Goal: Transaction & Acquisition: Book appointment/travel/reservation

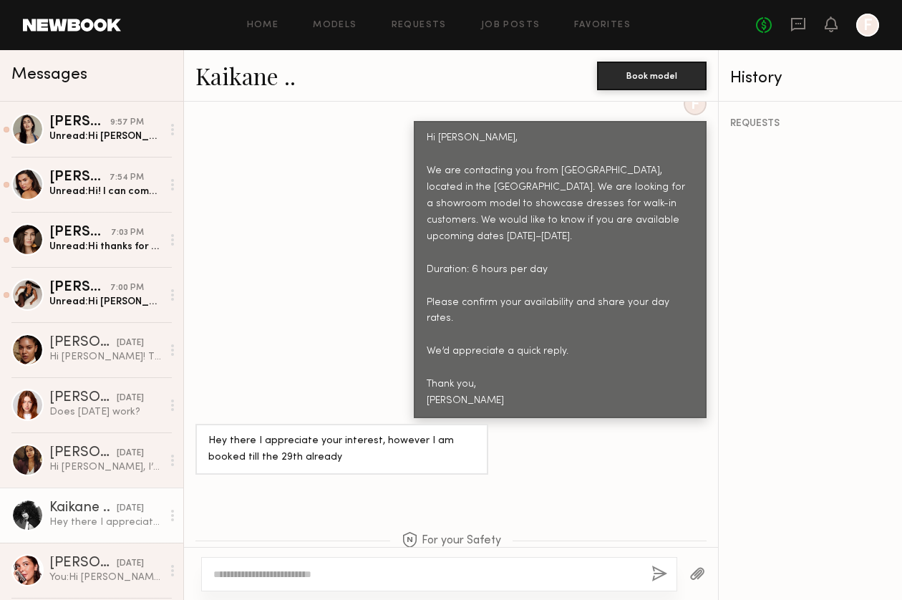
scroll to position [713, 0]
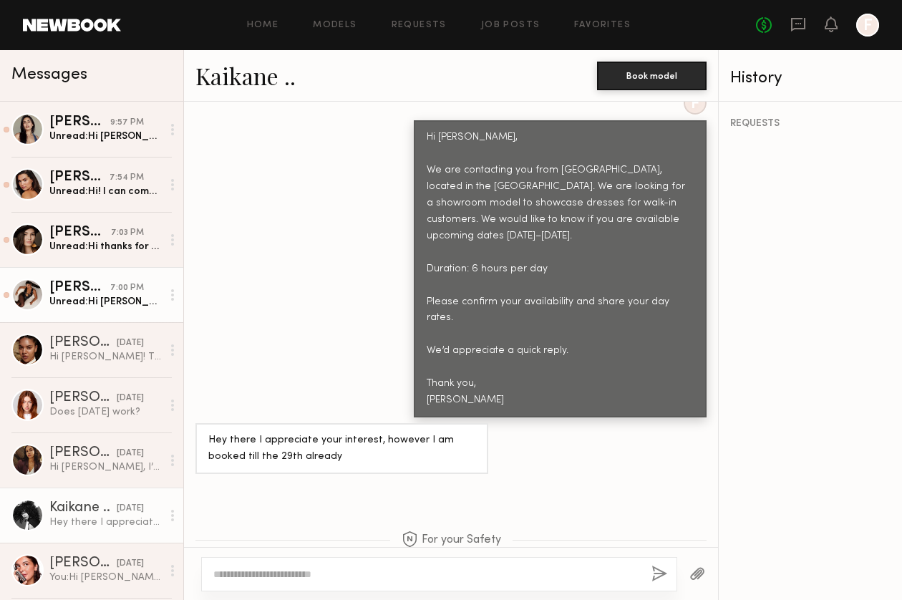
click at [113, 313] on link "Karina V. 7:00 PM Unread: Hi Emeli, thank you for reaching out! I can come in e…" at bounding box center [91, 294] width 183 height 55
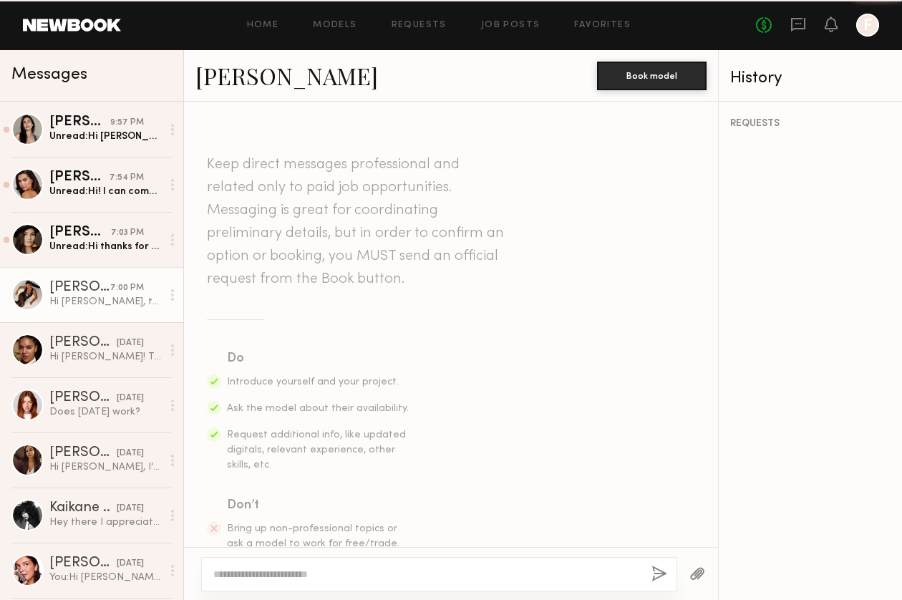
scroll to position [516, 0]
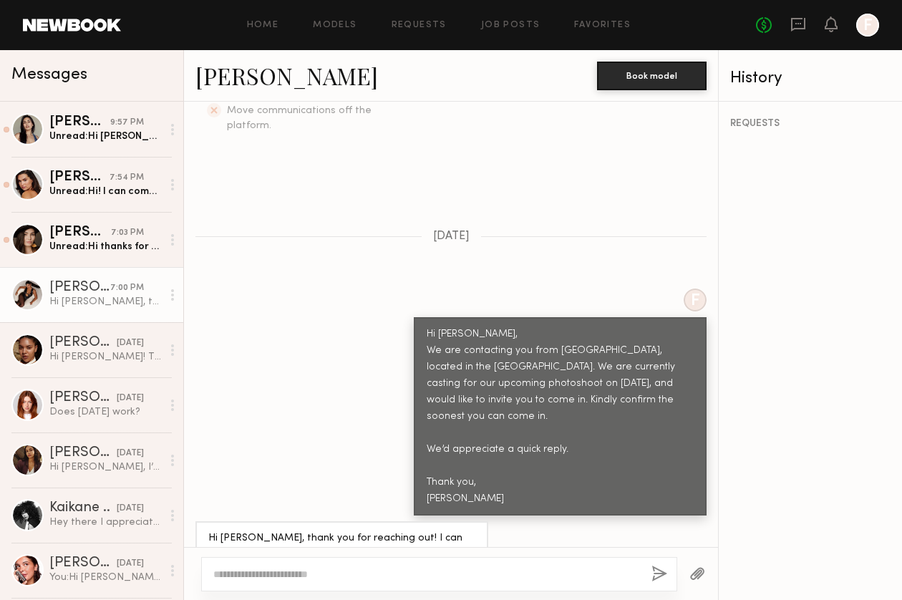
click at [882, 391] on div "REQUESTS" at bounding box center [810, 351] width 183 height 498
drag, startPoint x: 106, startPoint y: 250, endPoint x: 125, endPoint y: 250, distance: 19.3
click at [106, 250] on div "Unread: Hi thanks for reaching not I will be in downtown LA this Wednesday or t…" at bounding box center [105, 247] width 112 height 14
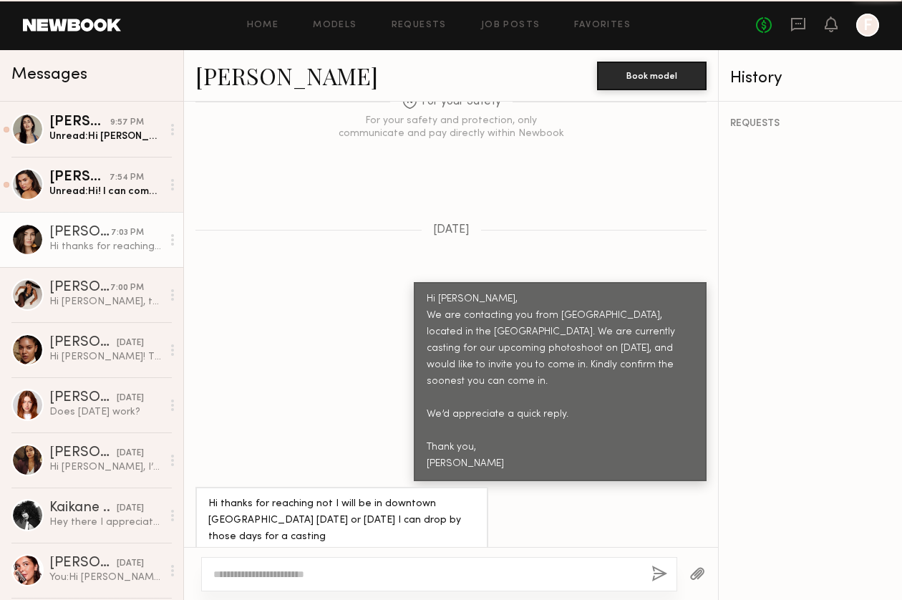
scroll to position [938, 0]
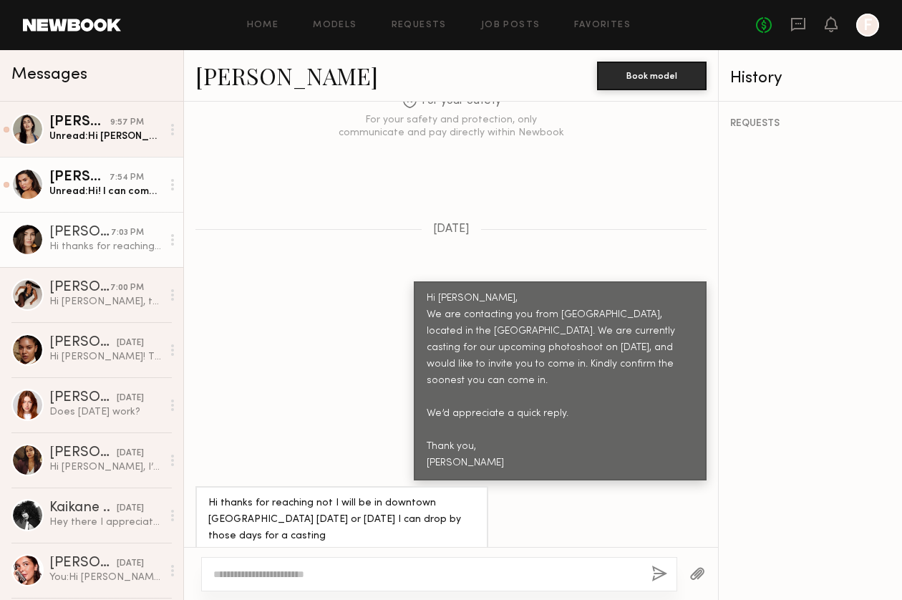
click at [72, 194] on div "Unread: Hi! I can come in next week" at bounding box center [105, 192] width 112 height 14
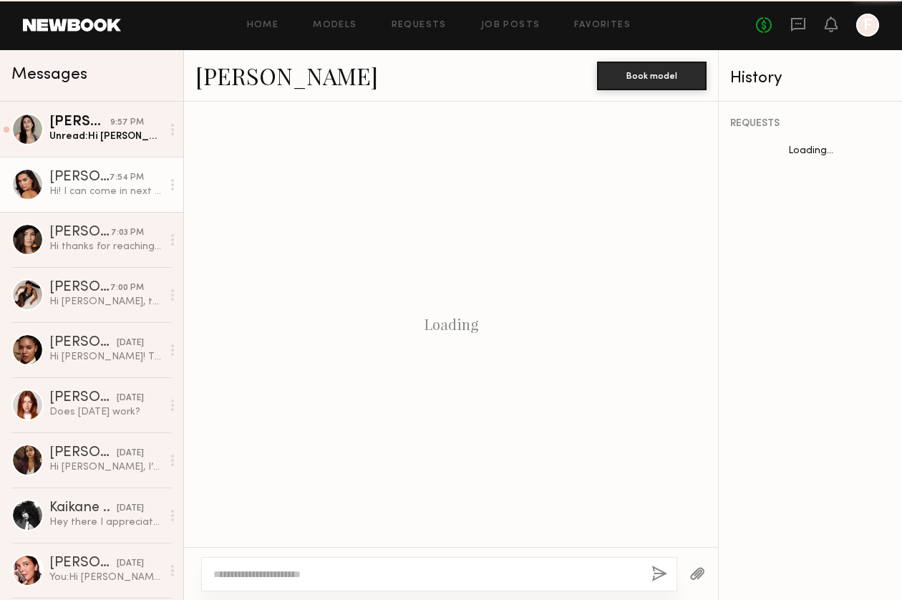
scroll to position [500, 0]
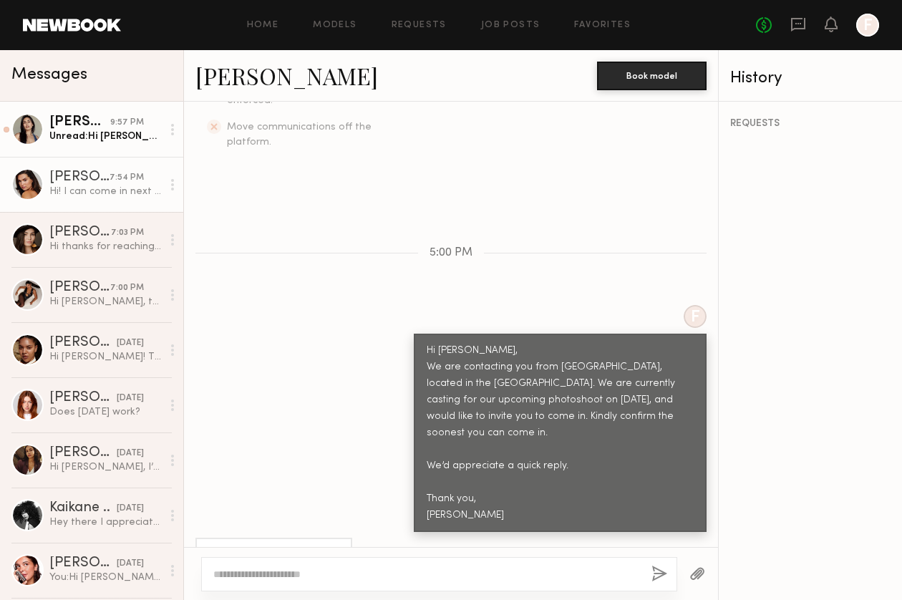
click at [122, 141] on div "Unread: Hi Emeli! Thank you so much for reaching out and thinking of me, how do…" at bounding box center [105, 137] width 112 height 14
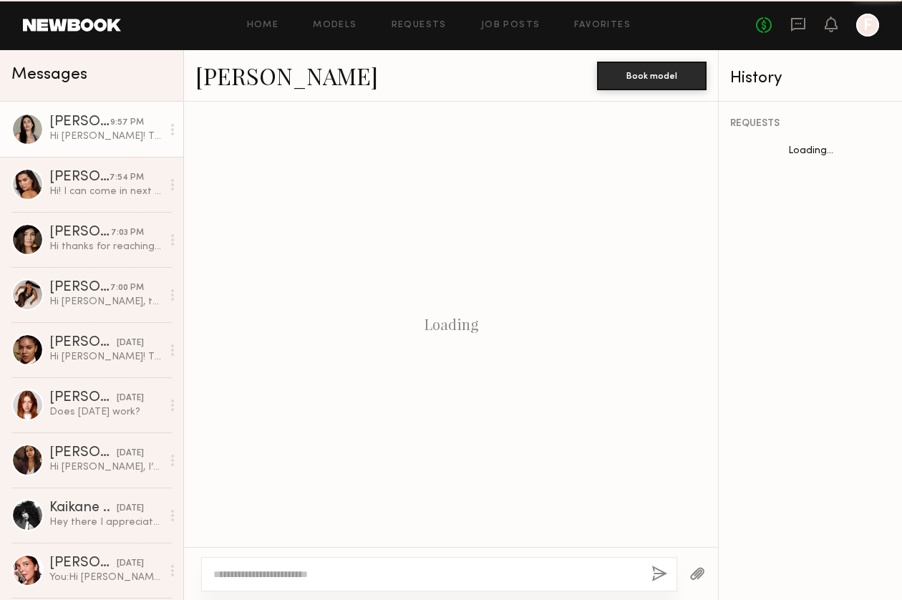
scroll to position [532, 0]
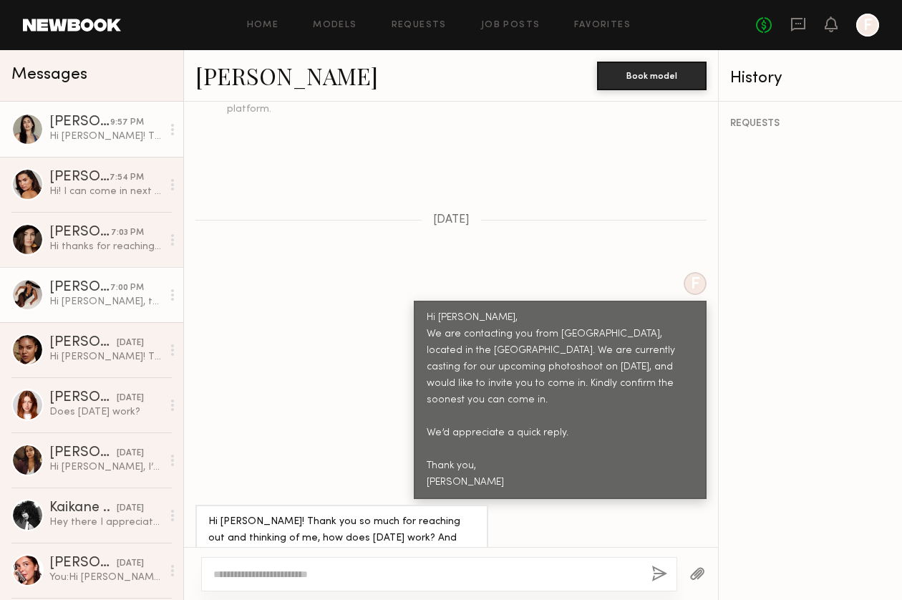
click at [73, 317] on link "Karina V. 7:00 PM Hi Emeli, thank you for reaching out! I can come in early tom…" at bounding box center [91, 294] width 183 height 55
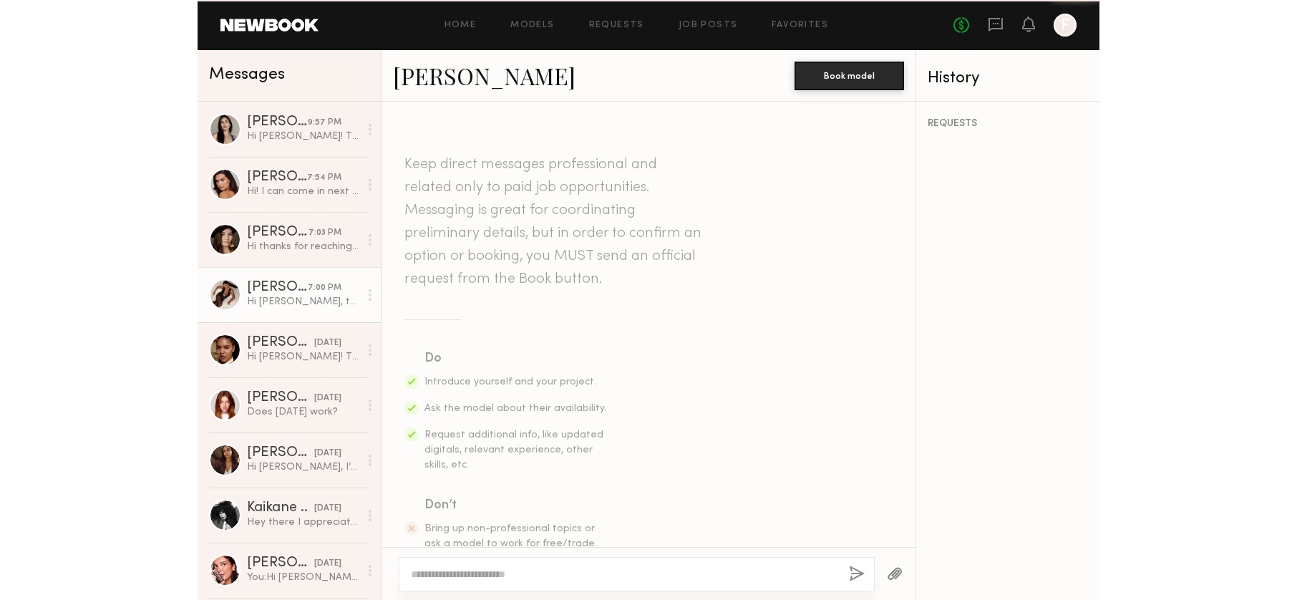
scroll to position [516, 0]
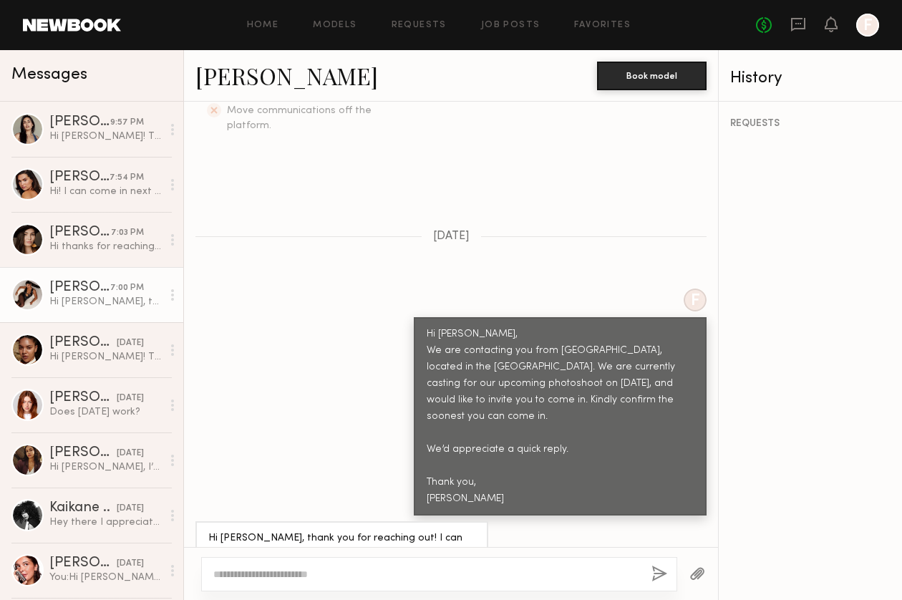
click at [217, 82] on link "Karina V." at bounding box center [286, 75] width 183 height 31
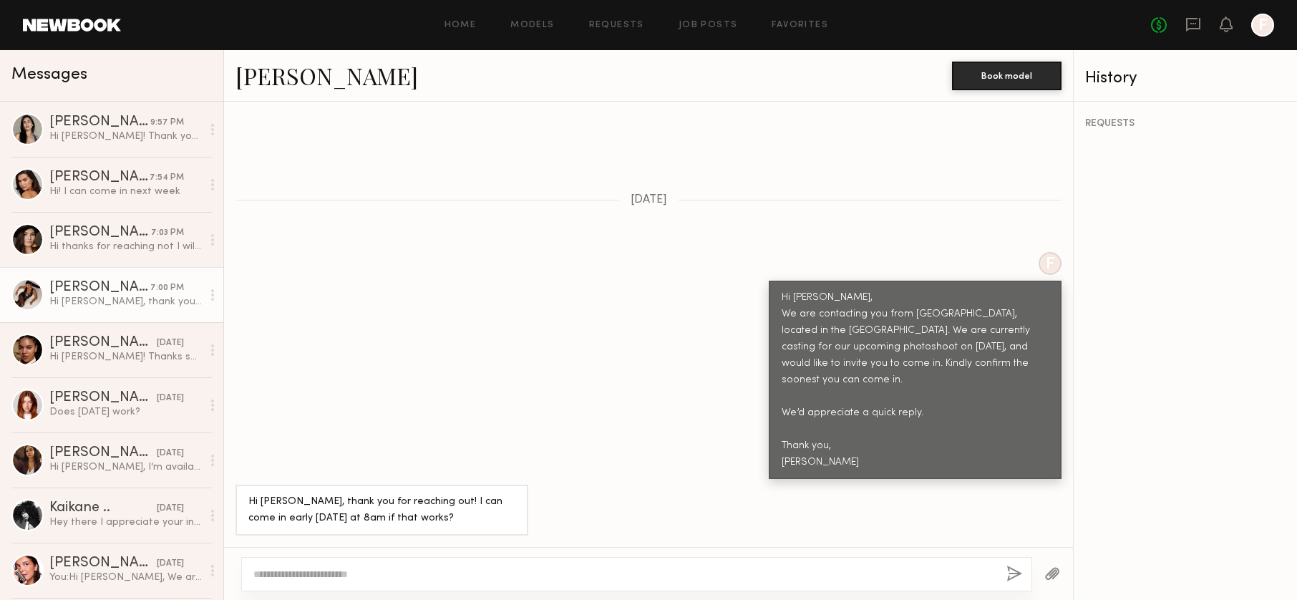
scroll to position [373, 0]
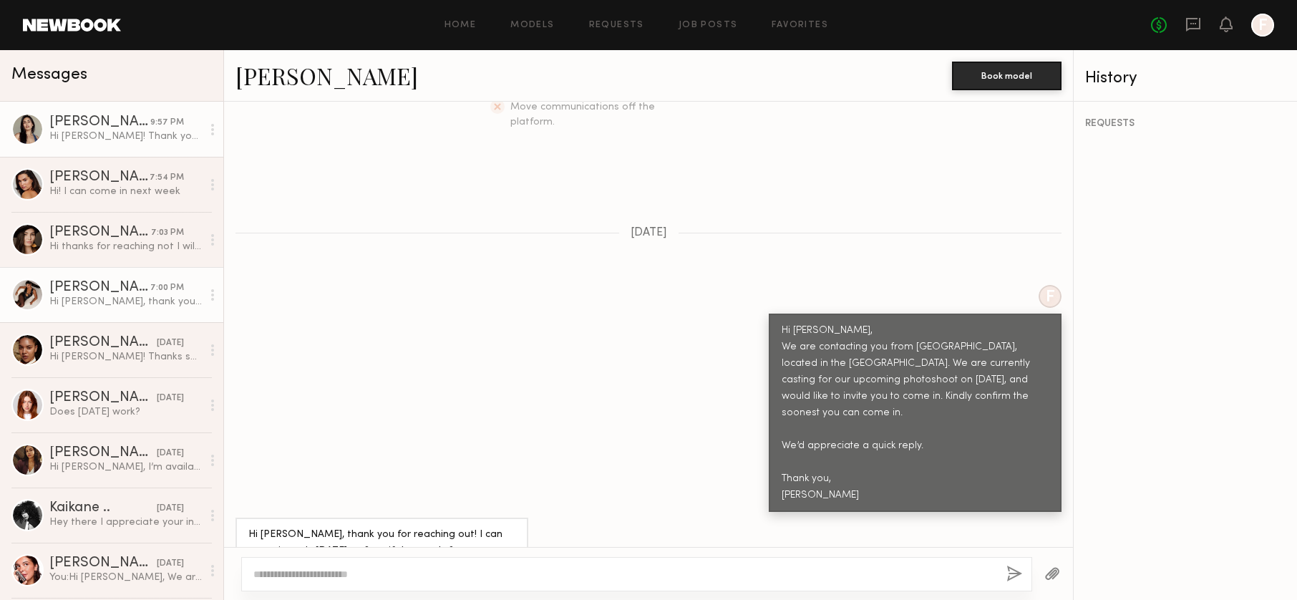
click at [92, 131] on div "Hi Emeli! Thank you so much for reaching out and thinking of me, how does Thurs…" at bounding box center [125, 137] width 152 height 14
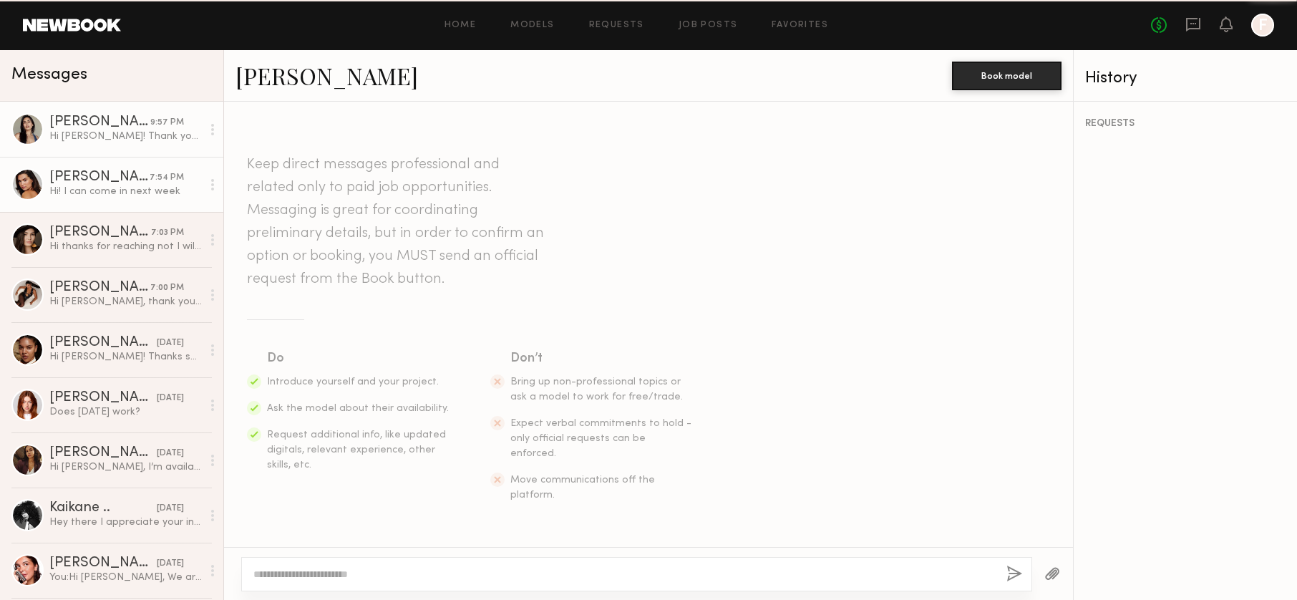
scroll to position [389, 0]
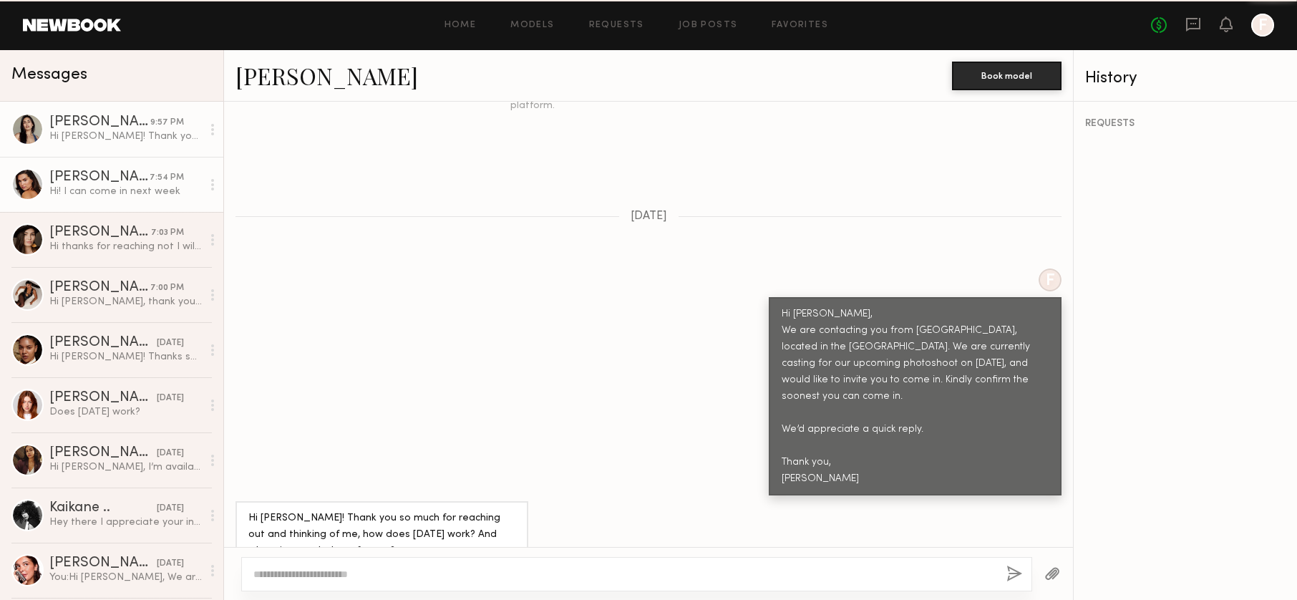
click at [89, 198] on div "Hi! I can come in next week" at bounding box center [125, 192] width 152 height 14
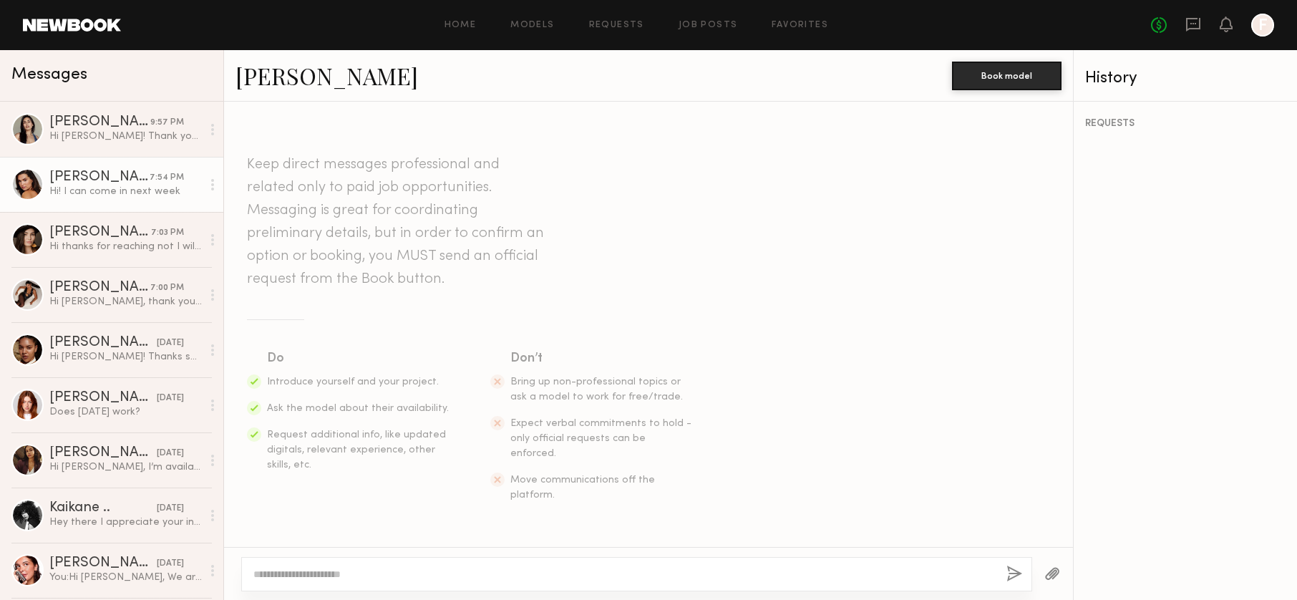
scroll to position [356, 0]
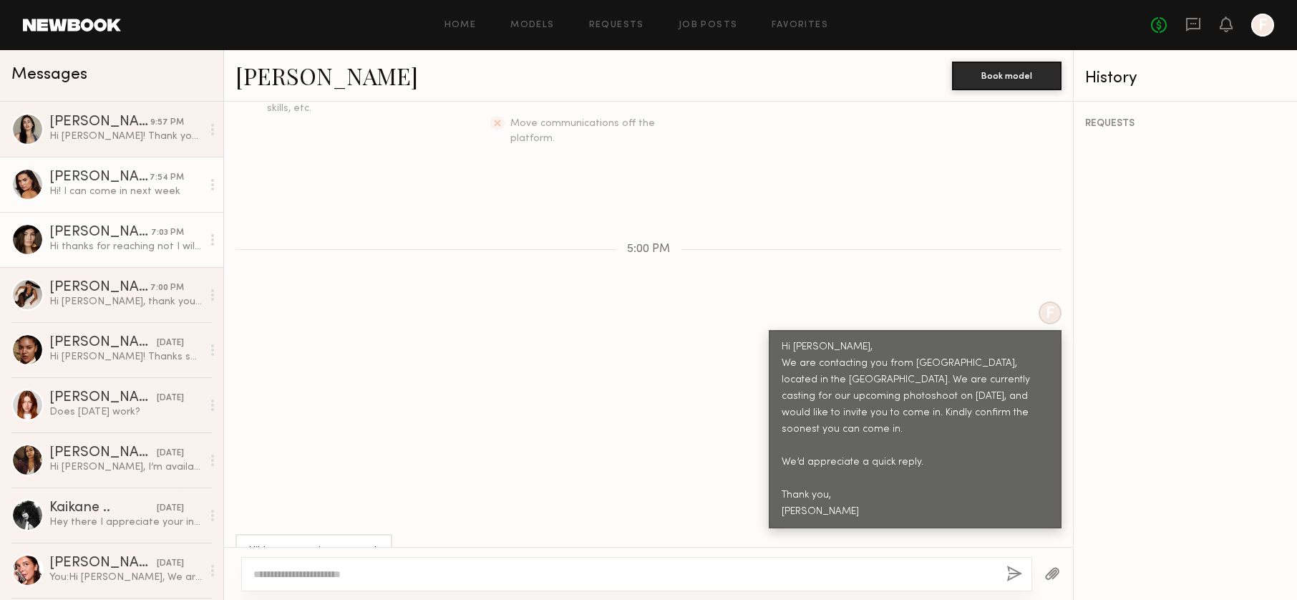
click at [98, 248] on div "Hi thanks for reaching not I will be in downtown LA this Wednesday or this Frid…" at bounding box center [125, 247] width 152 height 14
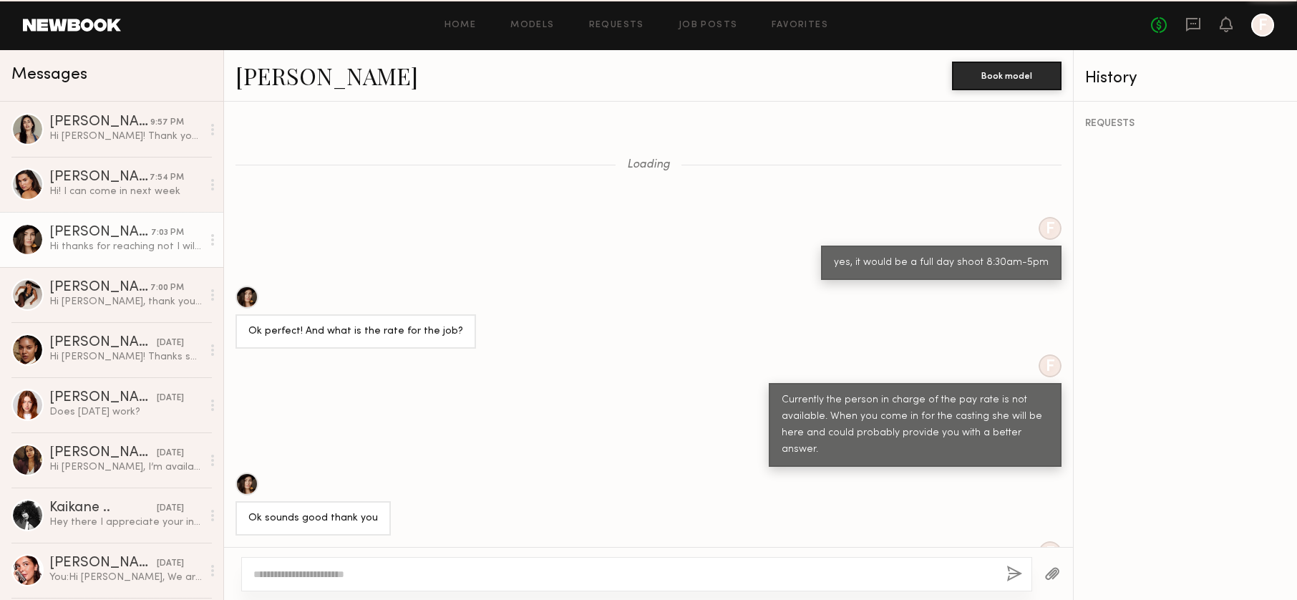
scroll to position [938, 0]
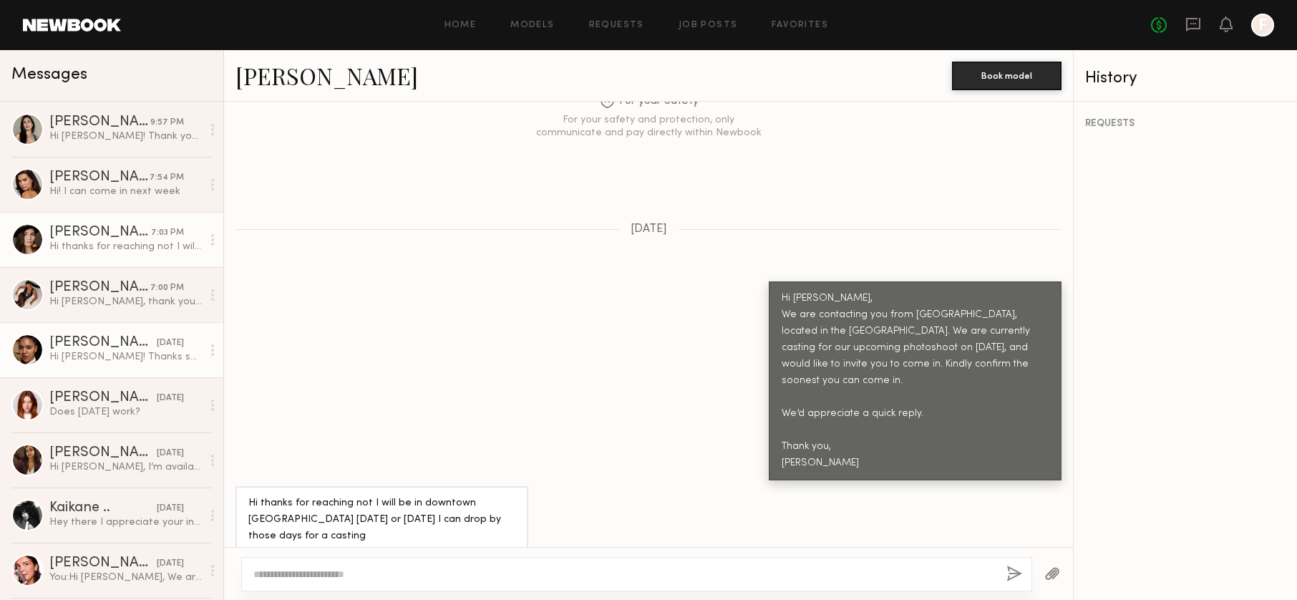
click at [114, 359] on div "Hi Emeli! Thanks so much for reaching out, unfortunately i’ll be out of town 10…" at bounding box center [125, 357] width 152 height 14
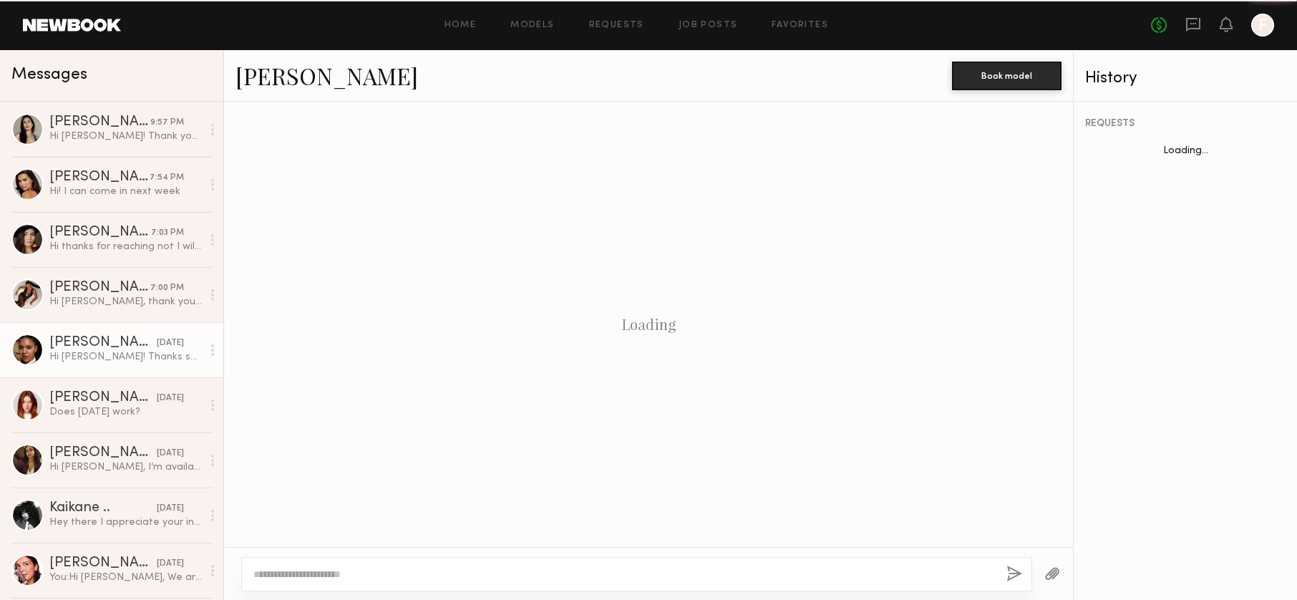
scroll to position [819, 0]
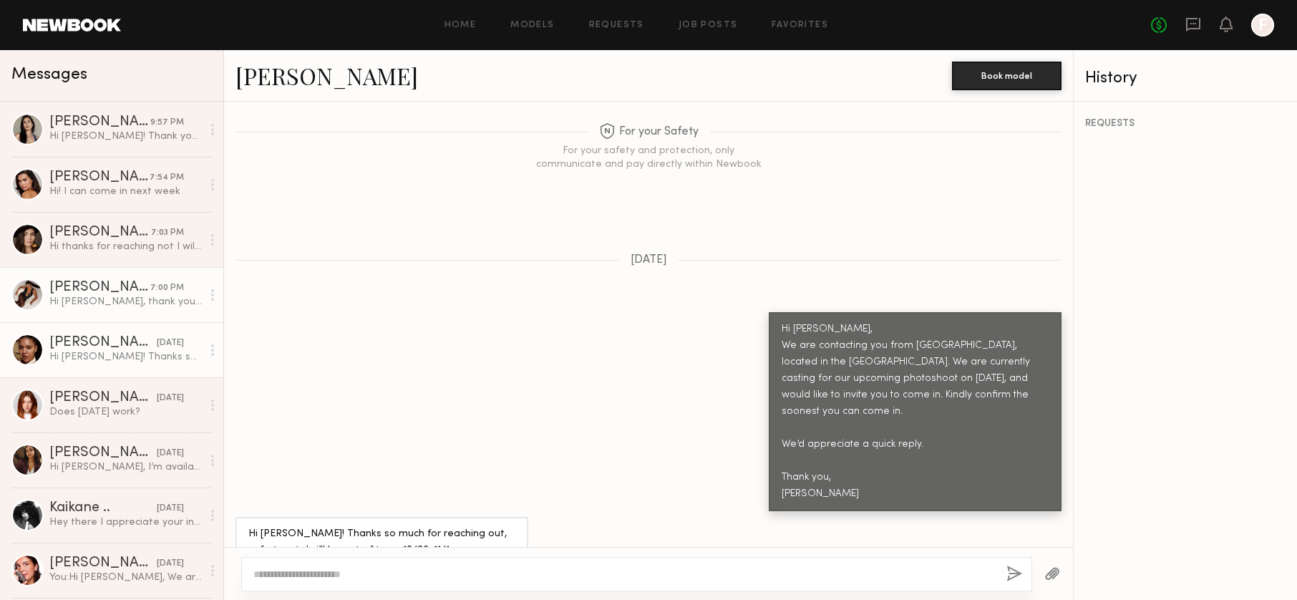
click at [92, 288] on div "Karina V." at bounding box center [99, 288] width 101 height 14
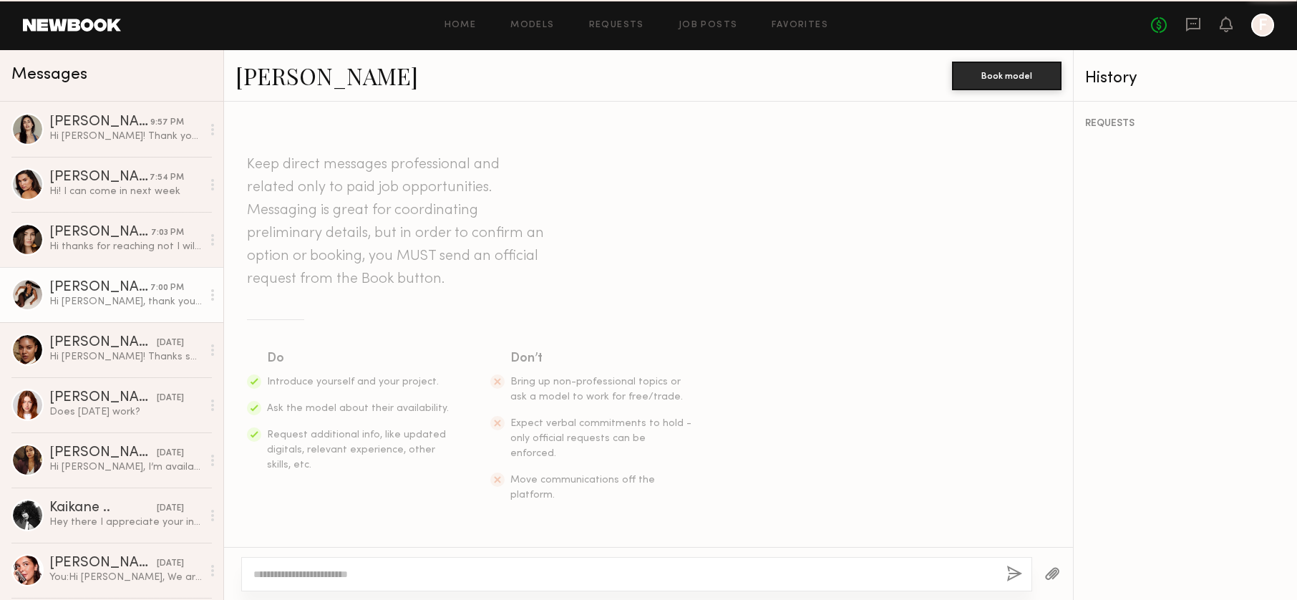
scroll to position [373, 0]
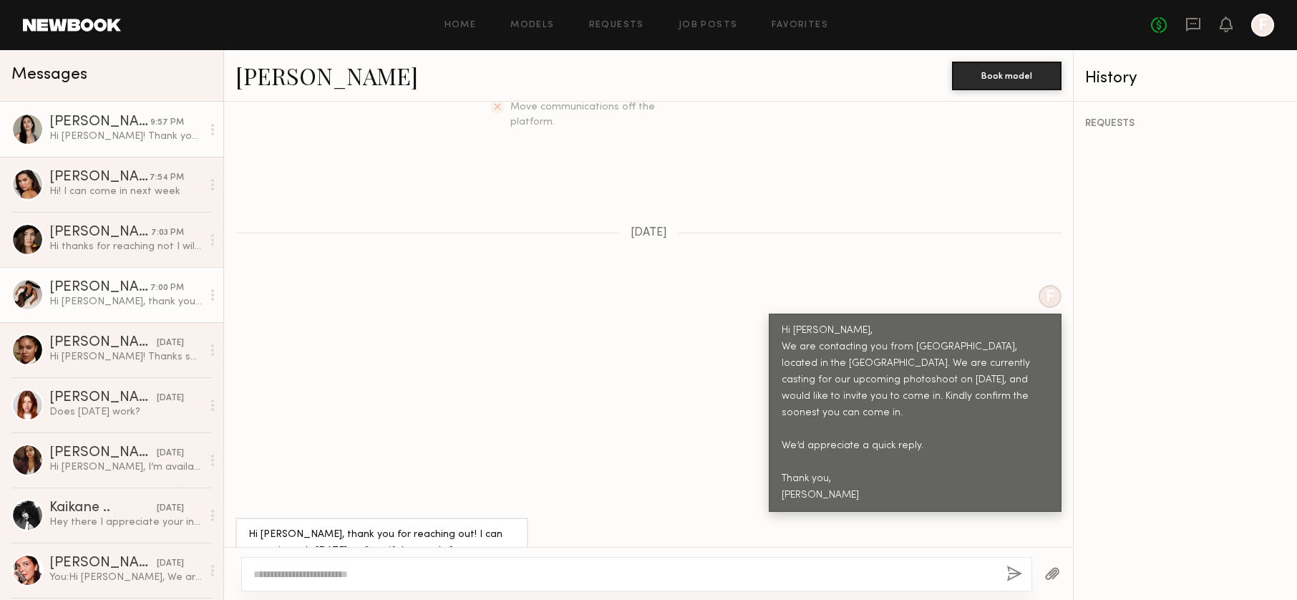
click at [19, 133] on div at bounding box center [27, 129] width 32 height 32
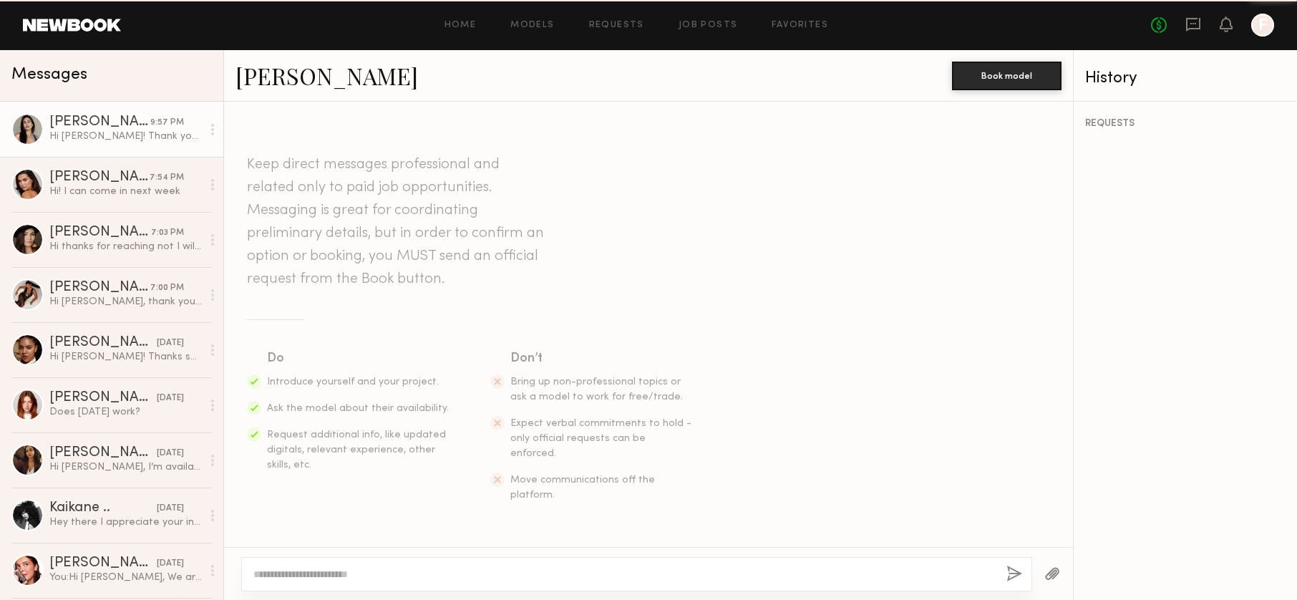
scroll to position [389, 0]
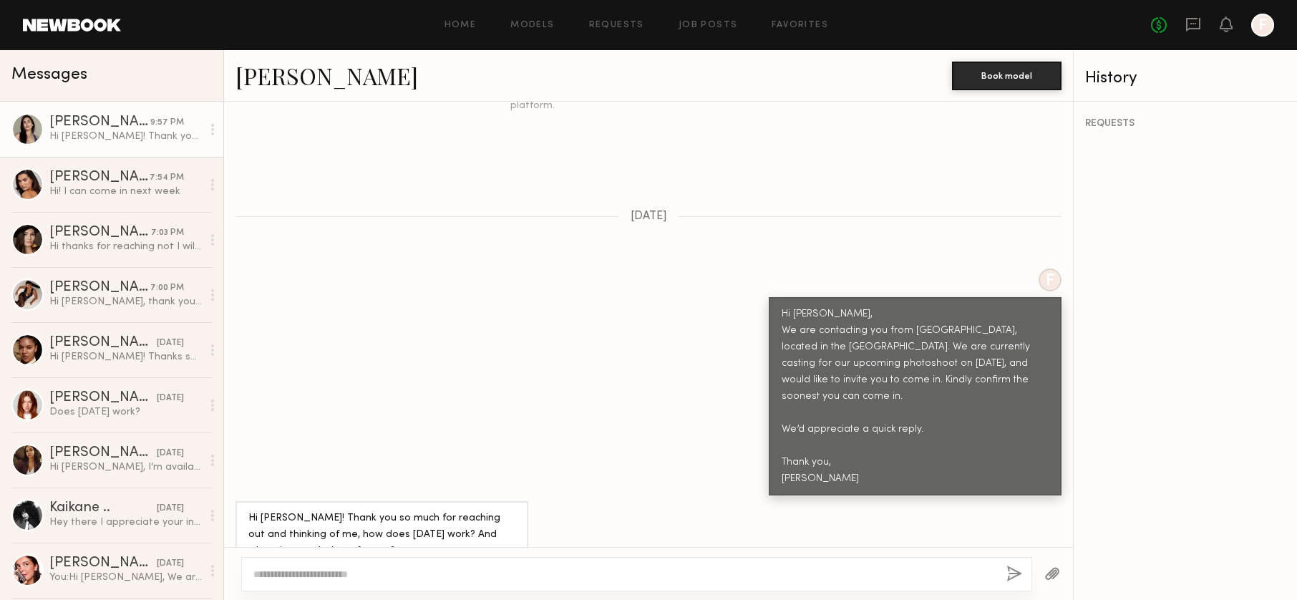
click at [264, 77] on link "Sharon C." at bounding box center [326, 75] width 183 height 31
drag, startPoint x: 20, startPoint y: 188, endPoint x: 31, endPoint y: 177, distance: 15.7
click at [20, 188] on div at bounding box center [27, 184] width 32 height 32
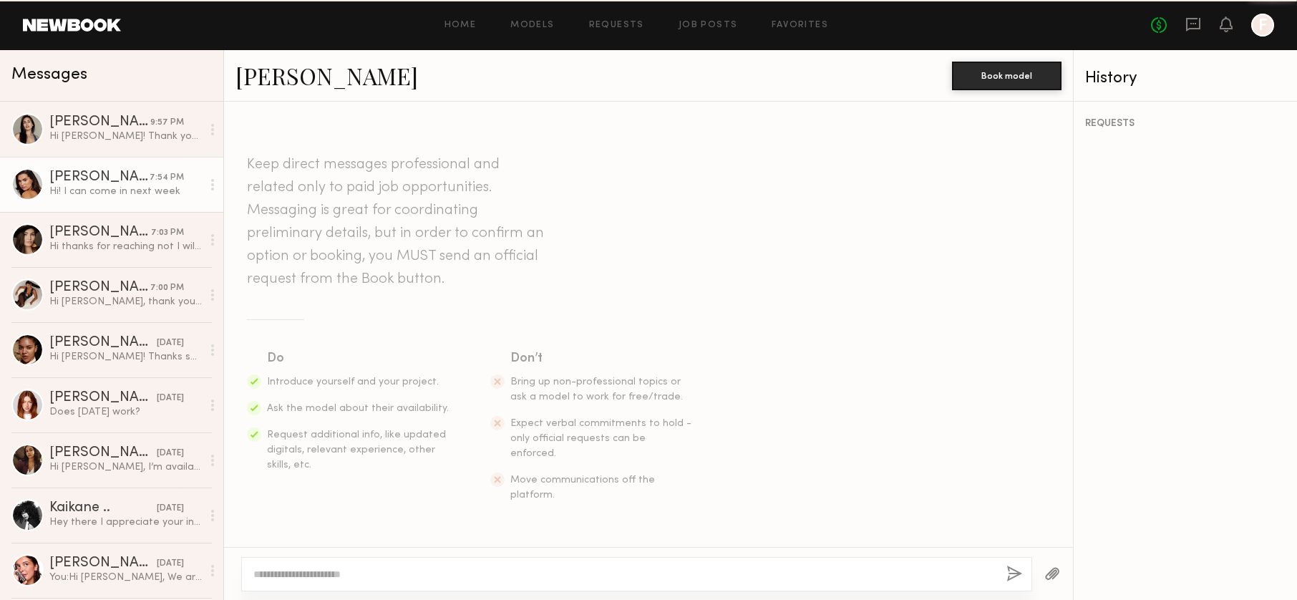
scroll to position [356, 0]
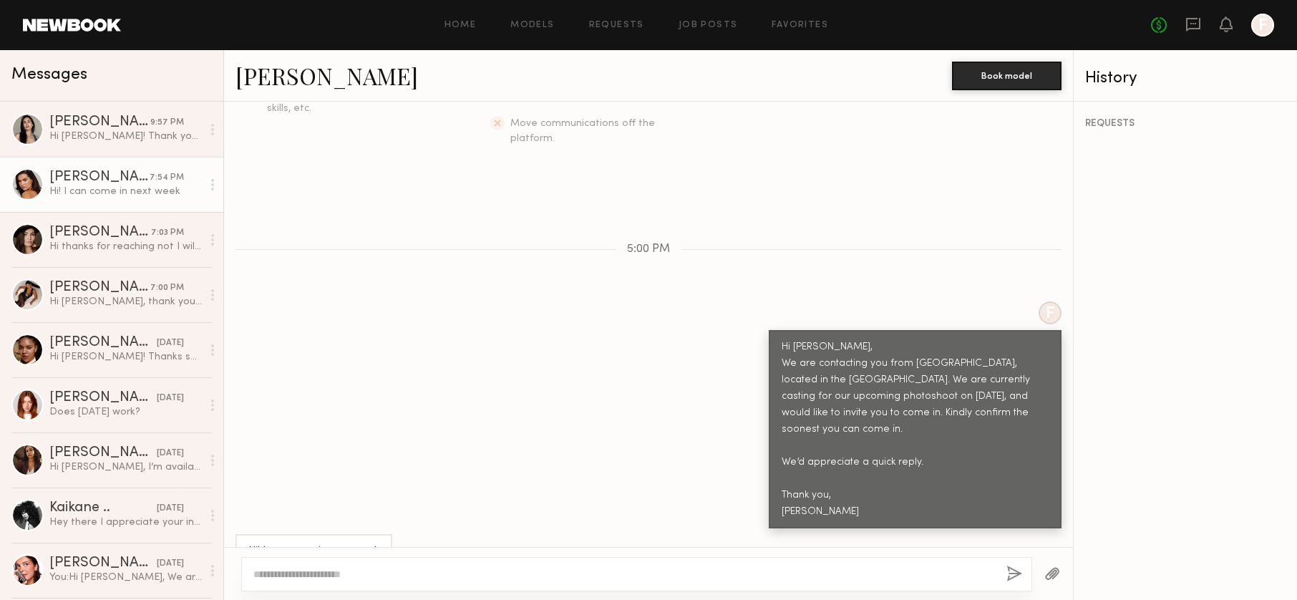
click at [258, 77] on link "Ella J." at bounding box center [326, 75] width 183 height 31
click at [79, 245] on div "Hi thanks for reaching not I will be in downtown LA this Wednesday or this Frid…" at bounding box center [125, 247] width 152 height 14
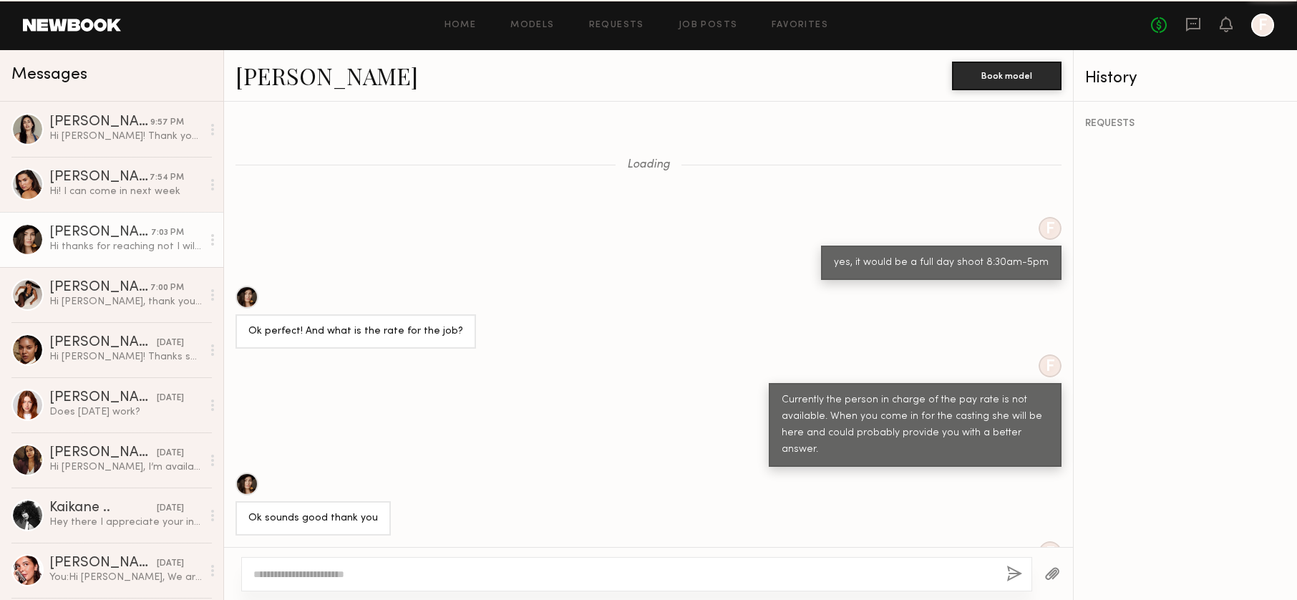
scroll to position [938, 0]
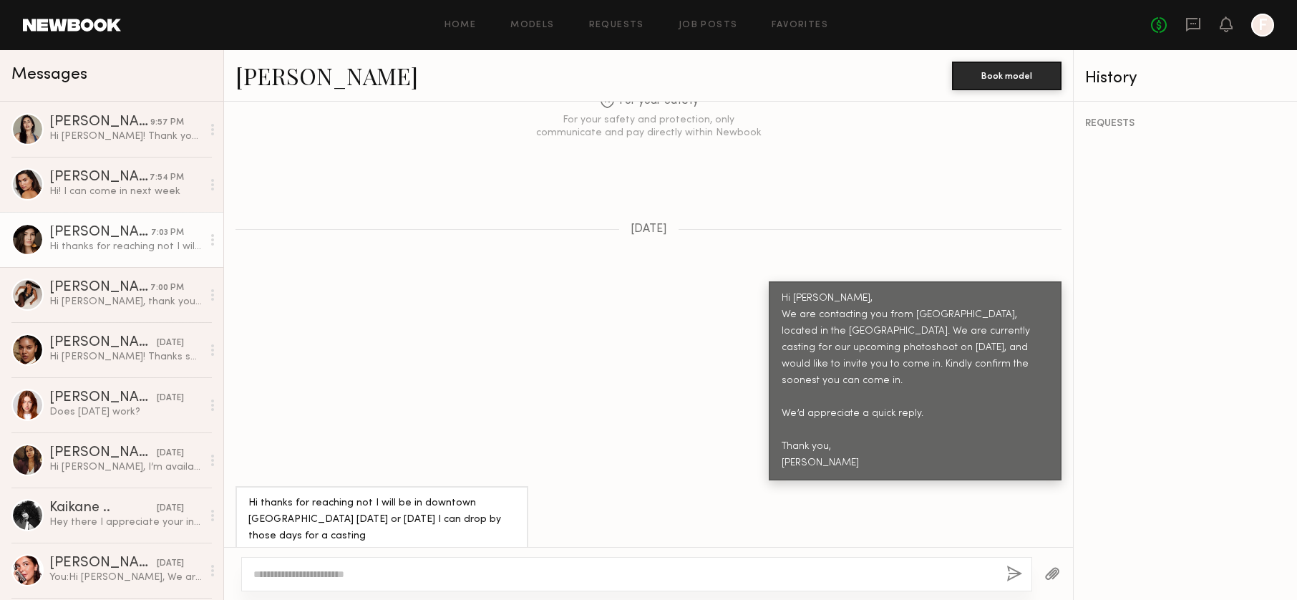
click at [278, 73] on link "Elisa K." at bounding box center [326, 75] width 183 height 31
click at [60, 308] on div "Hi Emeli, thank you for reaching out! I can come in early tomorrow at 8am if th…" at bounding box center [125, 302] width 152 height 14
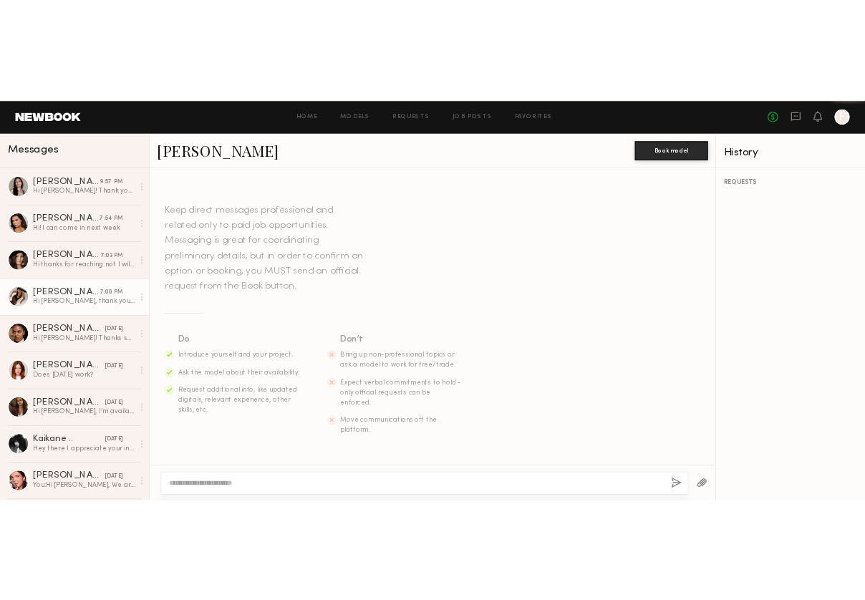
scroll to position [373, 0]
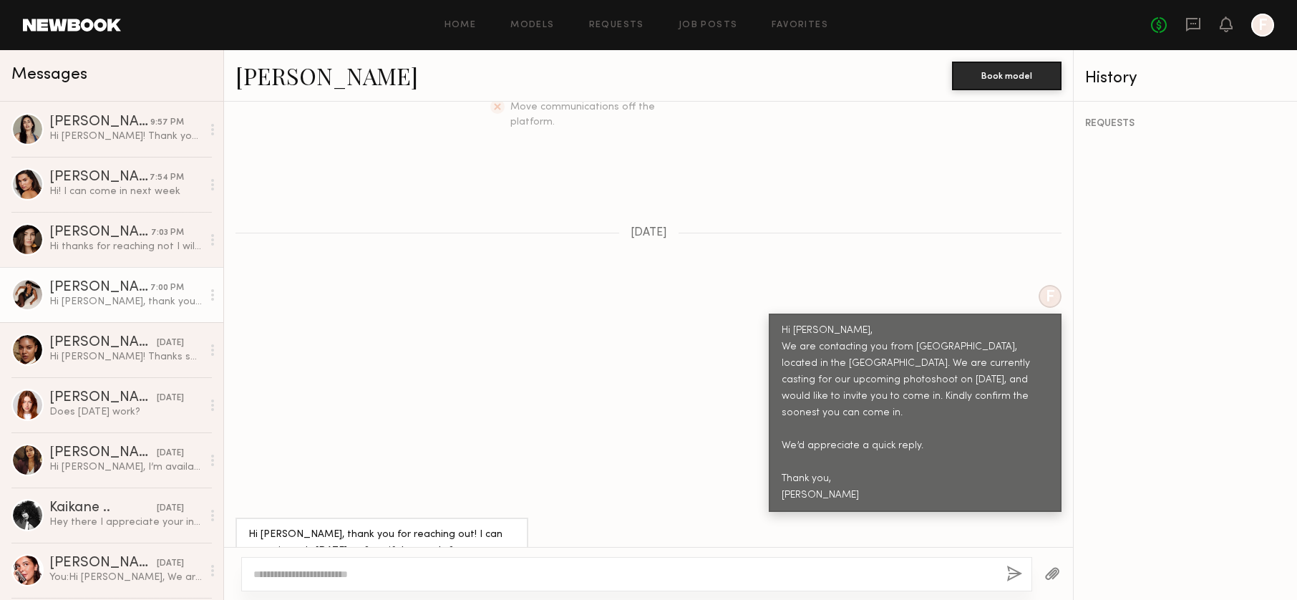
click at [275, 79] on link "Karina V." at bounding box center [326, 75] width 183 height 31
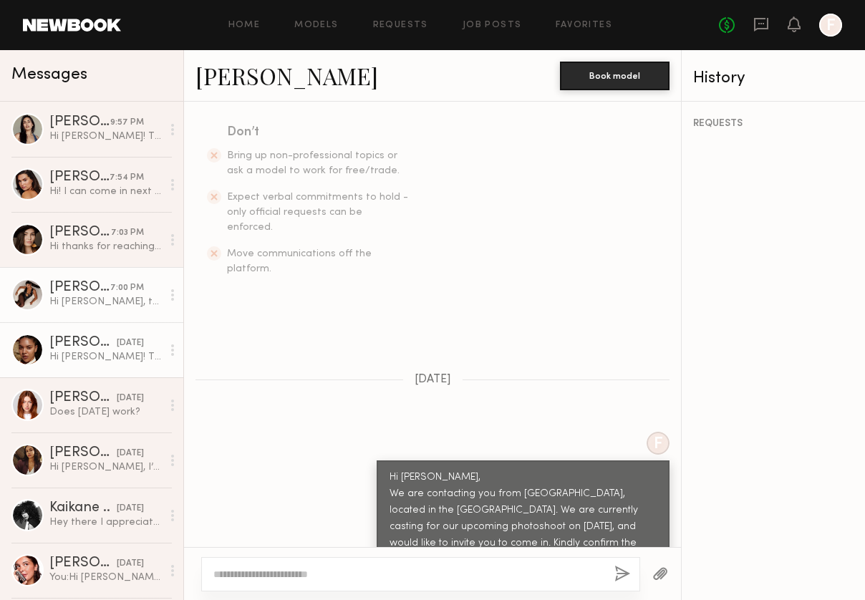
click at [113, 357] on div "Hi Emeli! Thanks so much for reaching out, unfortunately i’ll be out of town 10…" at bounding box center [105, 357] width 112 height 14
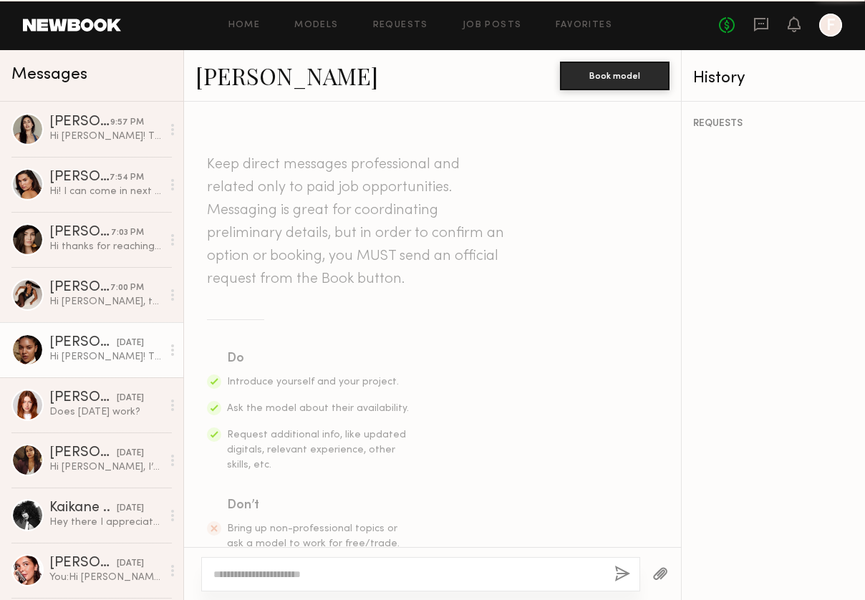
scroll to position [962, 0]
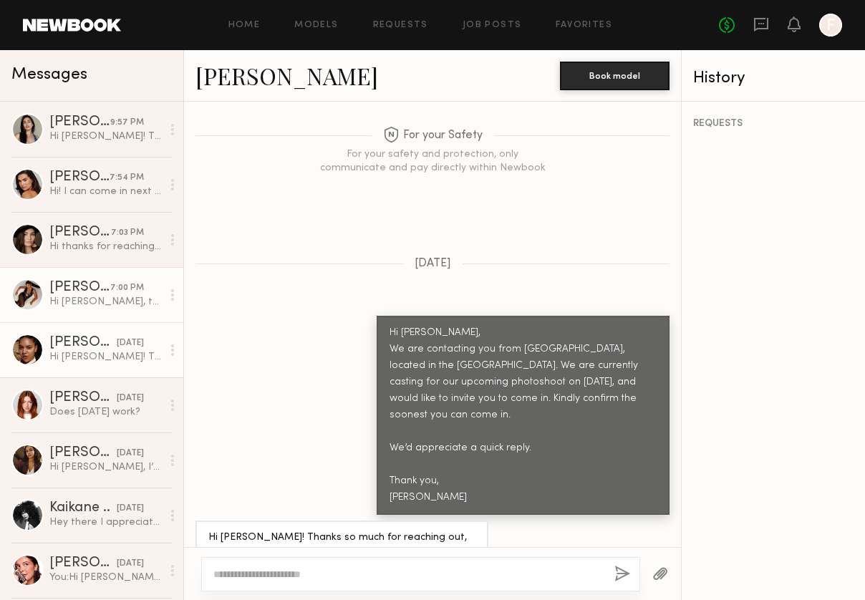
click at [87, 289] on div "Karina V." at bounding box center [79, 288] width 61 height 14
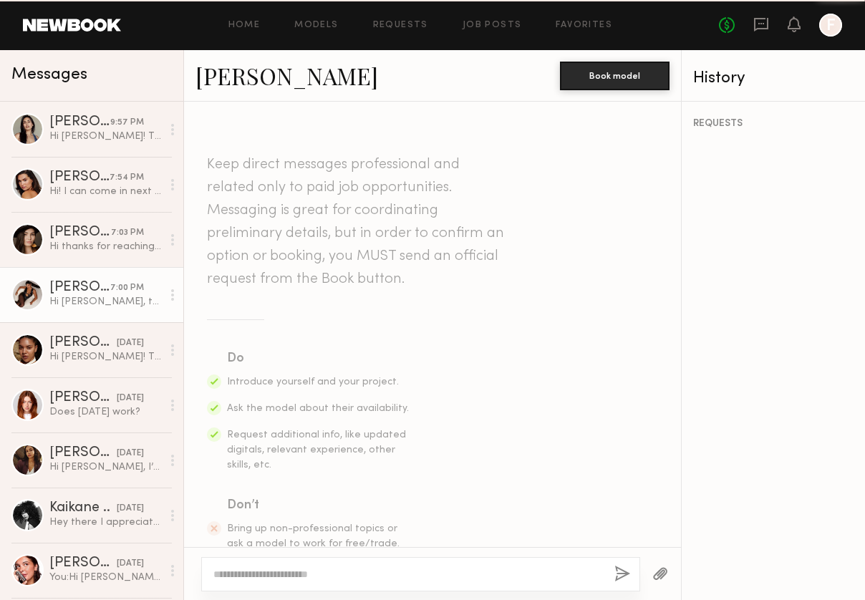
scroll to position [516, 0]
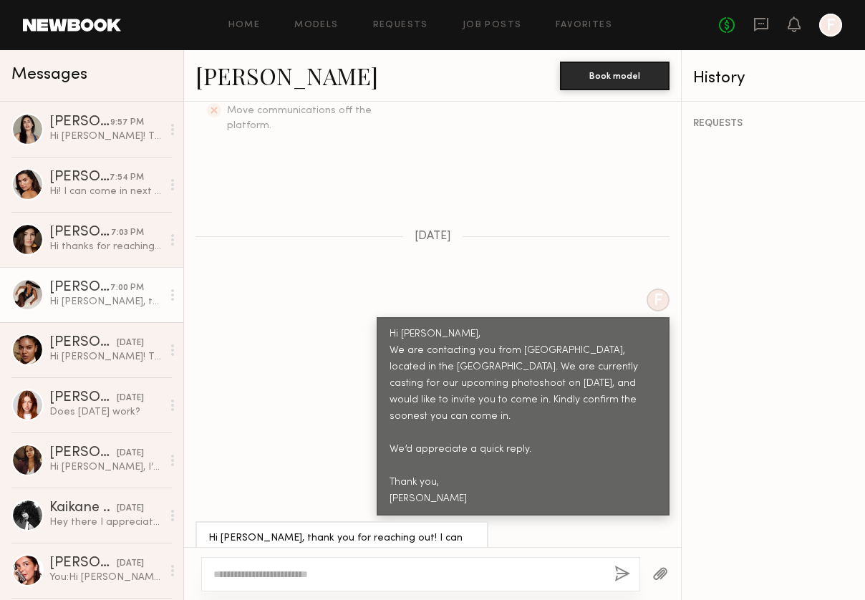
click at [269, 568] on textarea at bounding box center [407, 574] width 389 height 14
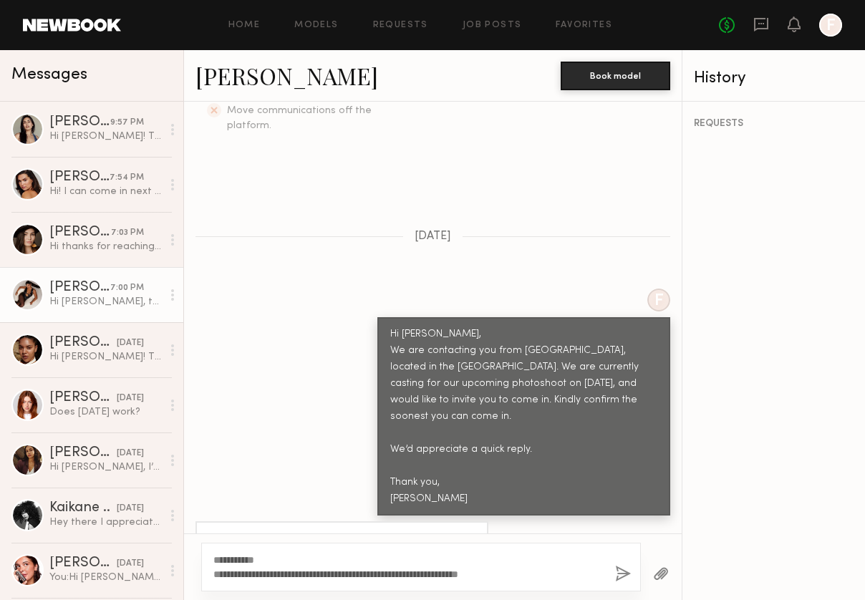
click at [481, 580] on textarea "**********" at bounding box center [408, 567] width 390 height 29
click at [573, 571] on textarea "**********" at bounding box center [408, 567] width 390 height 29
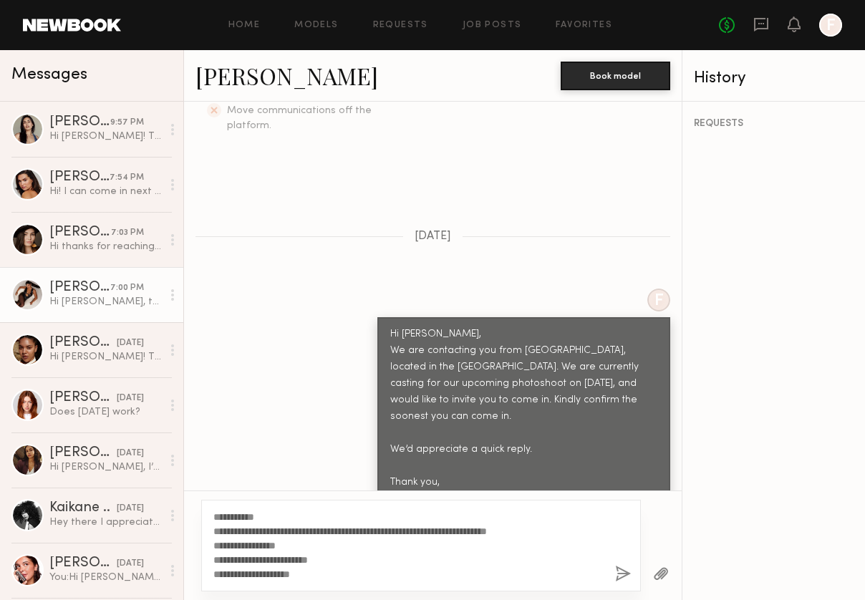
click at [329, 548] on textarea "**********" at bounding box center [408, 546] width 390 height 72
click at [589, 540] on textarea "**********" at bounding box center [408, 546] width 390 height 72
click at [571, 529] on textarea "**********" at bounding box center [408, 546] width 390 height 72
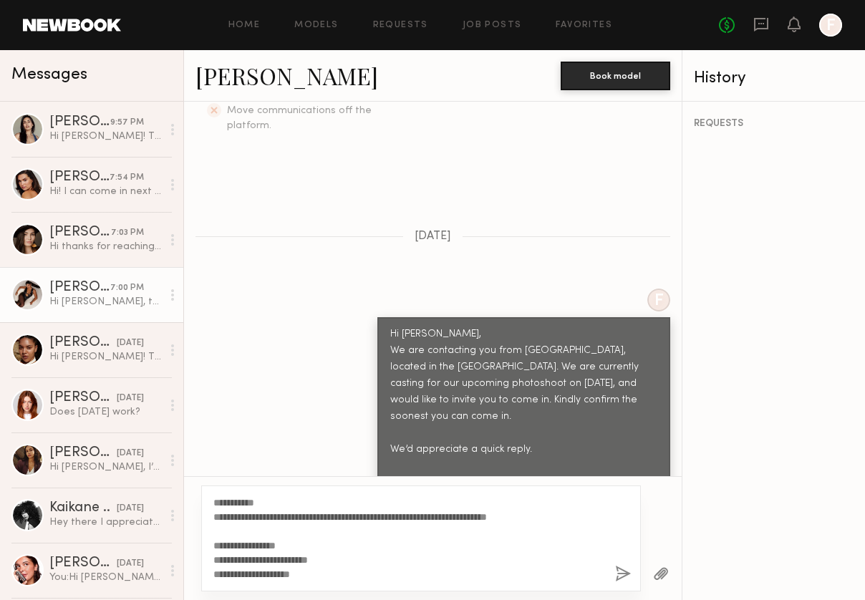
click at [557, 517] on textarea "**********" at bounding box center [408, 538] width 390 height 86
type textarea "**********"
drag, startPoint x: 621, startPoint y: 575, endPoint x: 613, endPoint y: 568, distance: 10.2
click at [620, 573] on button "button" at bounding box center [623, 574] width 16 height 18
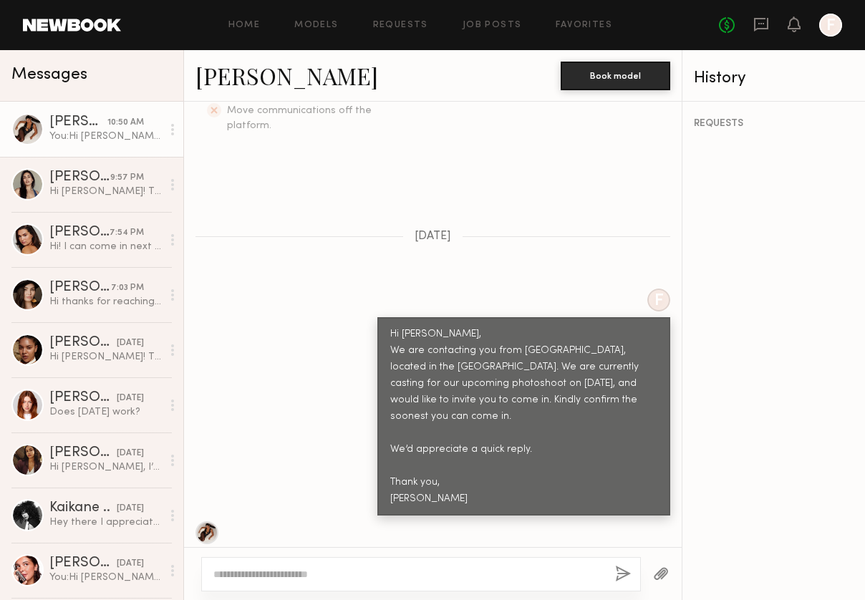
scroll to position [905, 0]
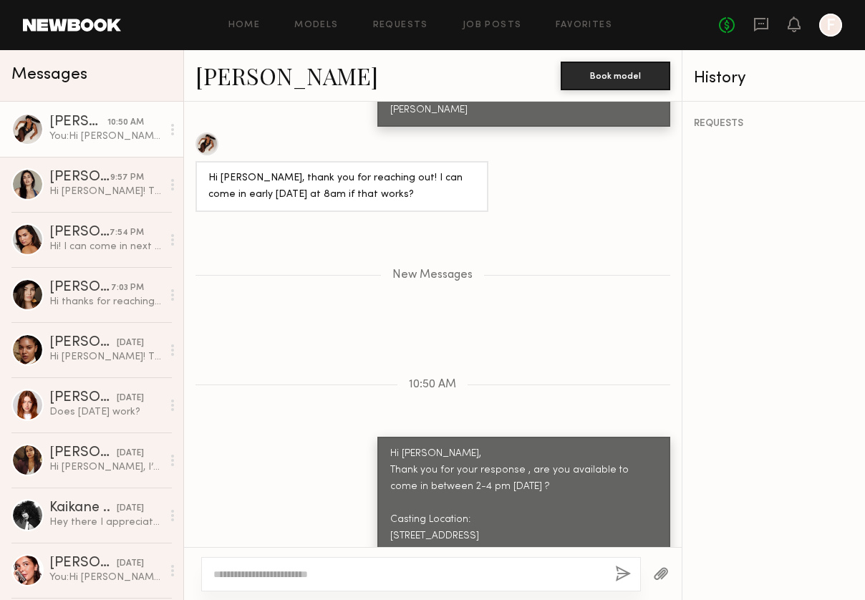
drag, startPoint x: 490, startPoint y: 517, endPoint x: 378, endPoint y: 434, distance: 139.3
click at [390, 446] on div "Hi Karina, Thank you for your response , are you available to come in between 2…" at bounding box center [523, 495] width 267 height 99
copy div "Thank you for your response , are you available to come in between 2-4 pm today…"
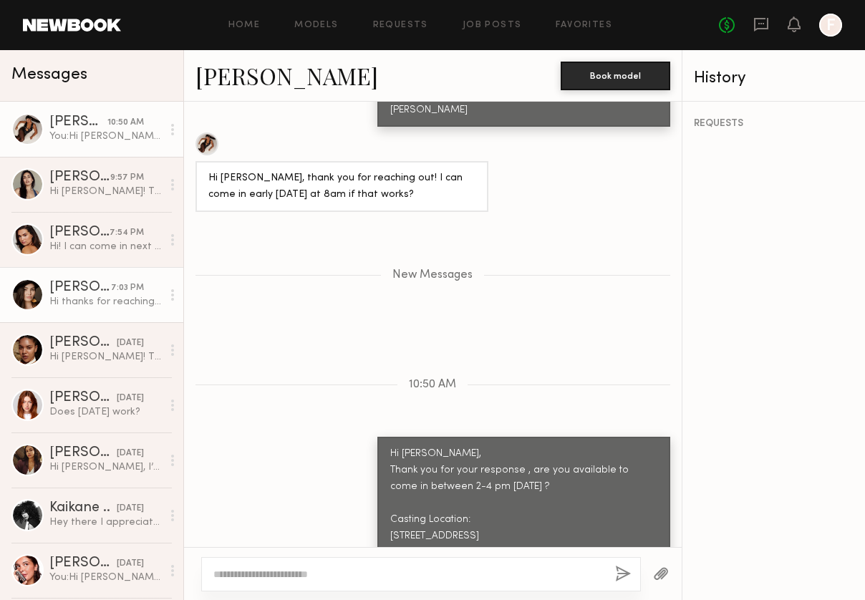
click at [94, 311] on link "Elisa K. 7:03 PM Hi thanks for reaching not I will be in downtown LA this Wedne…" at bounding box center [91, 294] width 183 height 55
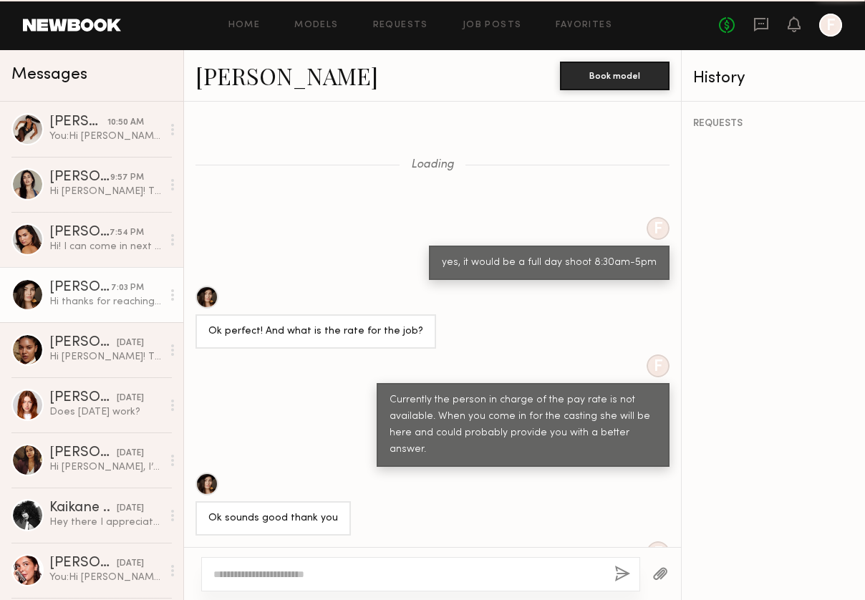
scroll to position [938, 0]
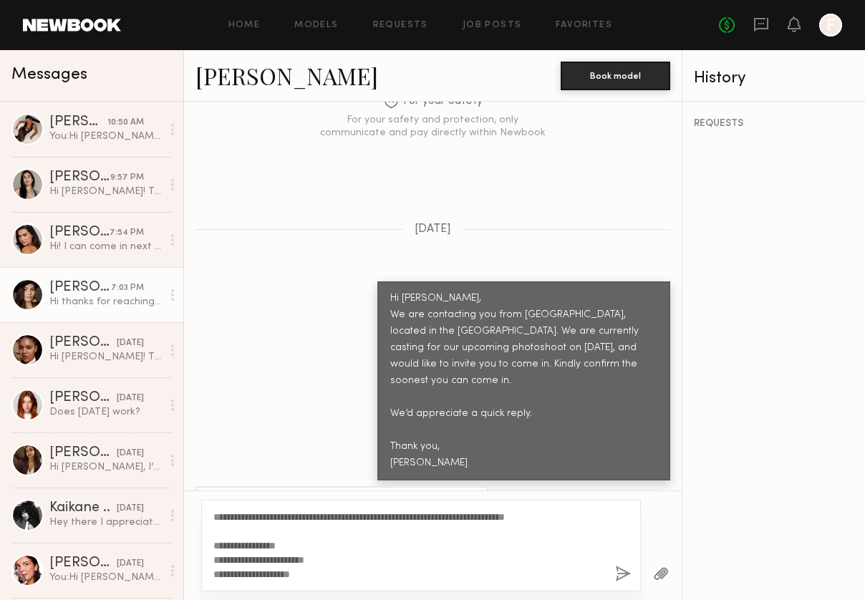
click at [481, 521] on textarea "**********" at bounding box center [408, 546] width 390 height 72
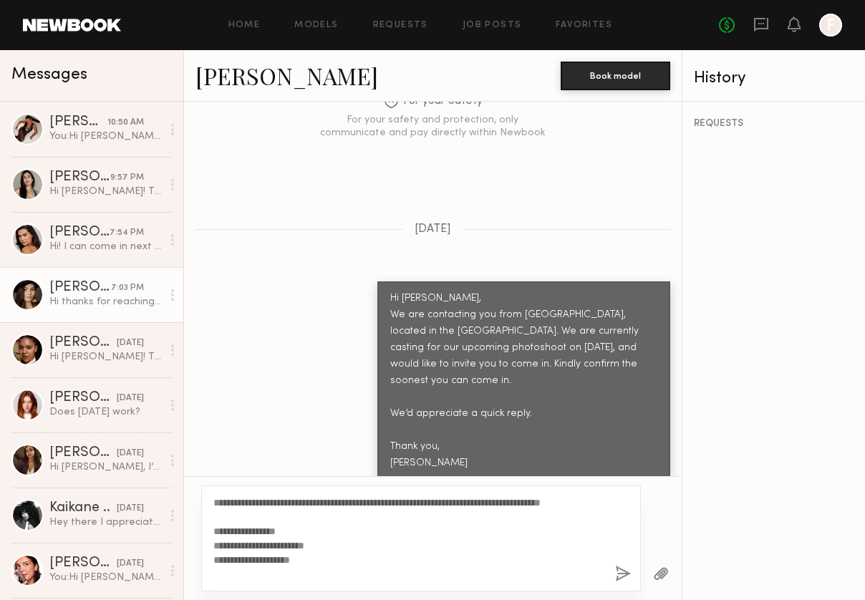
drag, startPoint x: 333, startPoint y: 580, endPoint x: 212, endPoint y: 545, distance: 125.7
click at [212, 545] on div "**********" at bounding box center [420, 538] width 439 height 106
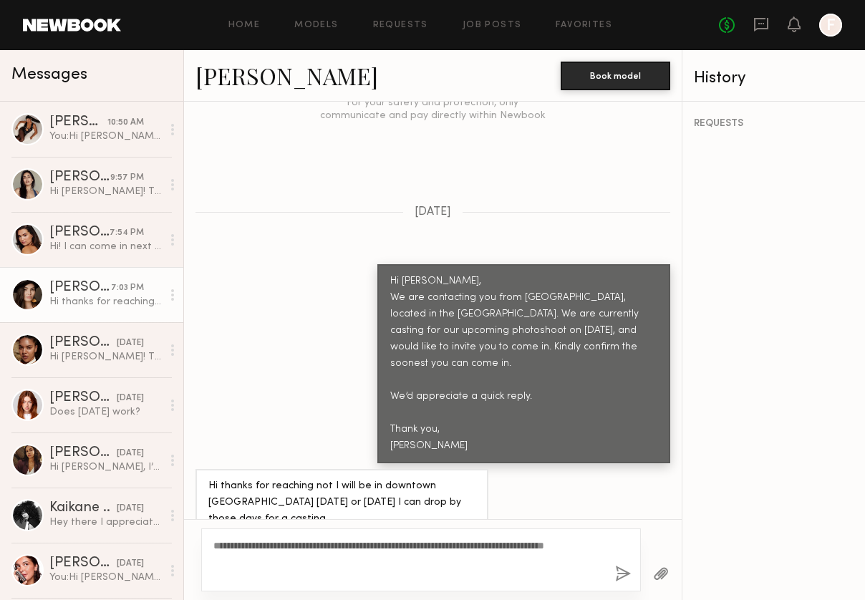
scroll to position [965, 0]
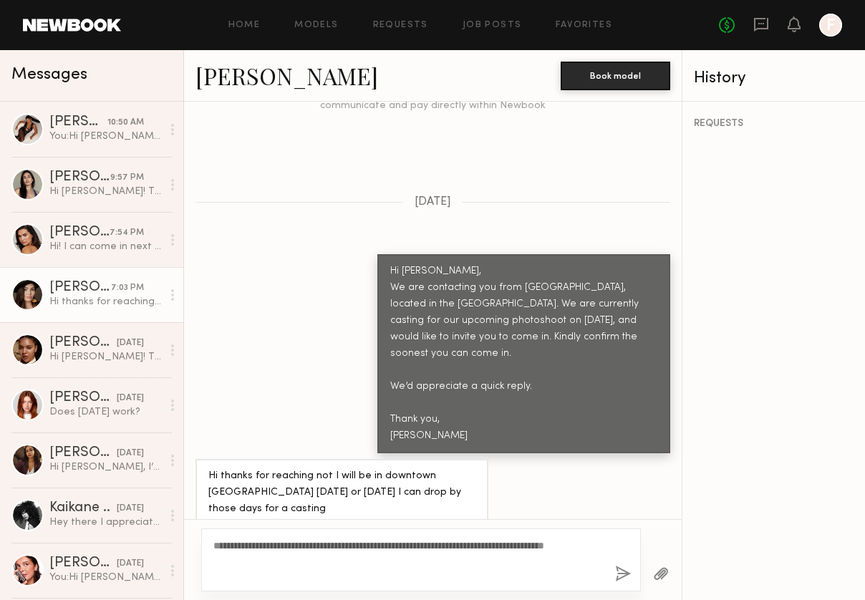
click at [256, 557] on textarea "**********" at bounding box center [408, 559] width 390 height 43
type textarea "**********"
click at [628, 571] on button "button" at bounding box center [623, 574] width 16 height 18
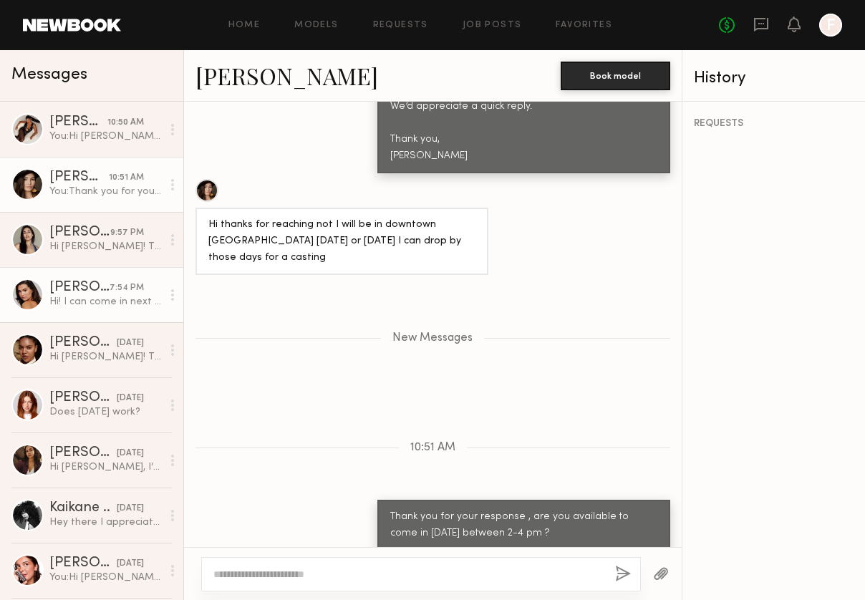
drag, startPoint x: 109, startPoint y: 253, endPoint x: 133, endPoint y: 283, distance: 38.7
click at [109, 253] on div "Hi Emeli! Thank you so much for reaching out and thinking of me, how does Thurs…" at bounding box center [105, 247] width 112 height 14
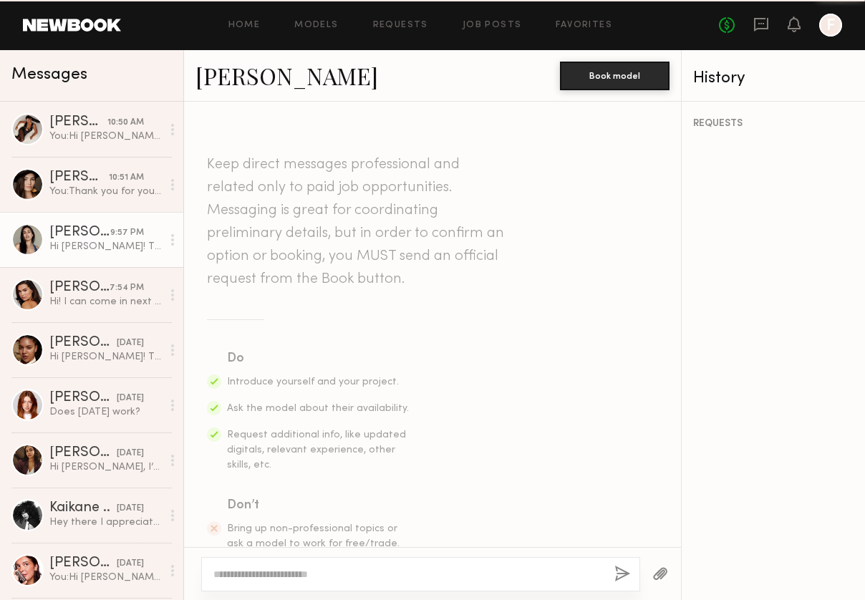
scroll to position [532, 0]
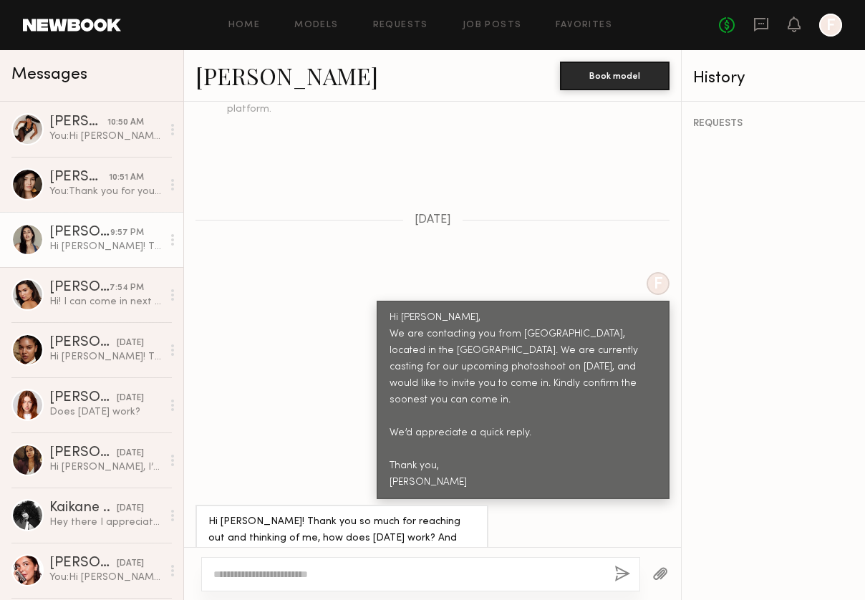
click at [285, 572] on textarea at bounding box center [407, 574] width 389 height 14
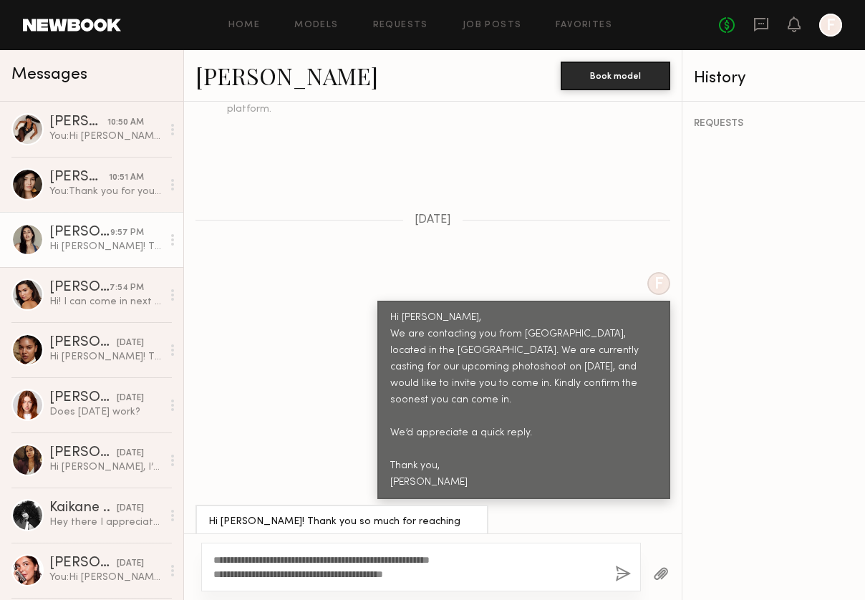
click at [510, 562] on textarea "**********" at bounding box center [408, 567] width 390 height 29
click at [347, 560] on textarea "**********" at bounding box center [408, 567] width 390 height 29
click at [561, 562] on textarea "**********" at bounding box center [408, 567] width 390 height 29
click at [397, 555] on textarea "**********" at bounding box center [408, 567] width 390 height 29
click at [429, 580] on textarea "**********" at bounding box center [408, 567] width 390 height 29
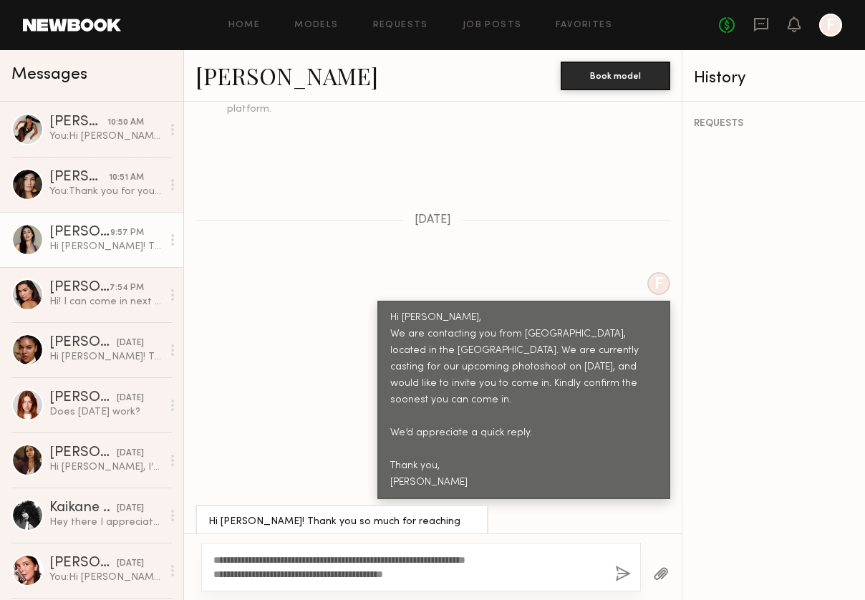
drag, startPoint x: 426, startPoint y: 578, endPoint x: 281, endPoint y: 583, distance: 145.4
click at [281, 583] on div "**********" at bounding box center [420, 567] width 439 height 49
click at [389, 559] on textarea "**********" at bounding box center [408, 567] width 390 height 29
type textarea "**********"
click at [658, 572] on button "button" at bounding box center [661, 574] width 16 height 18
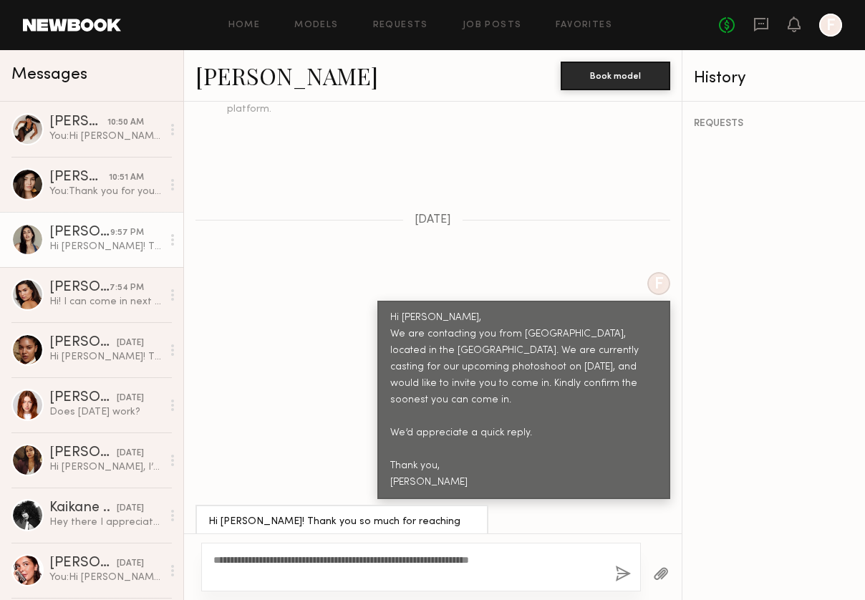
click at [626, 575] on button "button" at bounding box center [623, 574] width 16 height 18
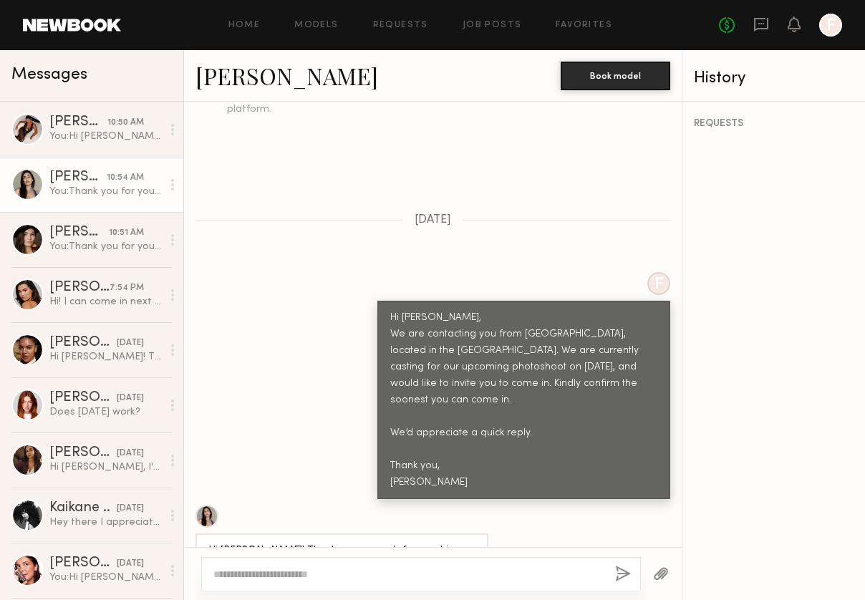
scroll to position [839, 0]
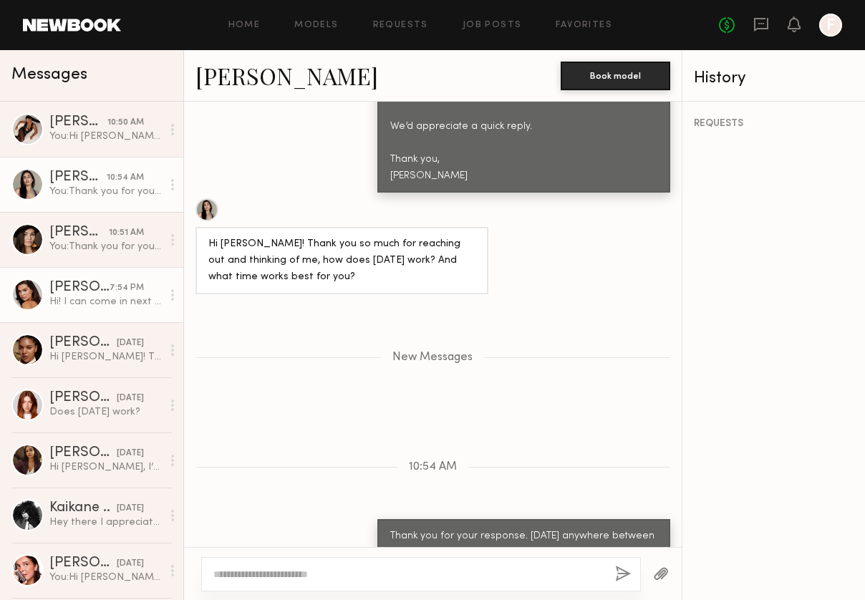
click at [102, 296] on div "Hi! I can come in next week" at bounding box center [105, 302] width 112 height 14
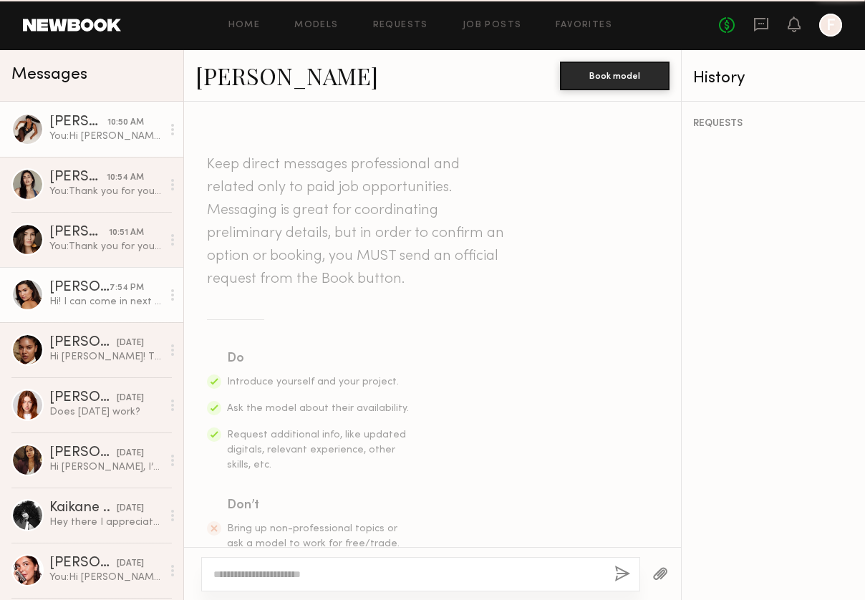
scroll to position [500, 0]
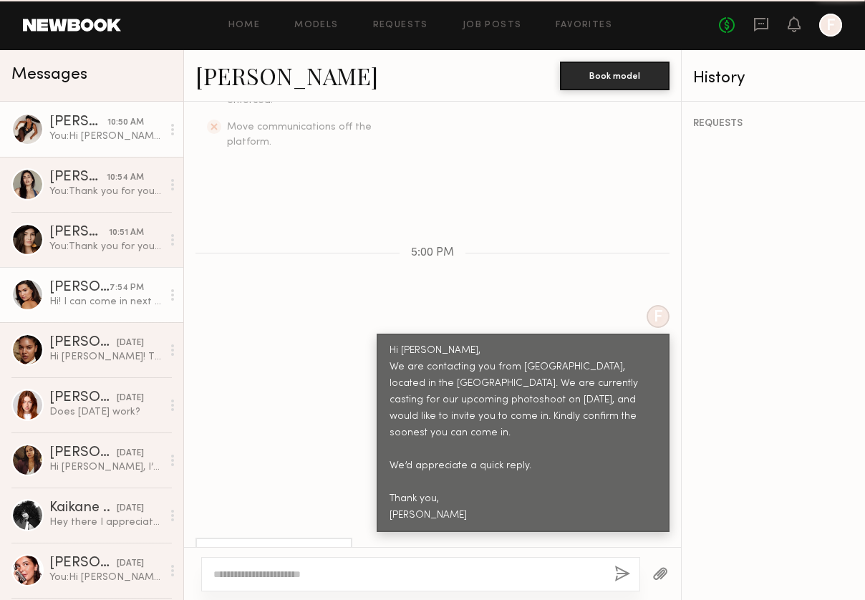
click at [94, 128] on div "Karina V." at bounding box center [78, 122] width 58 height 14
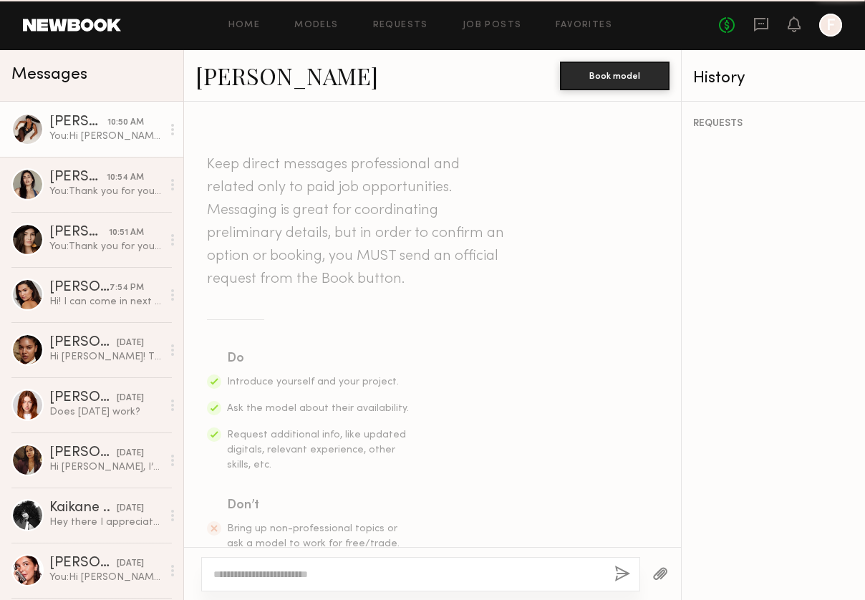
scroll to position [794, 0]
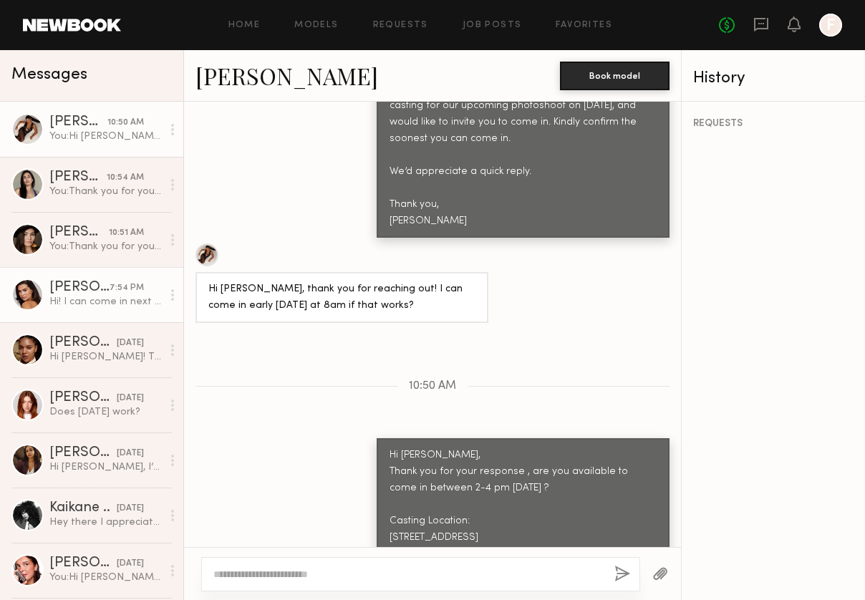
click at [112, 306] on div "Hi! I can come in next week" at bounding box center [105, 302] width 112 height 14
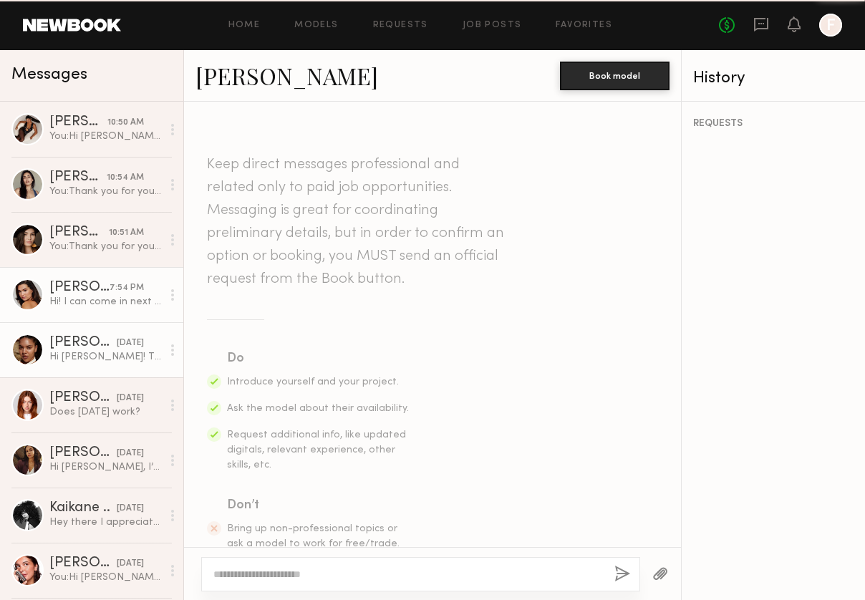
scroll to position [500, 0]
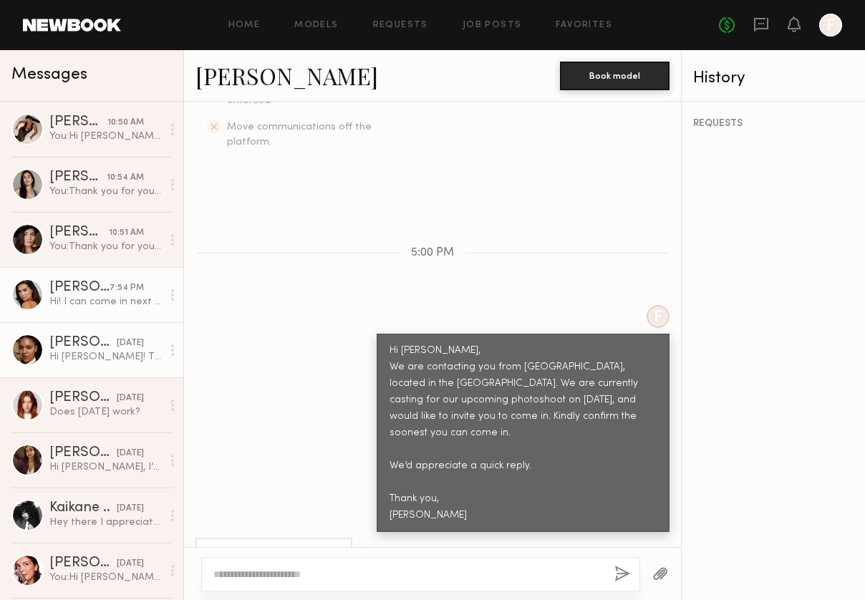
click at [117, 350] on div "yesterday" at bounding box center [130, 343] width 27 height 14
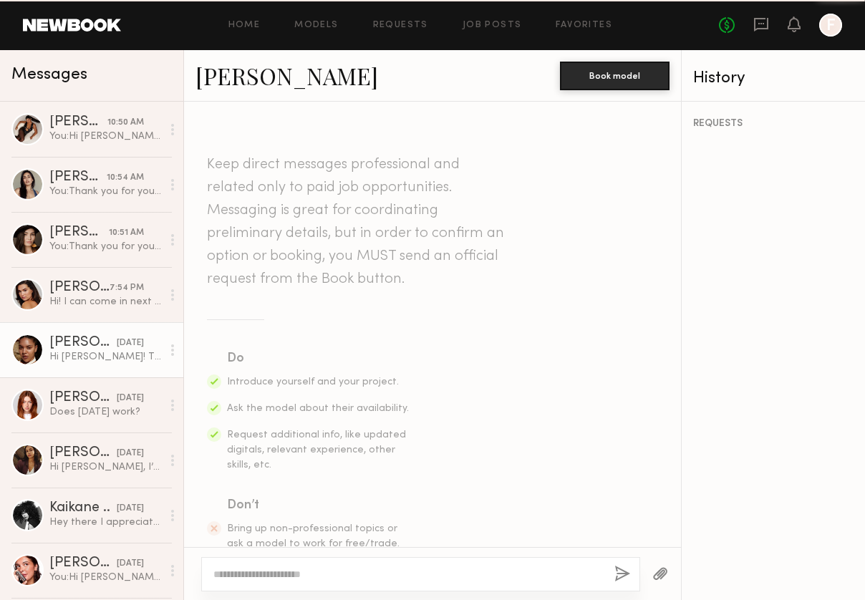
scroll to position [962, 0]
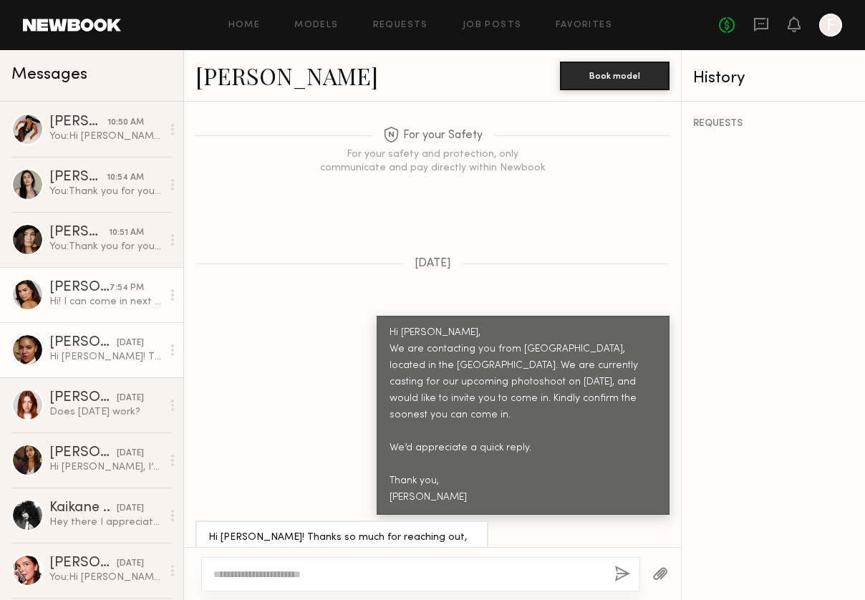
click at [94, 301] on div "Hi! I can come in next week" at bounding box center [105, 302] width 112 height 14
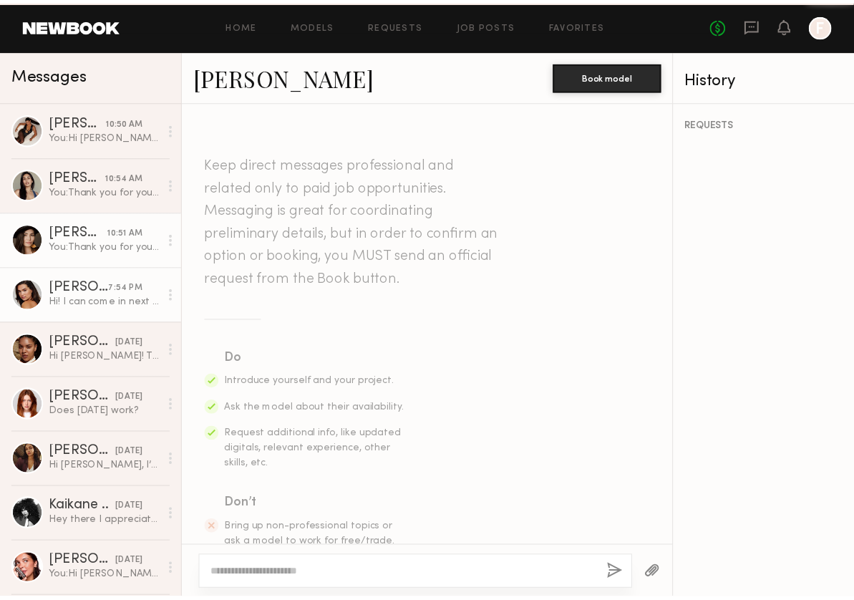
scroll to position [500, 0]
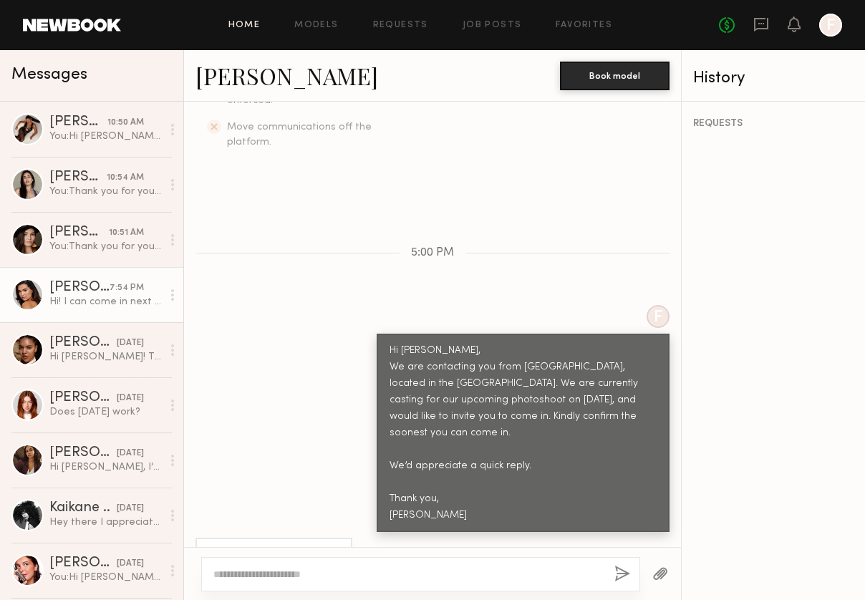
click at [235, 29] on link "Home" at bounding box center [244, 25] width 32 height 9
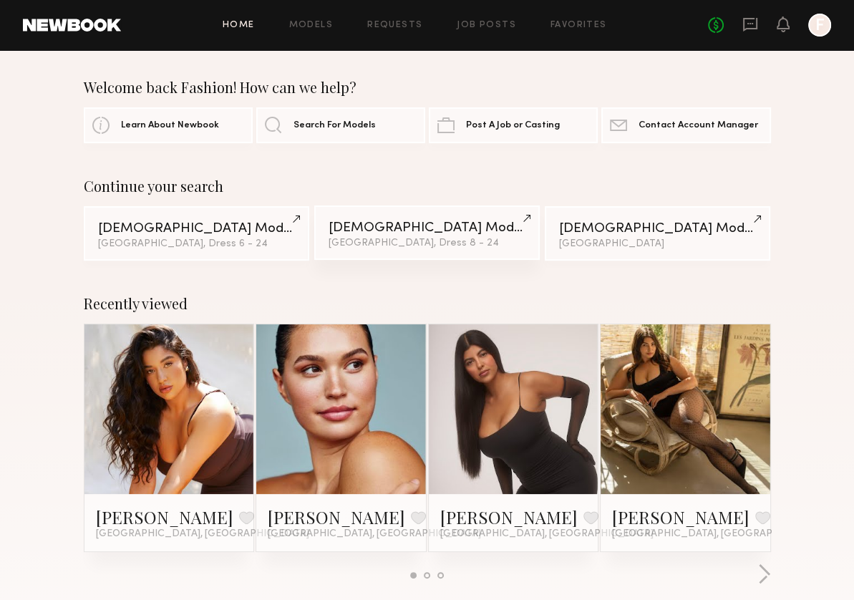
click at [418, 240] on link "Female Models Los Angeles, Dress 8 - 24" at bounding box center [427, 232] width 226 height 54
click at [298, 22] on link "Models" at bounding box center [311, 25] width 44 height 9
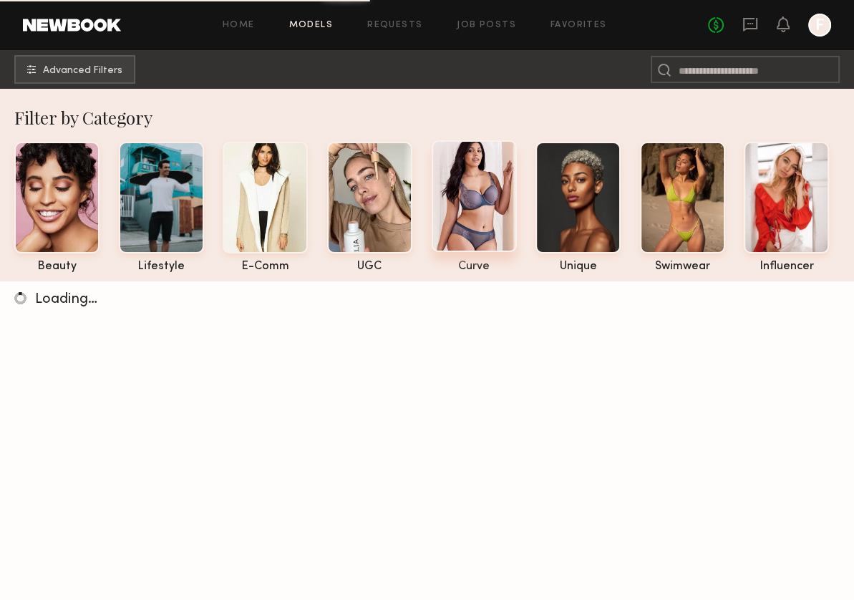
click at [489, 248] on div at bounding box center [474, 196] width 85 height 112
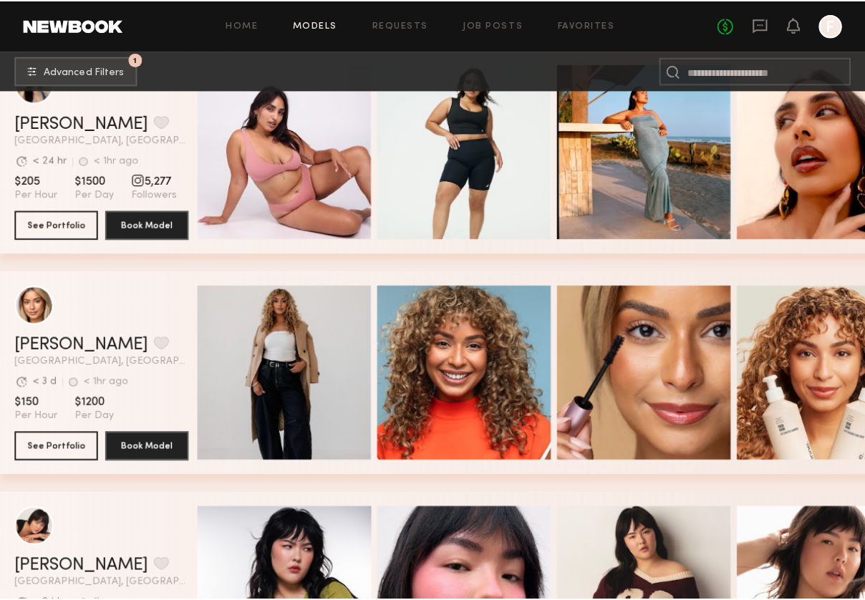
scroll to position [716, 0]
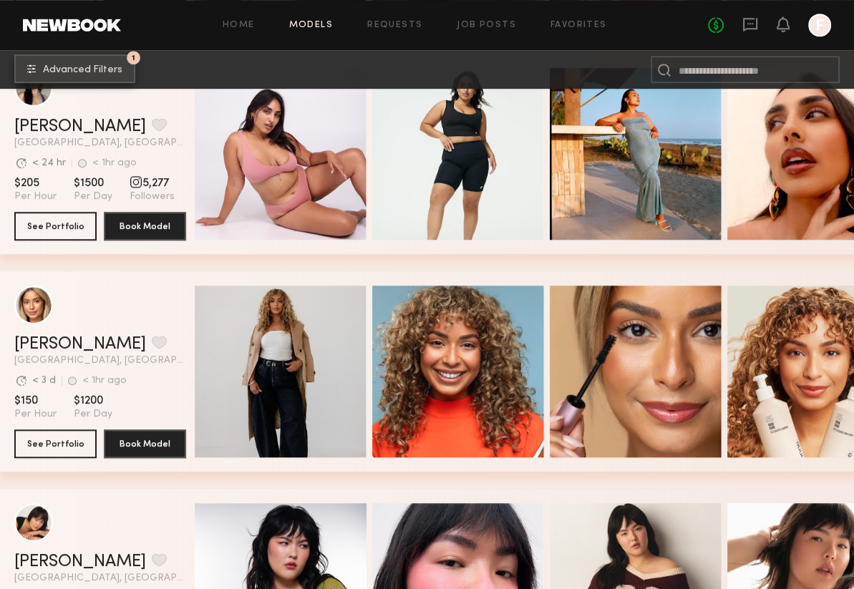
click at [94, 73] on span "Advanced Filters" at bounding box center [82, 70] width 79 height 10
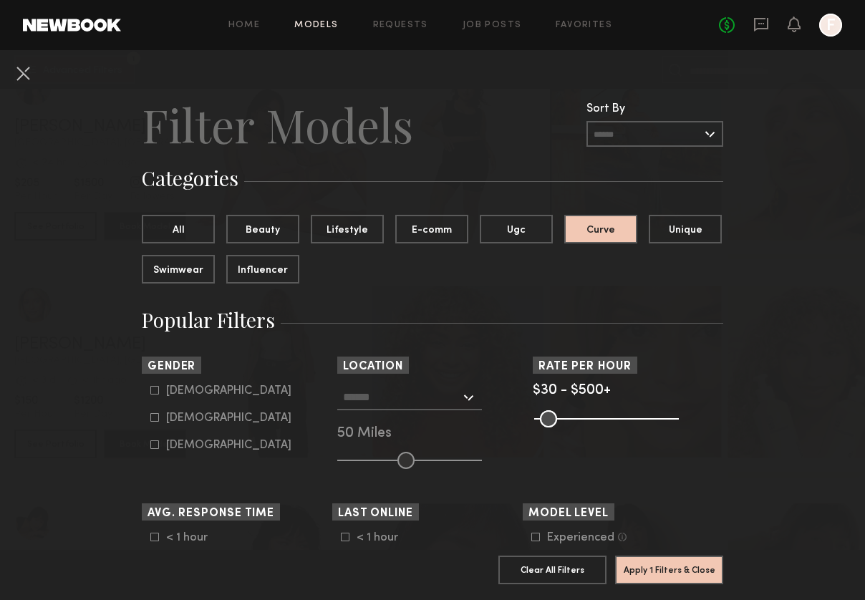
click at [464, 389] on div at bounding box center [409, 397] width 145 height 26
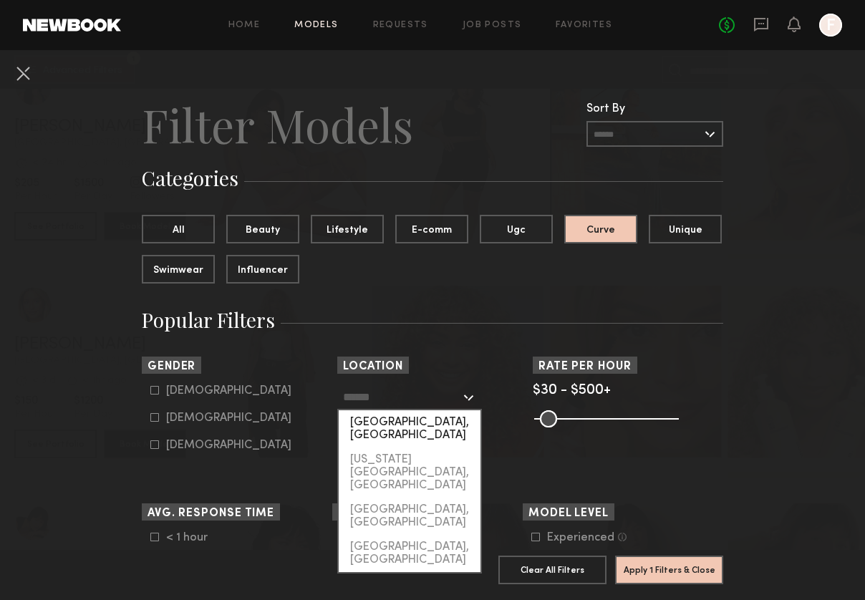
click at [447, 419] on div "[GEOGRAPHIC_DATA], [GEOGRAPHIC_DATA]" at bounding box center [410, 428] width 142 height 37
type input "**********"
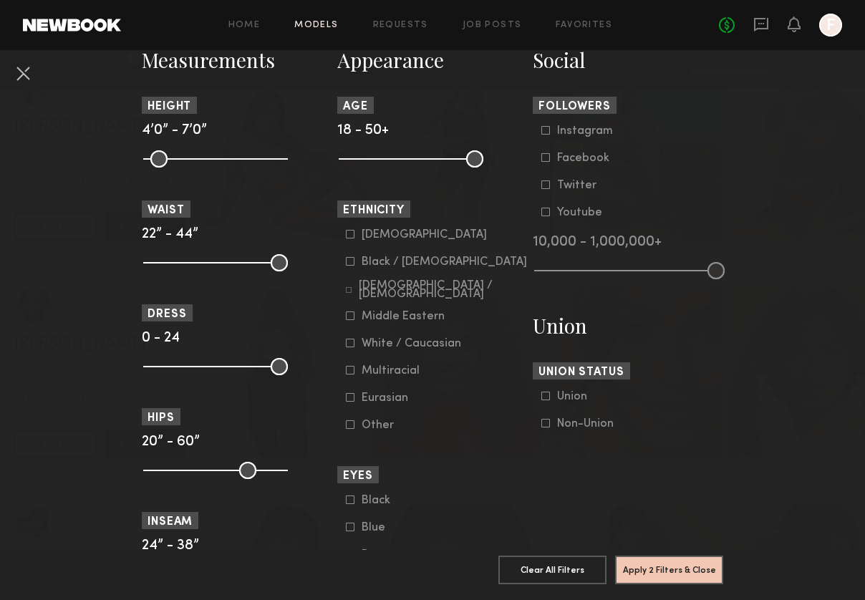
scroll to position [644, 0]
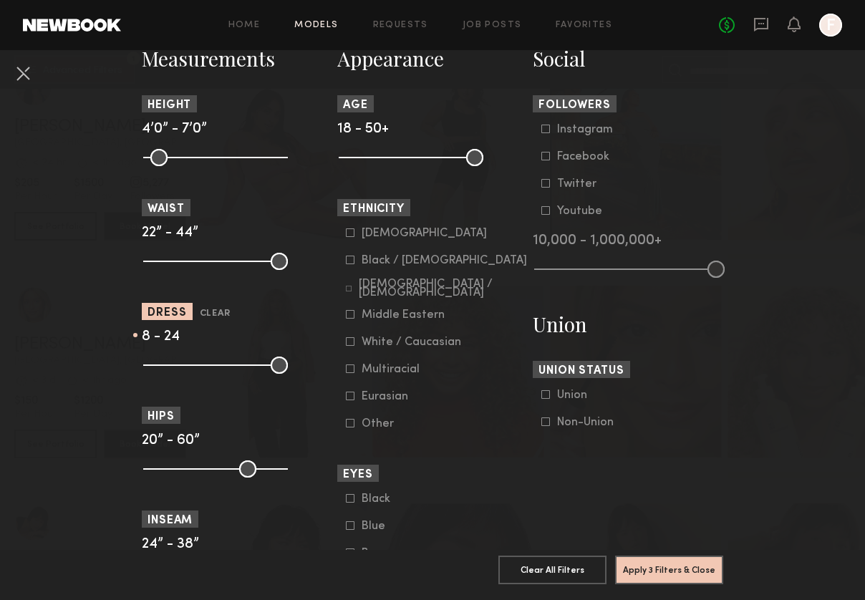
drag, startPoint x: 147, startPoint y: 364, endPoint x: 192, endPoint y: 366, distance: 44.4
type input "*"
click at [192, 366] on input "range" at bounding box center [215, 364] width 145 height 17
click at [701, 561] on button "Apply 3 Filters & Close" at bounding box center [669, 569] width 108 height 29
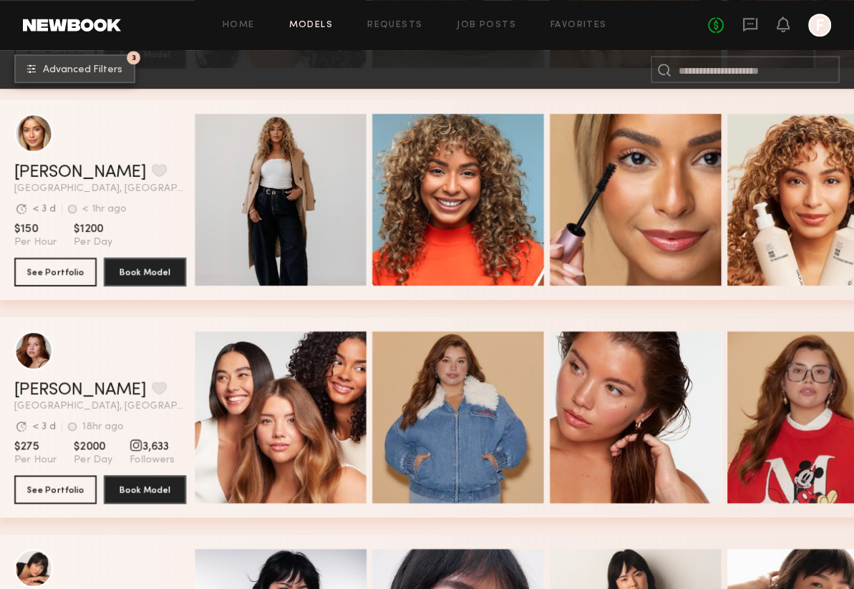
scroll to position [787, 0]
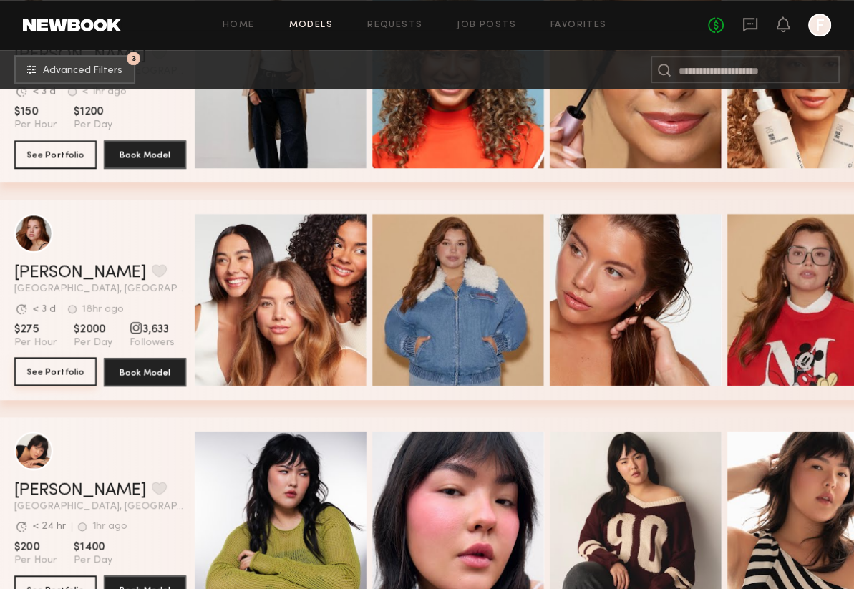
click at [69, 382] on button "See Portfolio" at bounding box center [55, 371] width 82 height 29
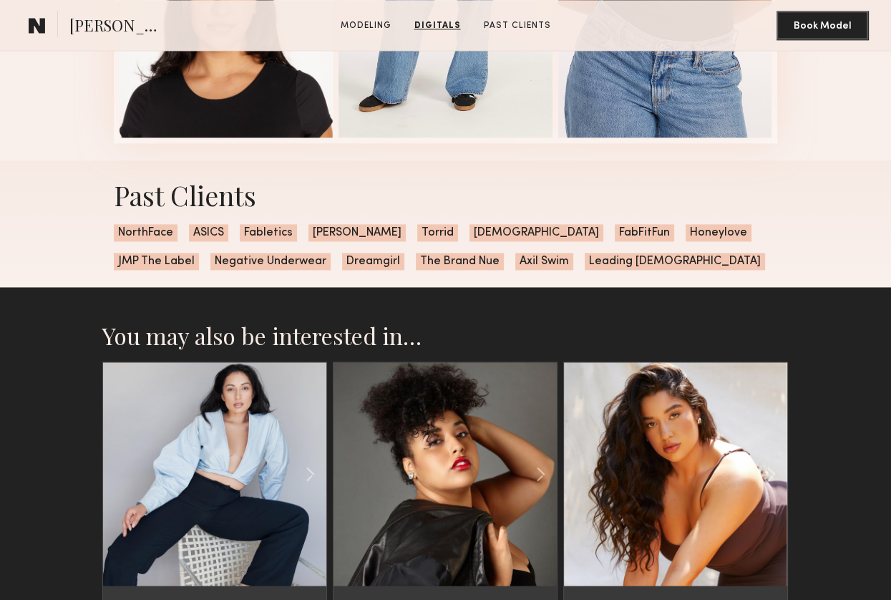
scroll to position [1718, 0]
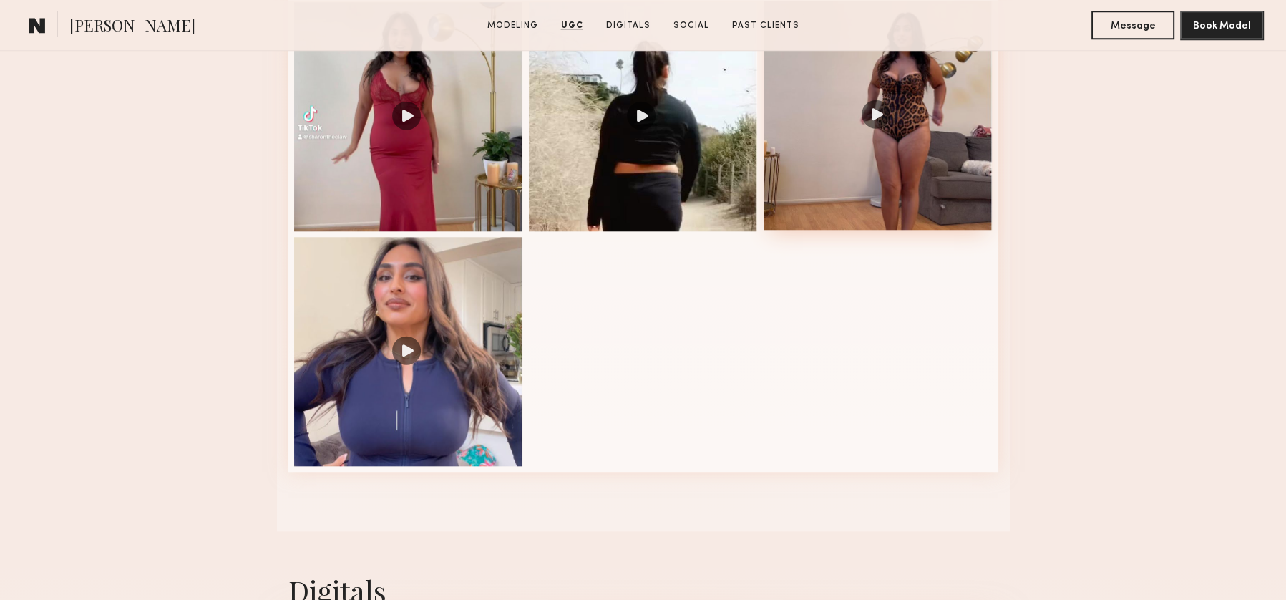
scroll to position [1503, 0]
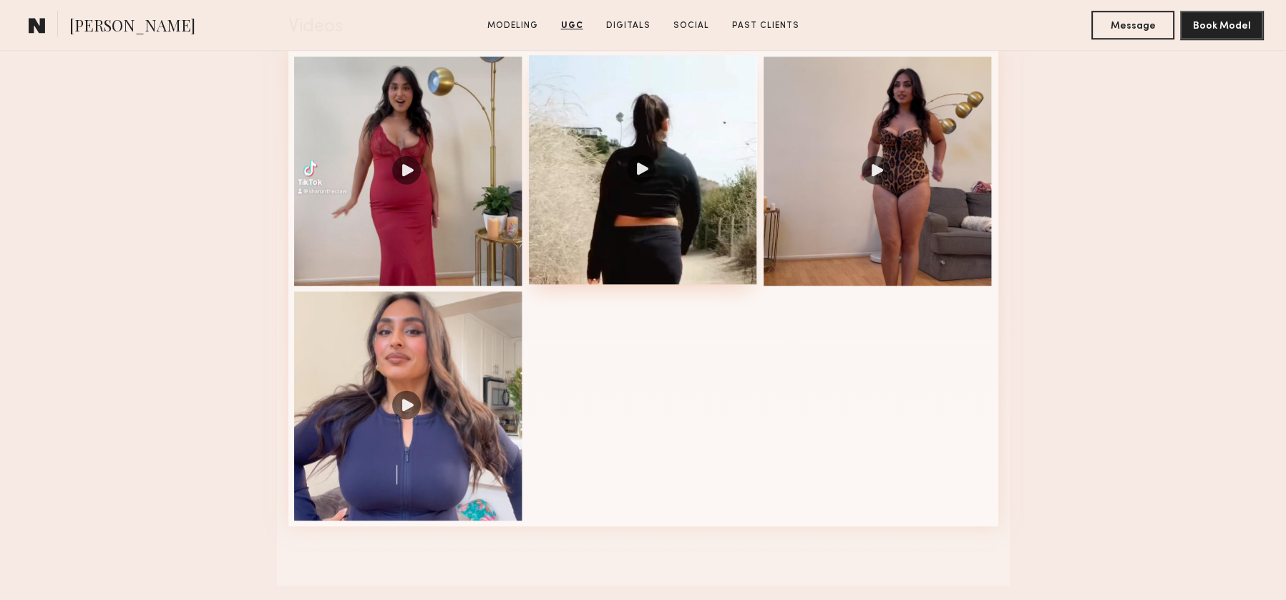
click at [650, 180] on div at bounding box center [643, 169] width 229 height 229
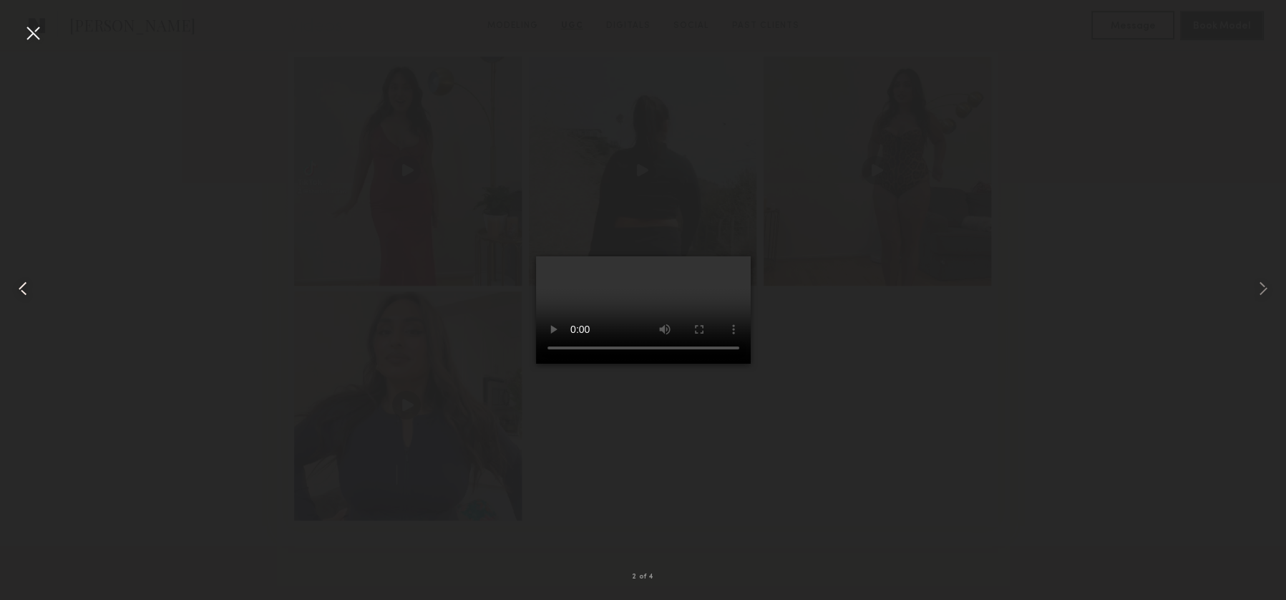
click at [47, 46] on div at bounding box center [26, 288] width 52 height 531
click at [38, 33] on div at bounding box center [32, 32] width 23 height 23
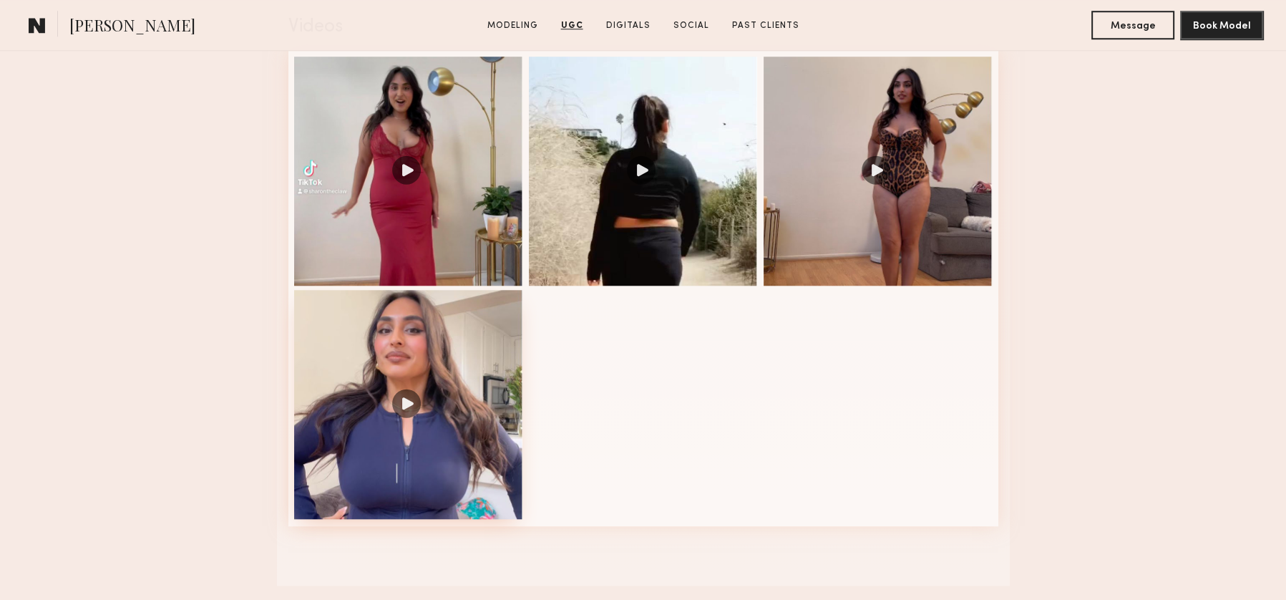
click at [442, 460] on div at bounding box center [408, 404] width 229 height 229
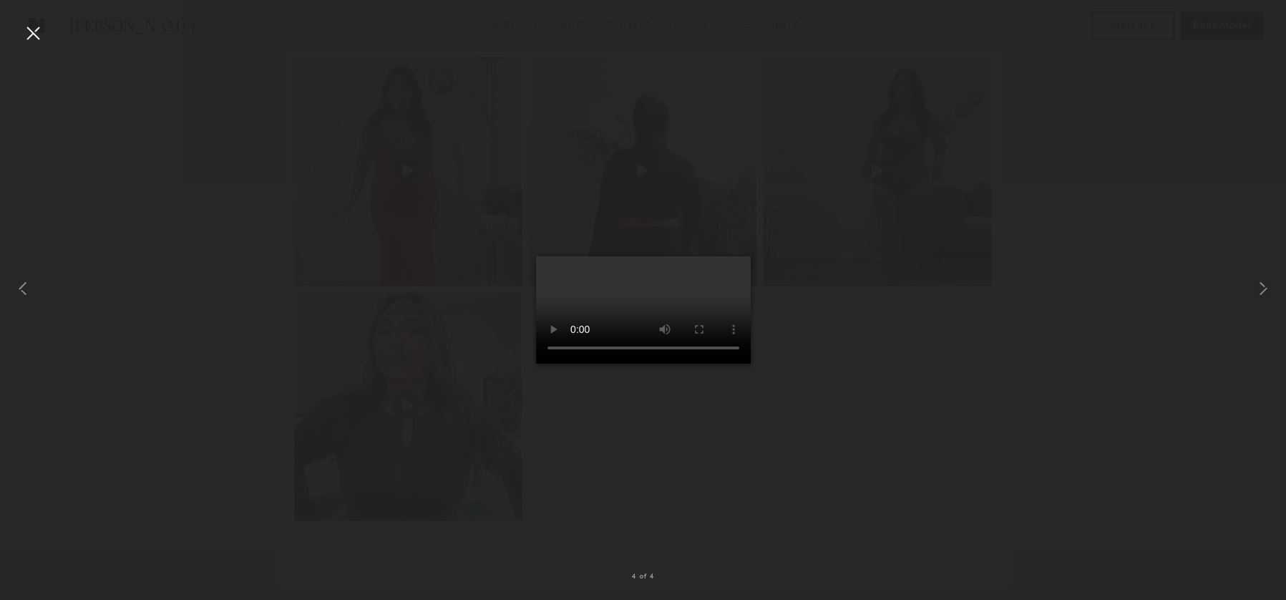
click at [34, 29] on div at bounding box center [32, 32] width 23 height 23
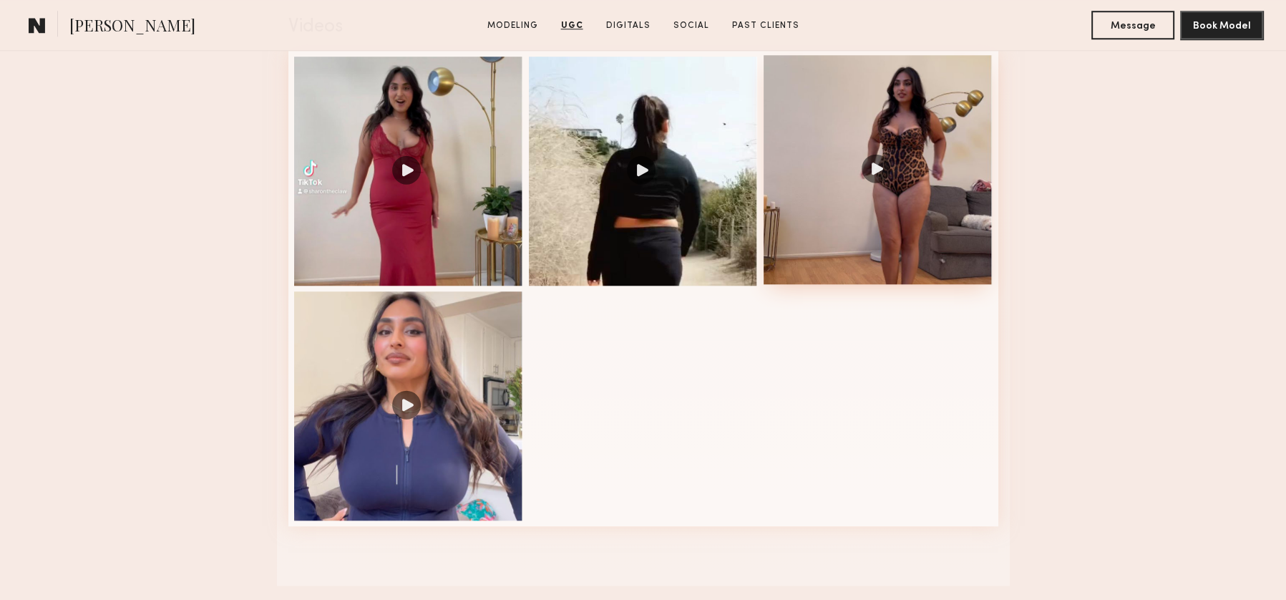
click at [928, 183] on div at bounding box center [878, 169] width 229 height 229
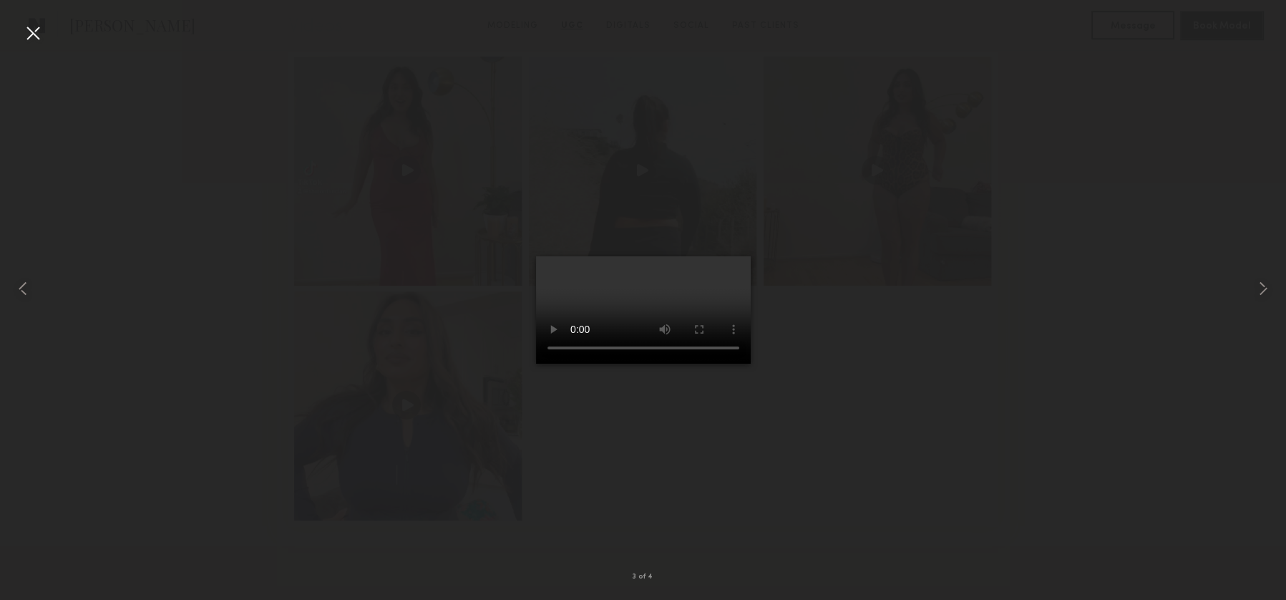
click at [31, 37] on div at bounding box center [32, 32] width 23 height 23
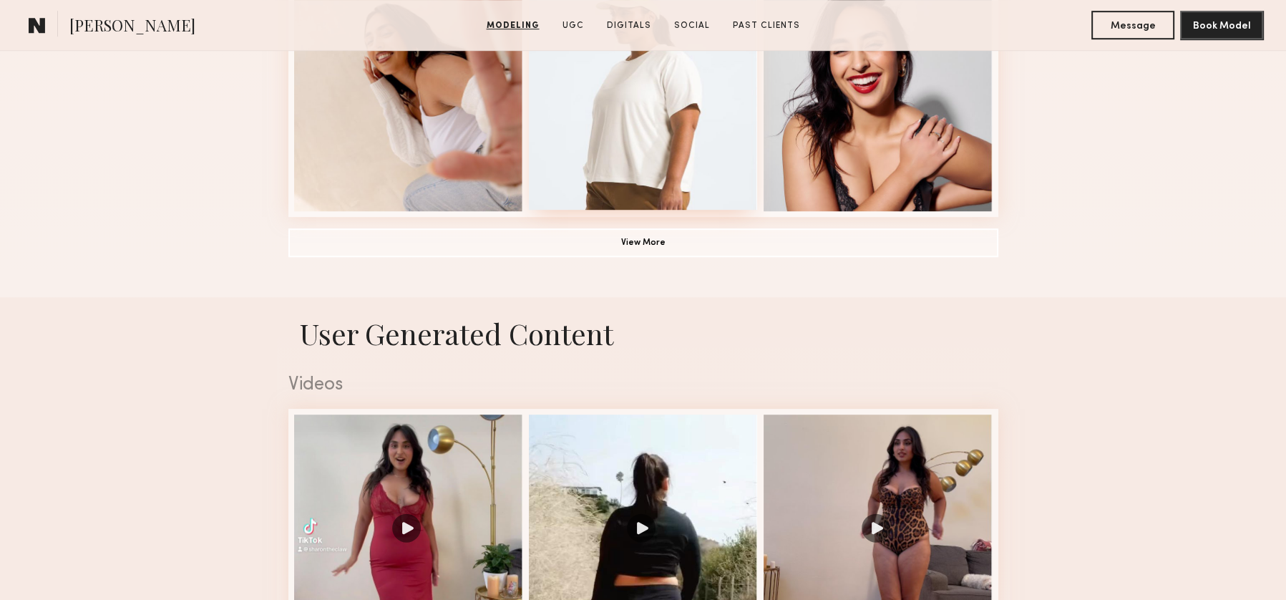
scroll to position [859, 0]
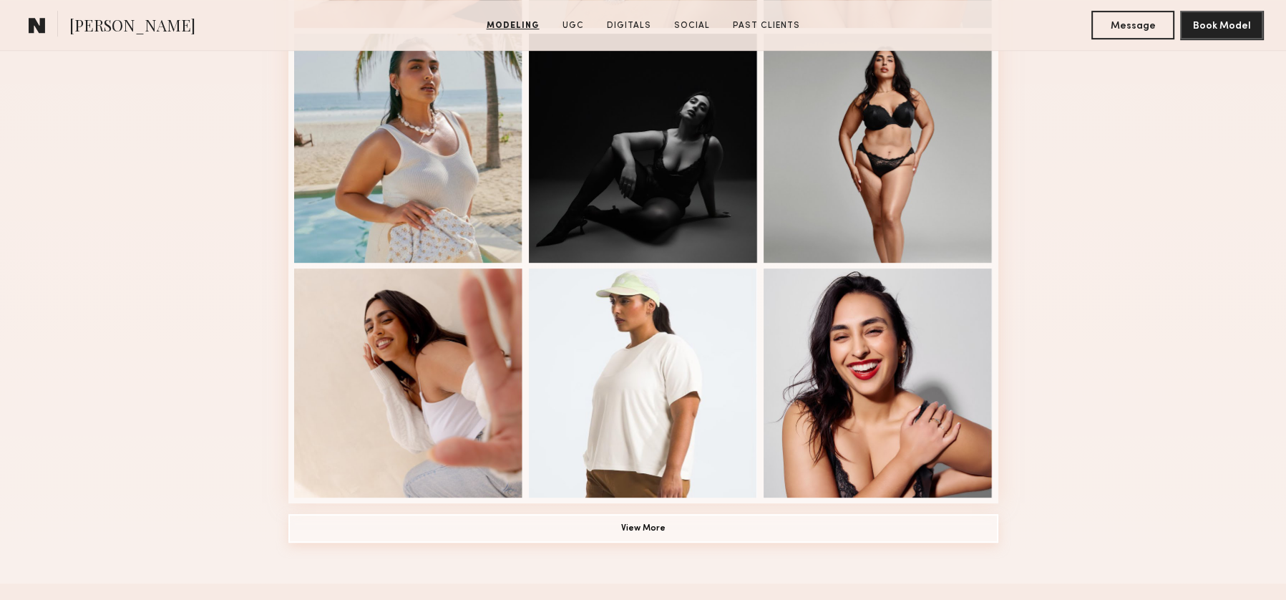
click at [622, 527] on button "View More" at bounding box center [643, 528] width 710 height 29
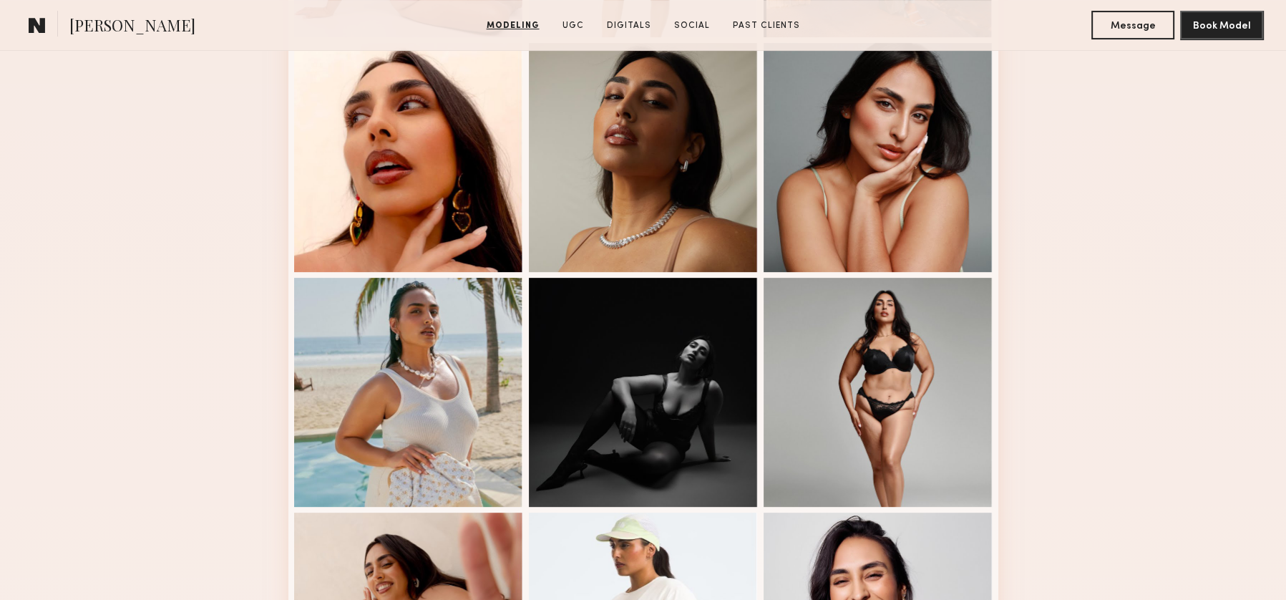
scroll to position [286, 0]
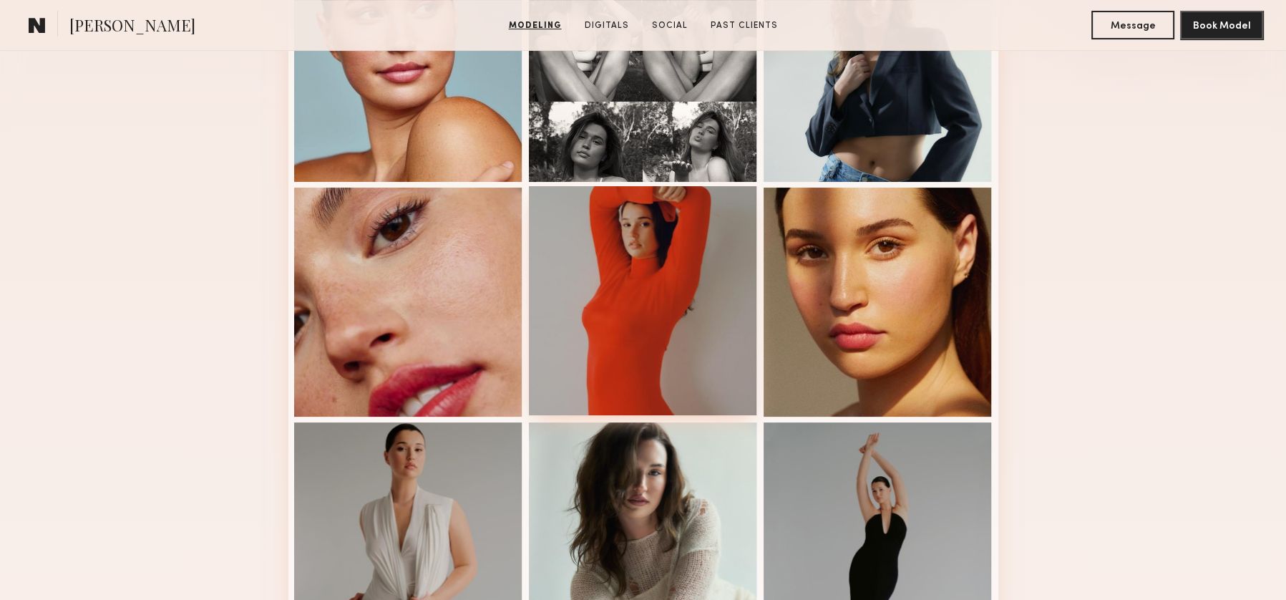
scroll to position [501, 0]
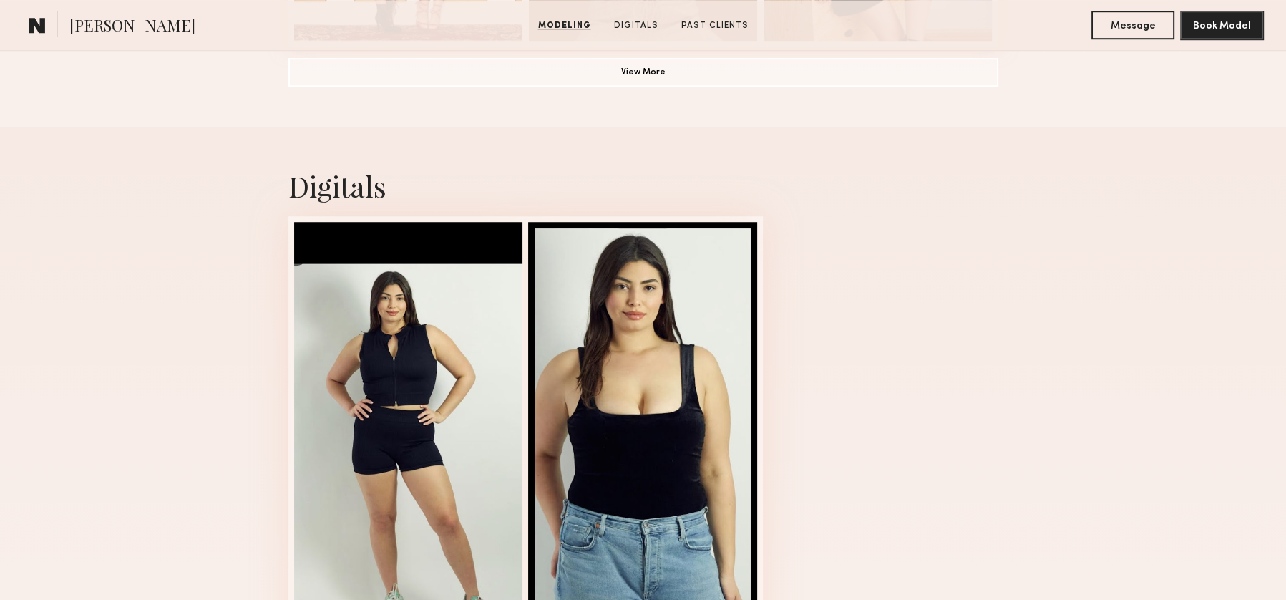
scroll to position [1360, 0]
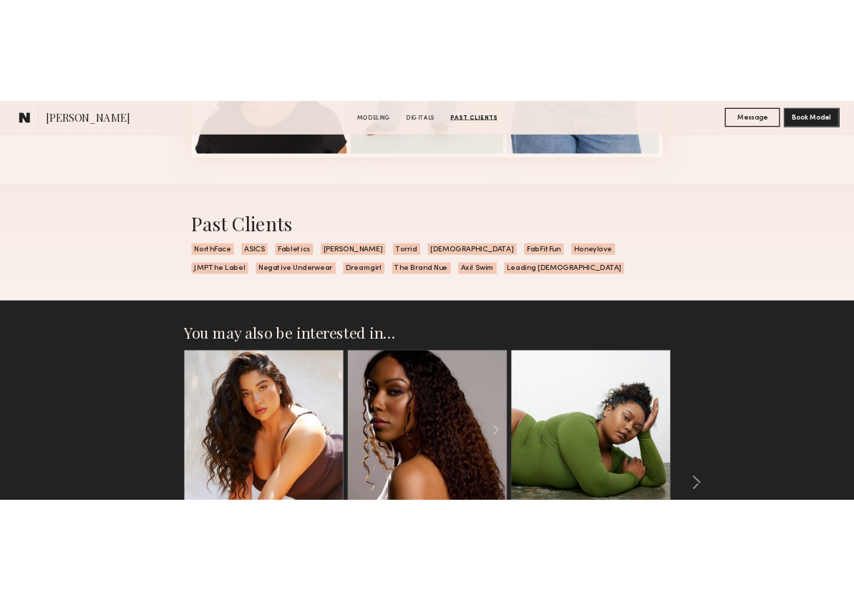
scroll to position [1861, 0]
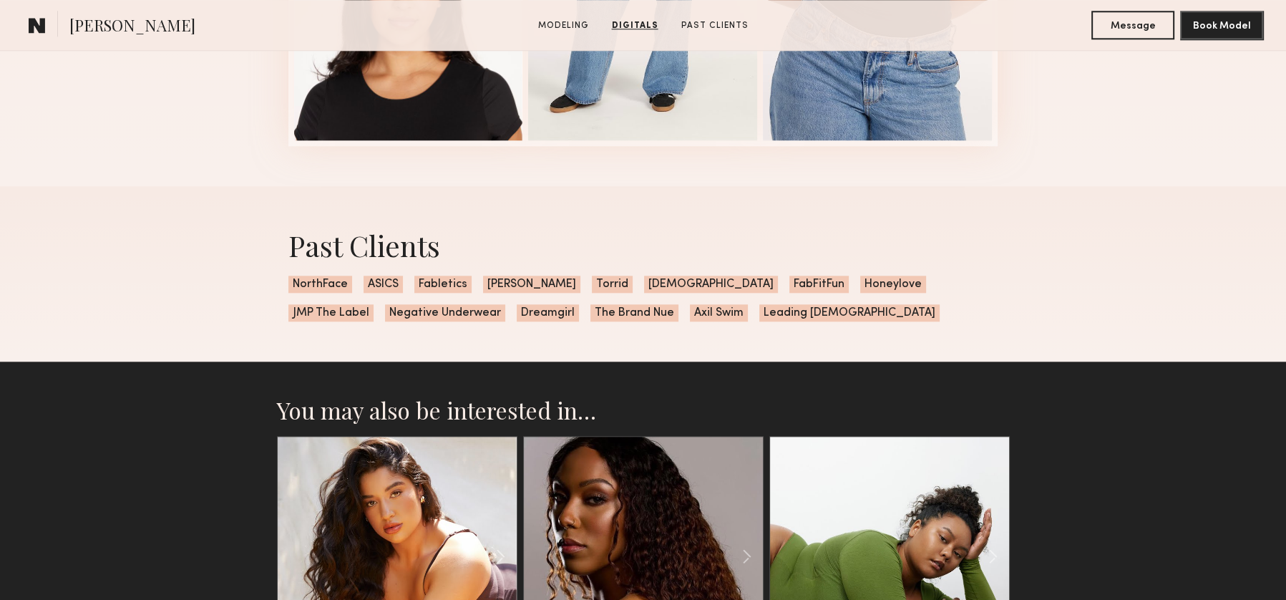
click at [417, 480] on link at bounding box center [397, 556] width 82 height 239
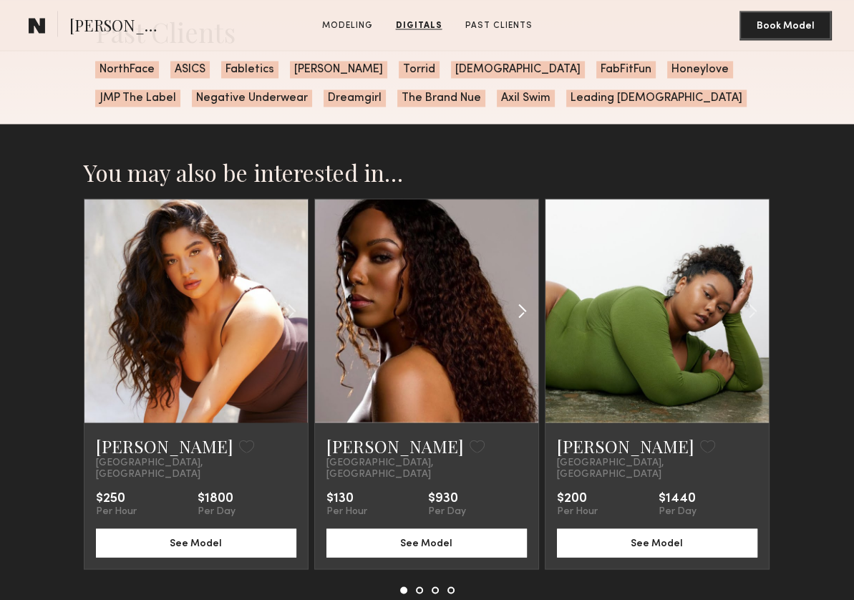
click at [521, 311] on common-icon at bounding box center [522, 310] width 21 height 27
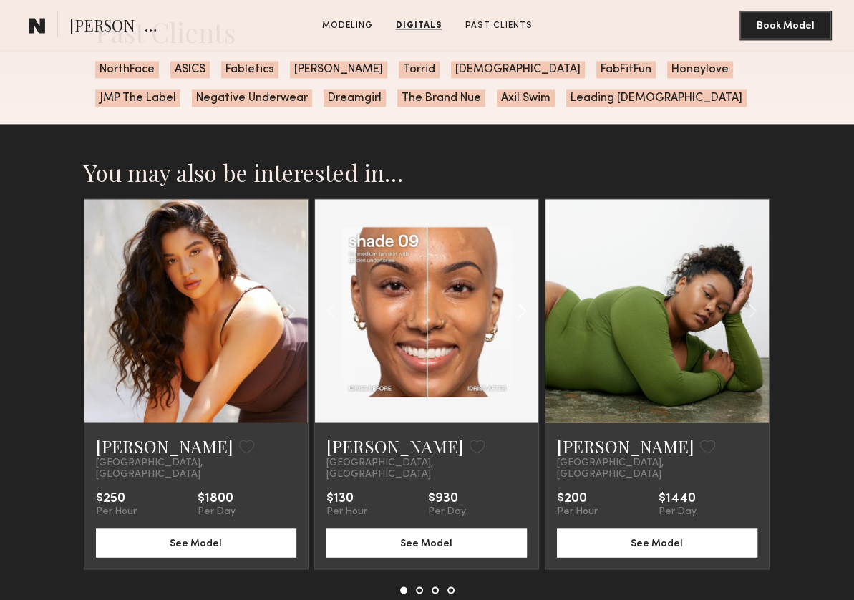
click at [521, 311] on common-icon at bounding box center [522, 310] width 21 height 27
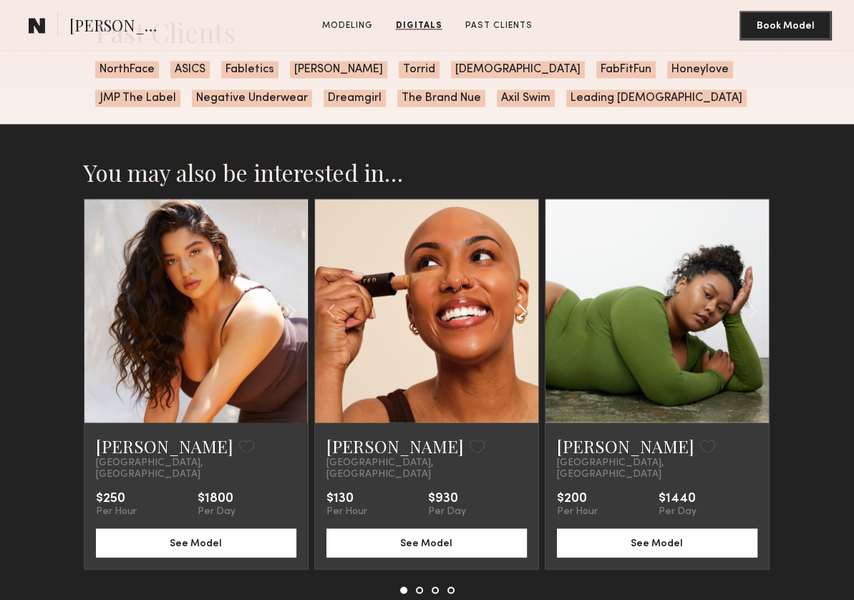
click at [521, 311] on common-icon at bounding box center [522, 310] width 21 height 27
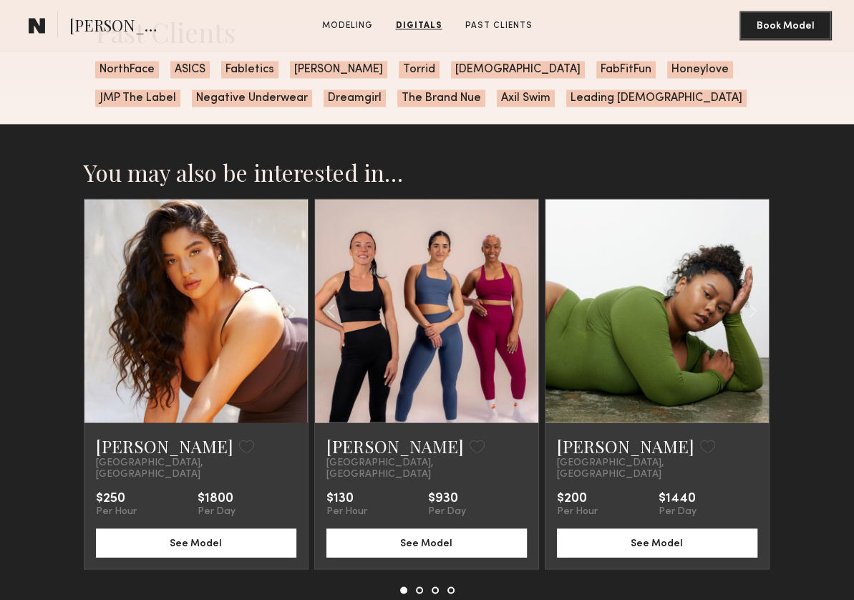
click at [521, 311] on div at bounding box center [426, 310] width 223 height 223
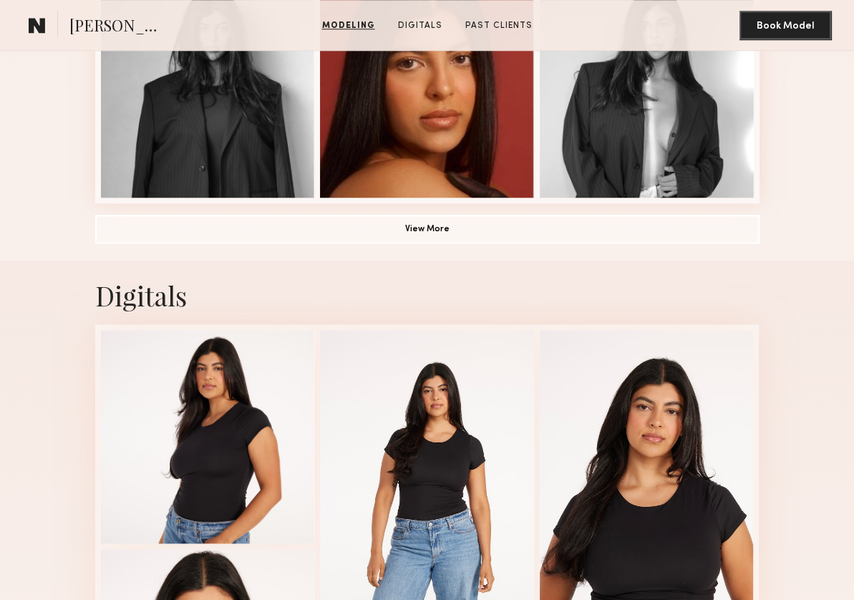
scroll to position [1074, 0]
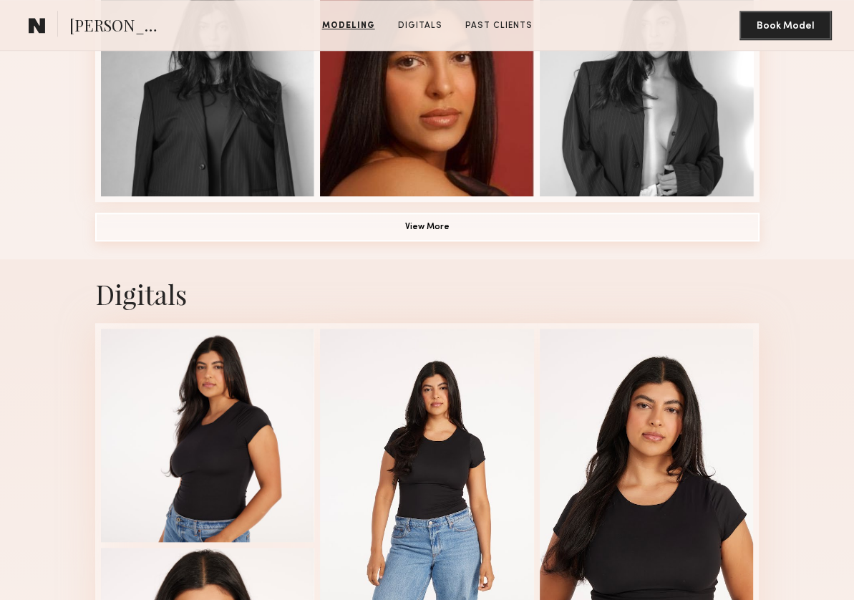
click at [481, 239] on button "View More" at bounding box center [427, 227] width 664 height 29
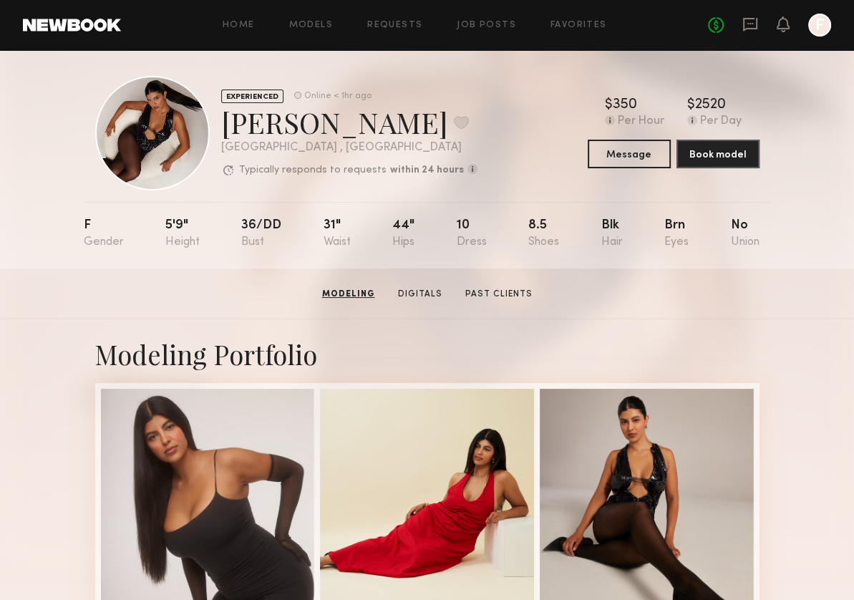
scroll to position [0, 0]
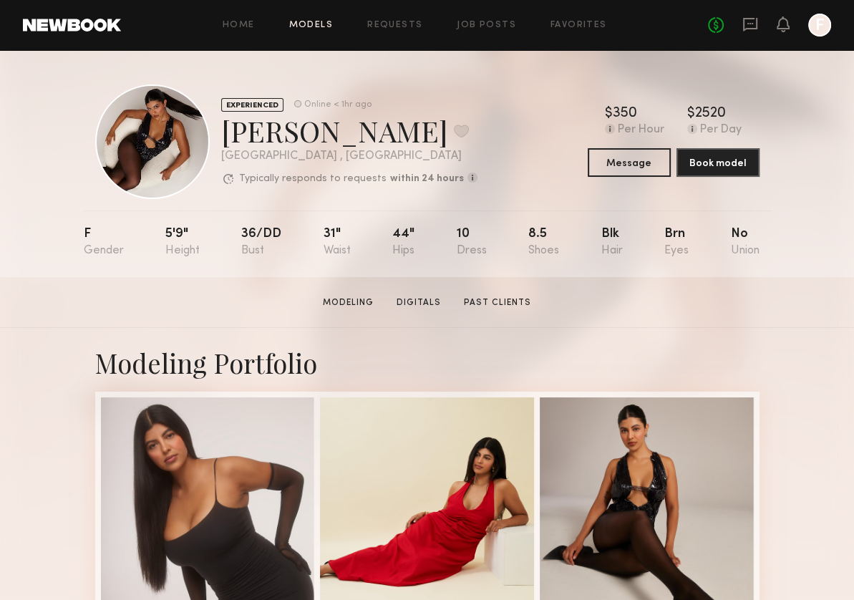
click at [320, 29] on link "Models" at bounding box center [311, 25] width 44 height 9
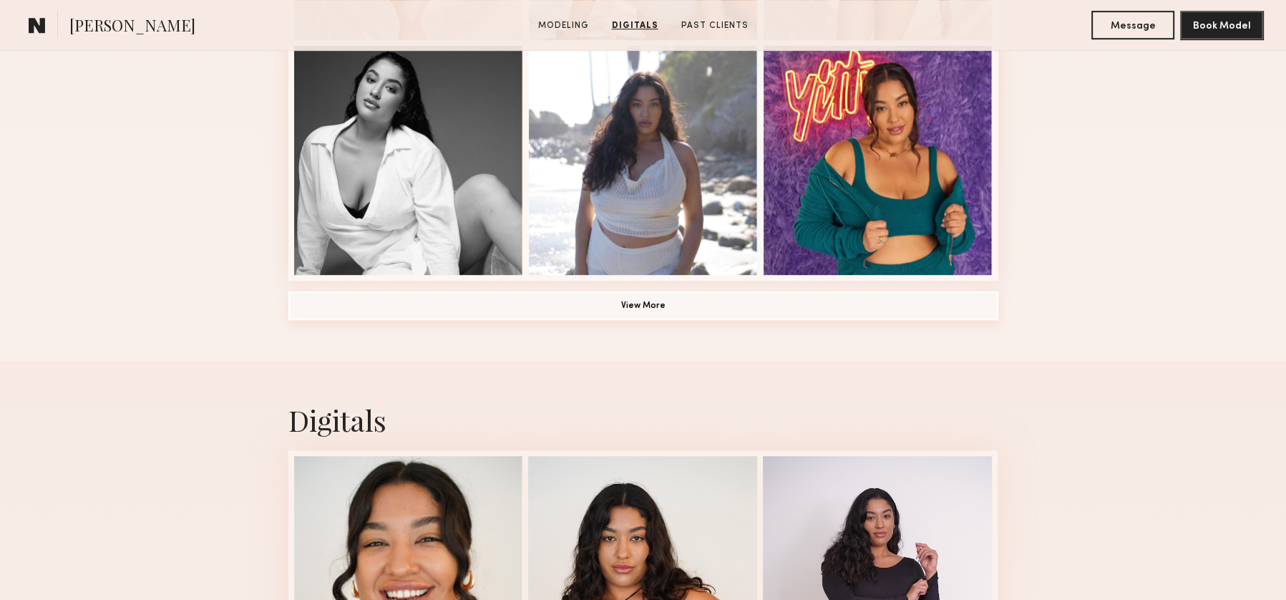
scroll to position [1074, 0]
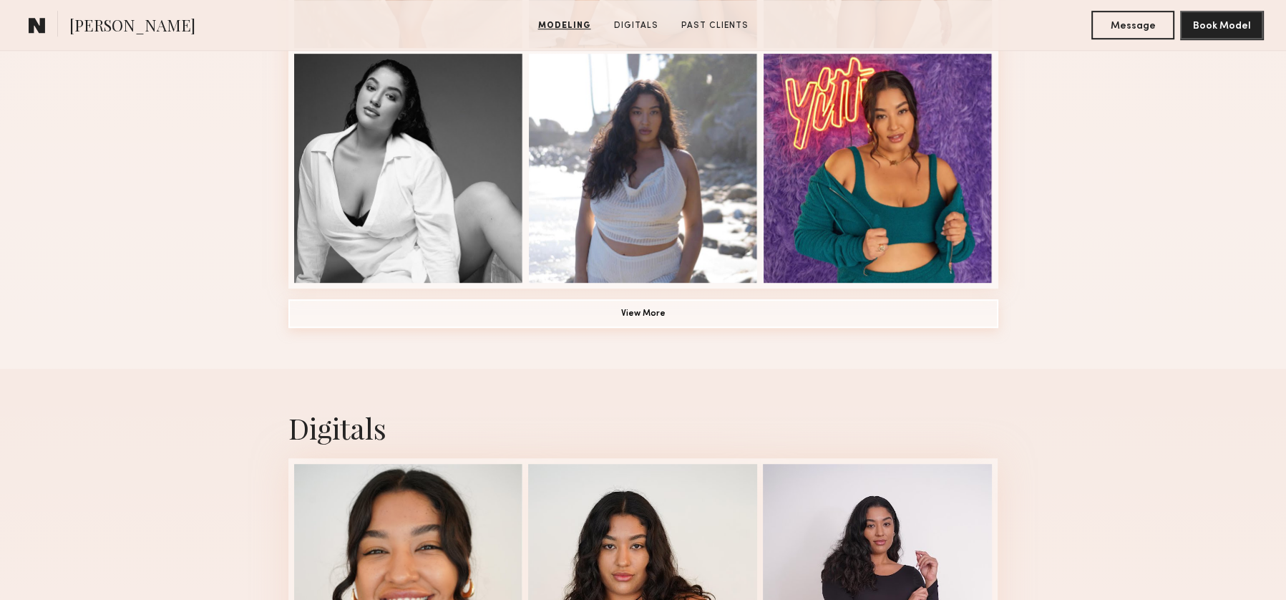
click at [595, 317] on button "View More" at bounding box center [643, 313] width 710 height 29
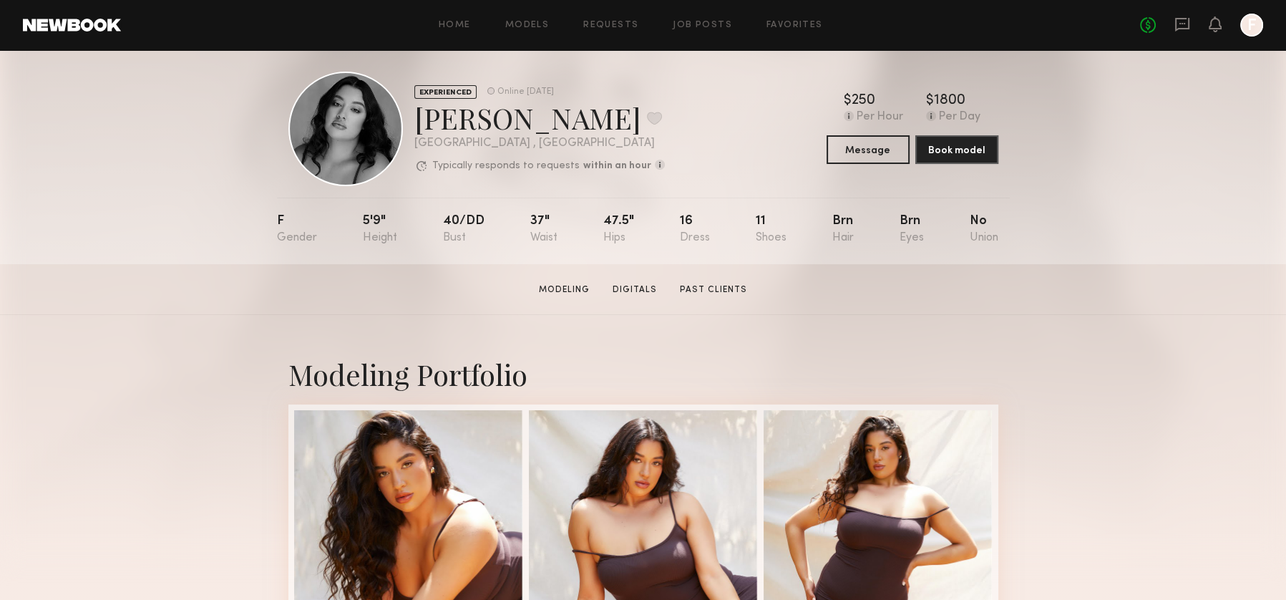
scroll to position [0, 0]
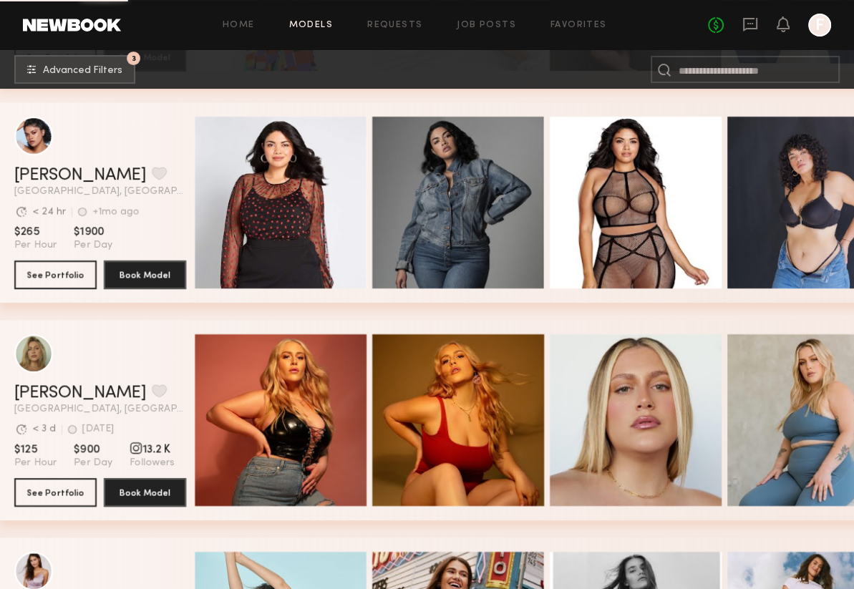
scroll to position [4509, 0]
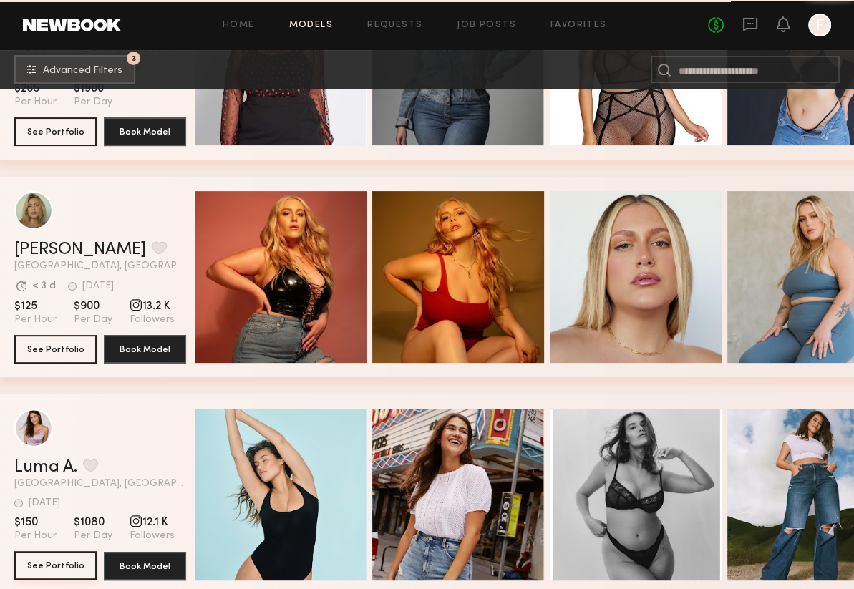
click at [52, 573] on button "See Portfolio" at bounding box center [55, 565] width 82 height 29
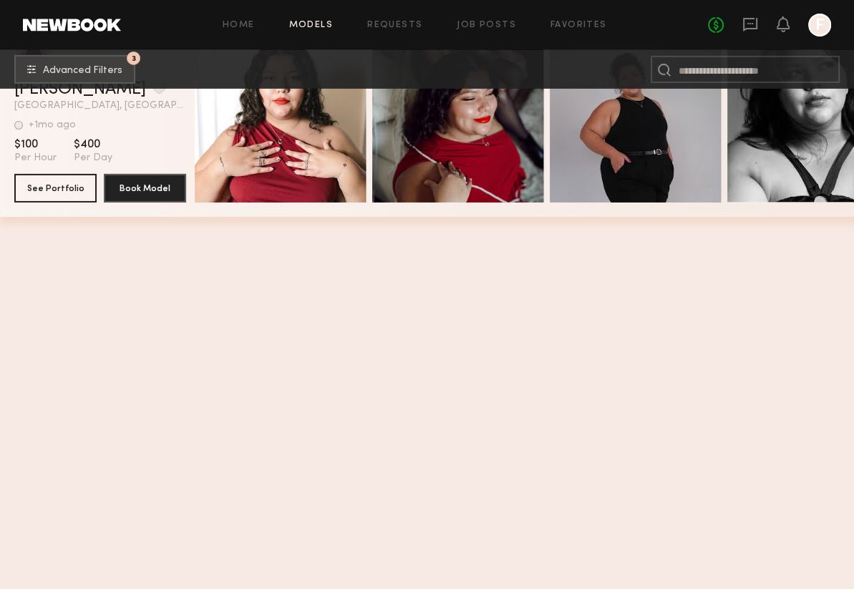
scroll to position [11621, 0]
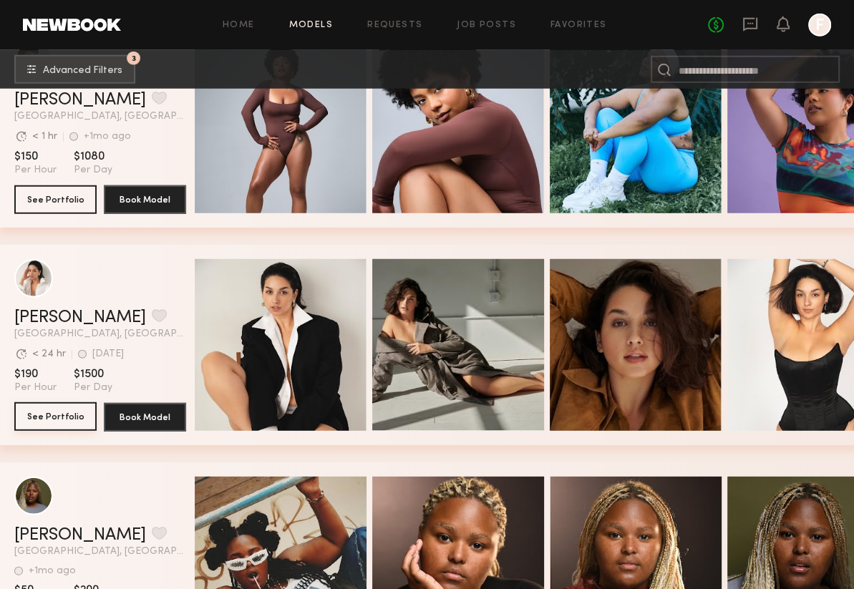
click at [74, 419] on button "See Portfolio" at bounding box center [55, 416] width 82 height 29
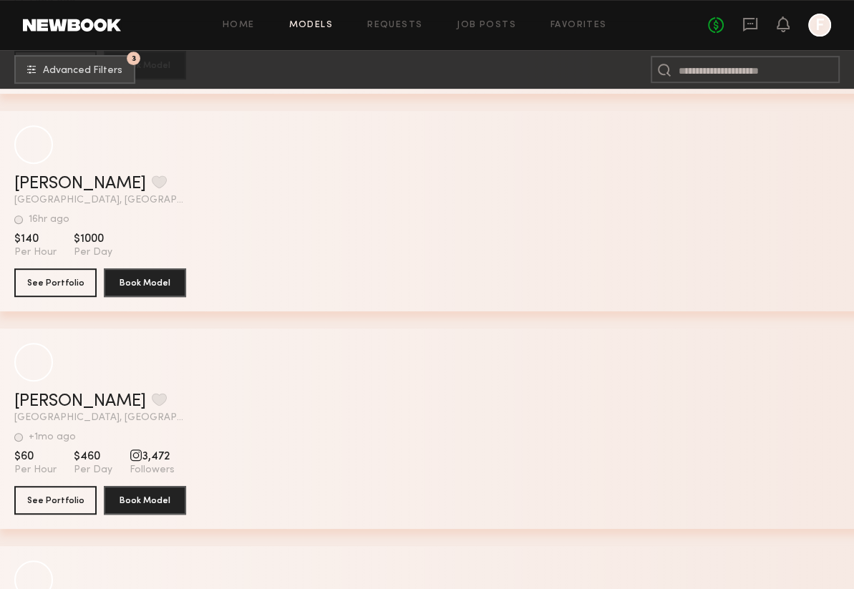
scroll to position [13195, 0]
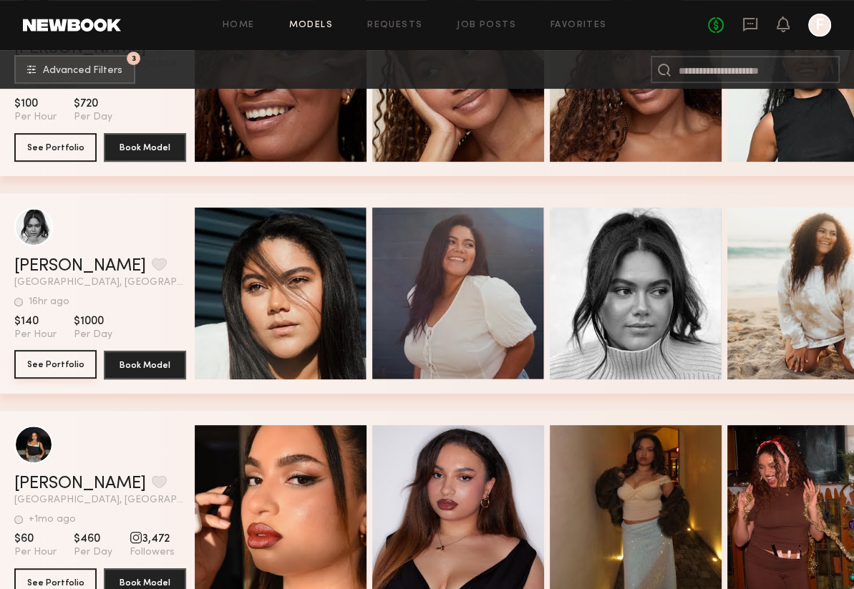
click at [40, 366] on button "See Portfolio" at bounding box center [55, 364] width 82 height 29
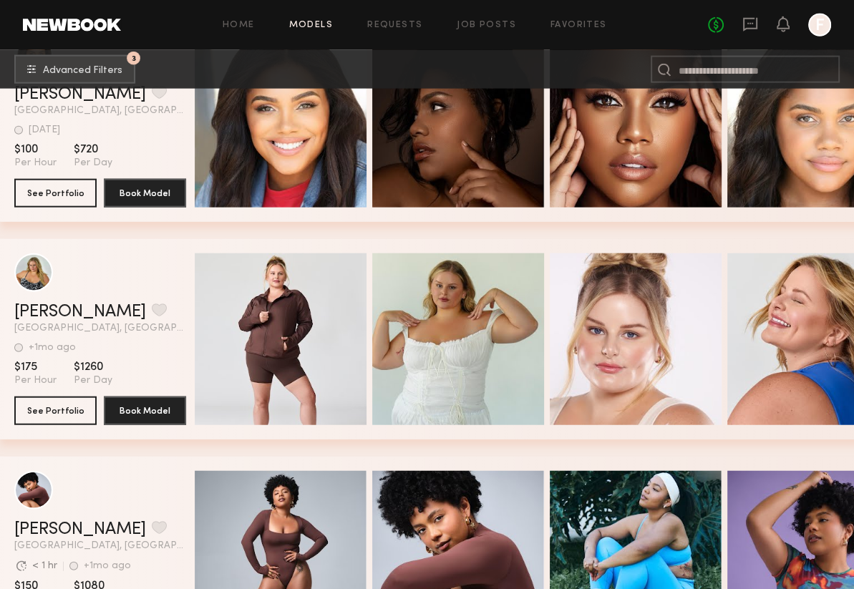
scroll to position [10977, 0]
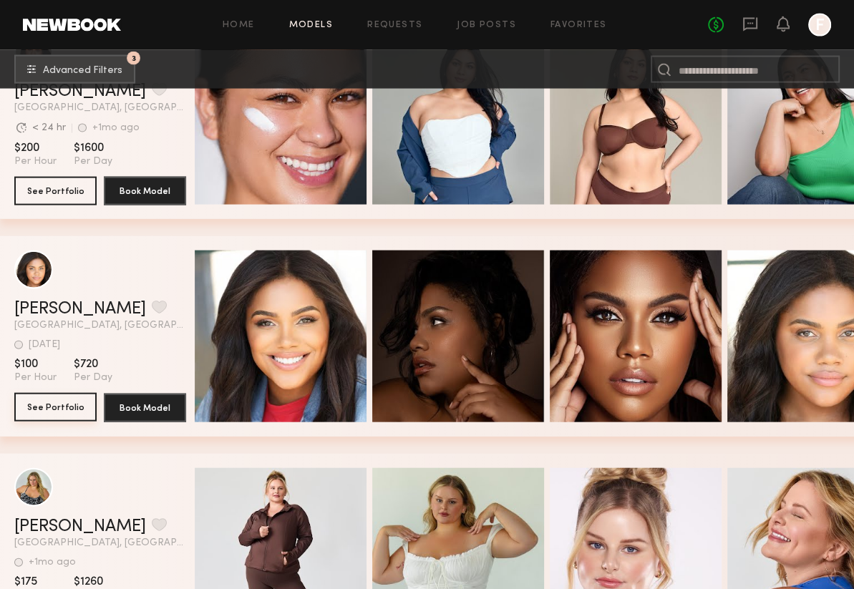
click at [41, 415] on button "See Portfolio" at bounding box center [55, 407] width 82 height 29
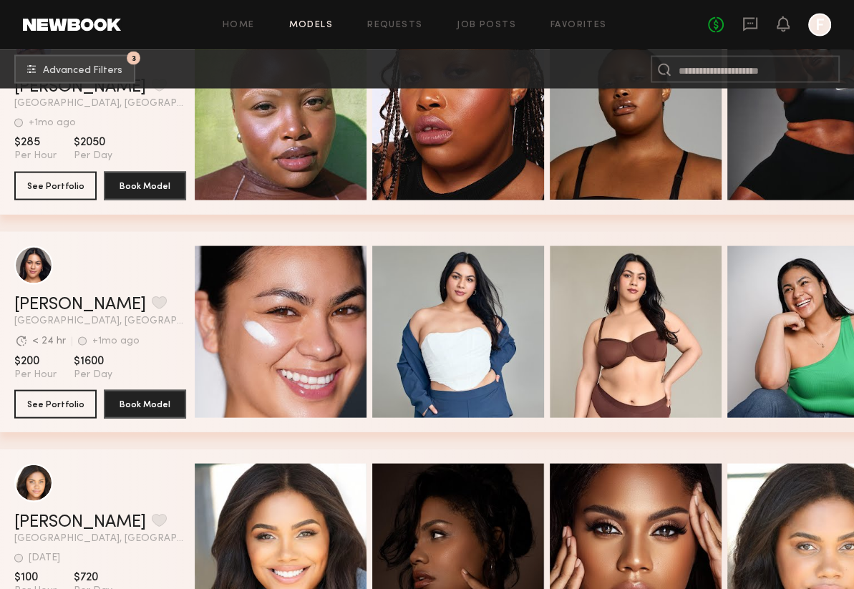
scroll to position [10762, 0]
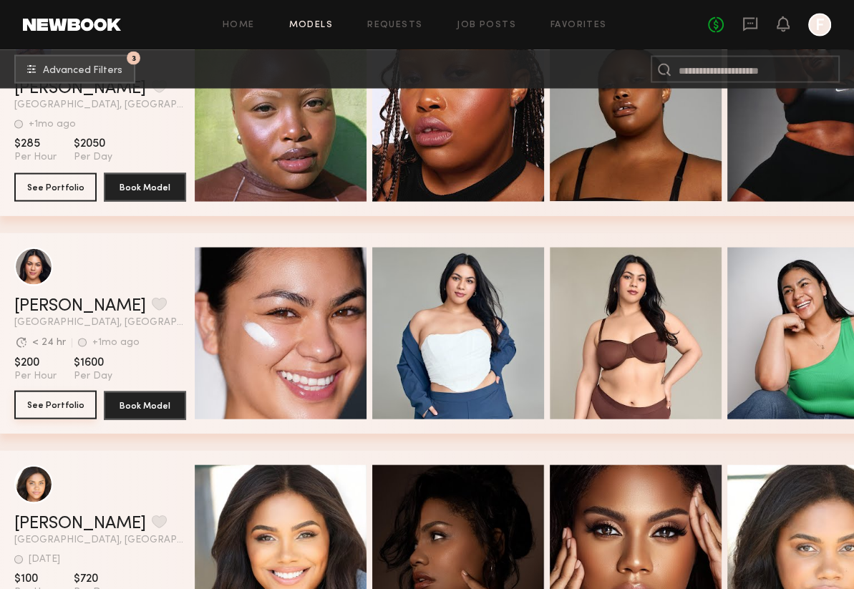
click at [66, 413] on button "See Portfolio" at bounding box center [55, 405] width 82 height 29
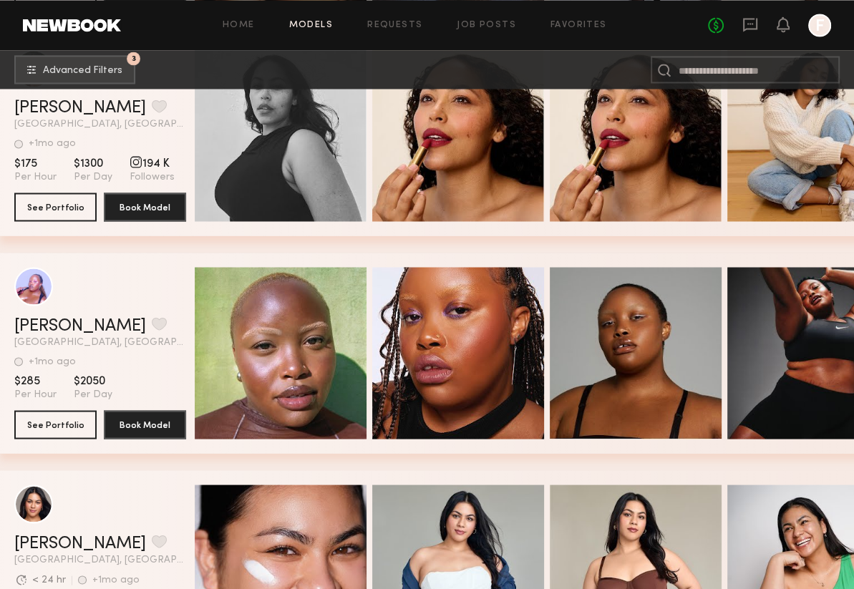
scroll to position [10476, 0]
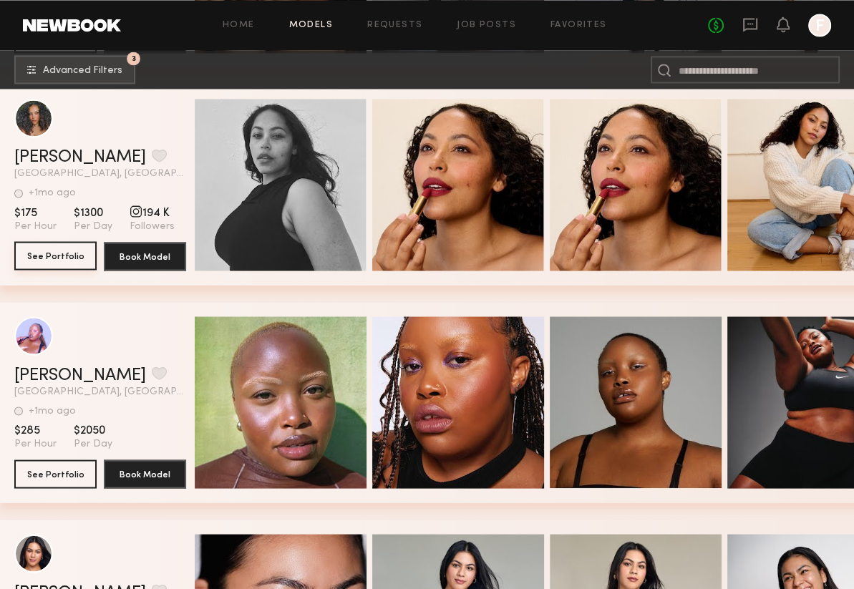
click at [57, 252] on button "See Portfolio" at bounding box center [55, 255] width 82 height 29
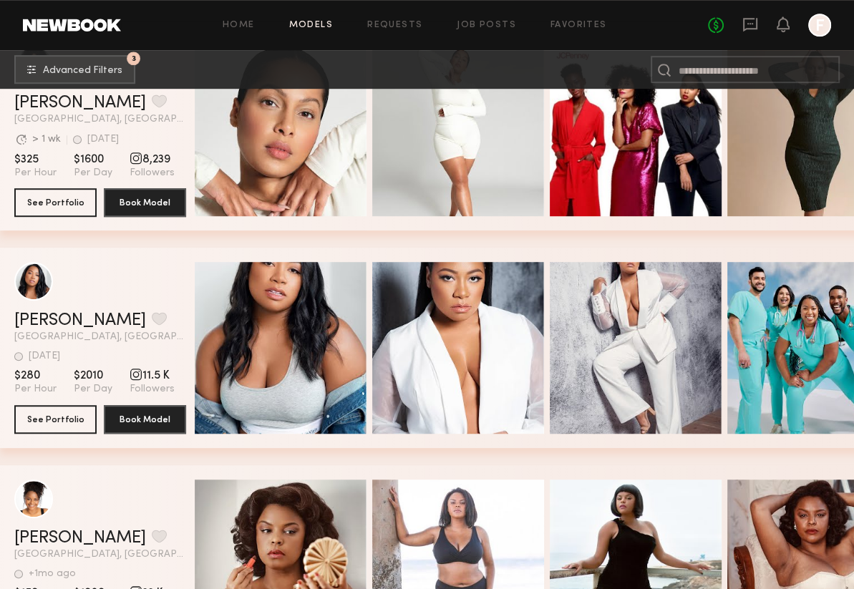
scroll to position [9188, 0]
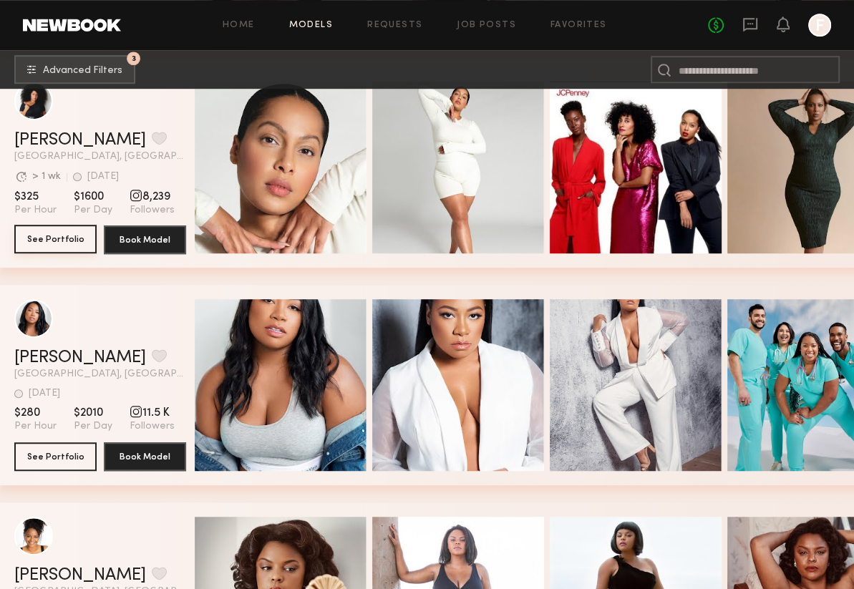
click at [54, 238] on button "See Portfolio" at bounding box center [55, 239] width 82 height 29
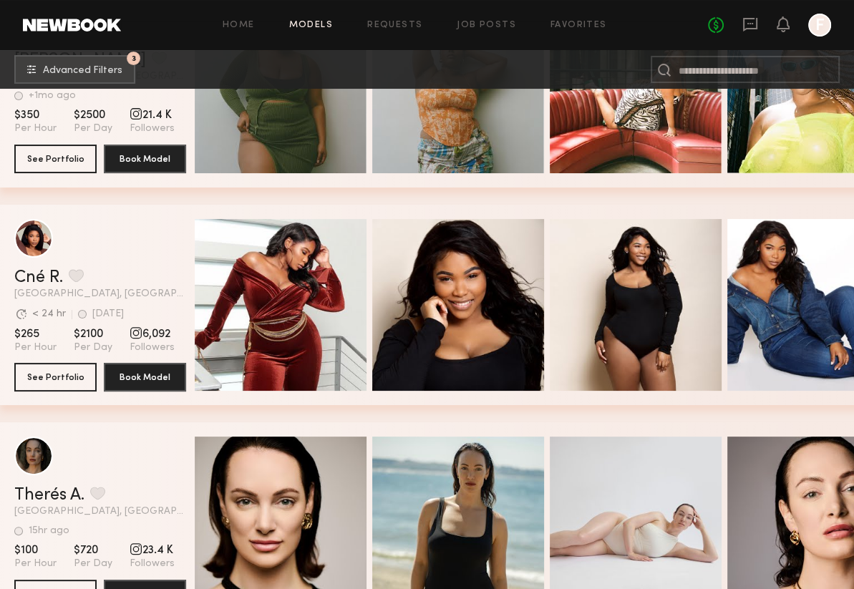
scroll to position [8472, 0]
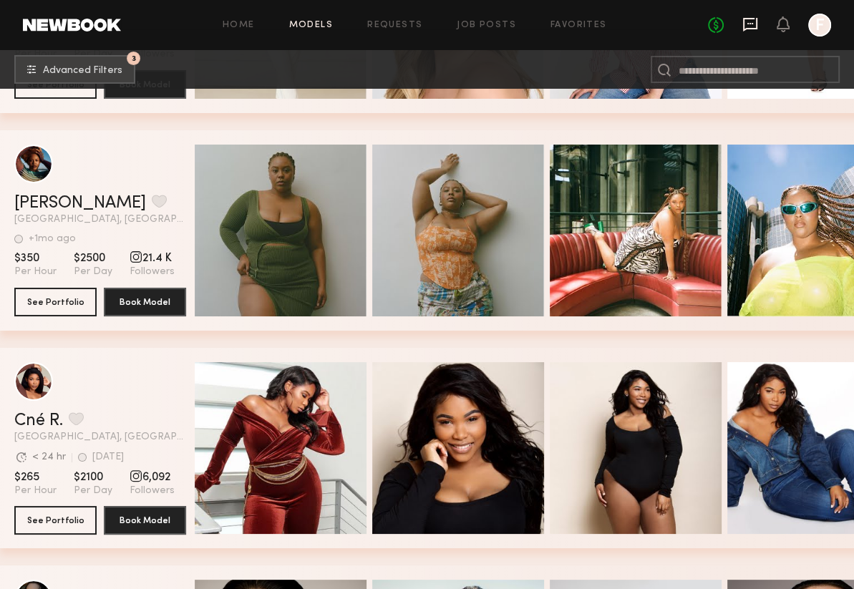
click at [752, 24] on icon at bounding box center [750, 23] width 6 height 1
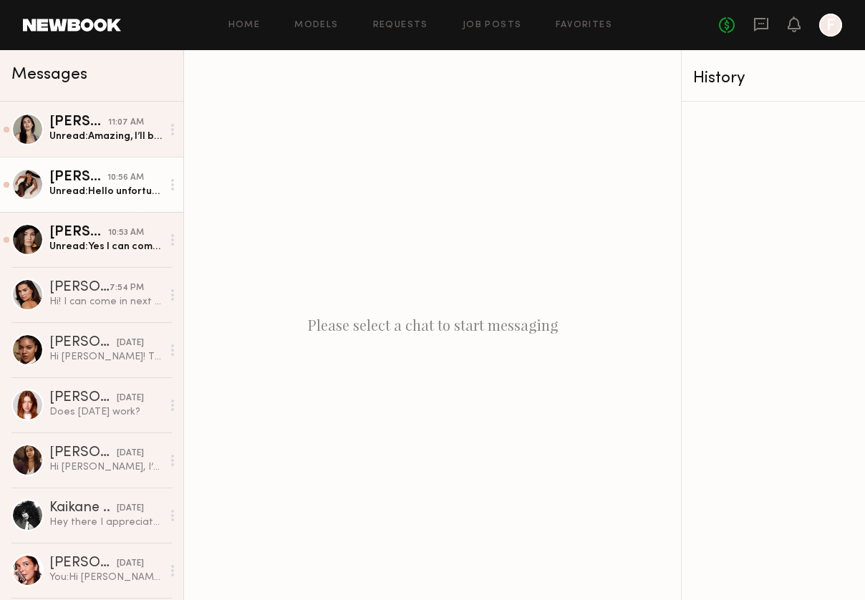
click at [117, 191] on div "Unread: Hello unfortunately I’m not. Can I come tomorrow at 8am? If not Thursda…" at bounding box center [105, 192] width 112 height 14
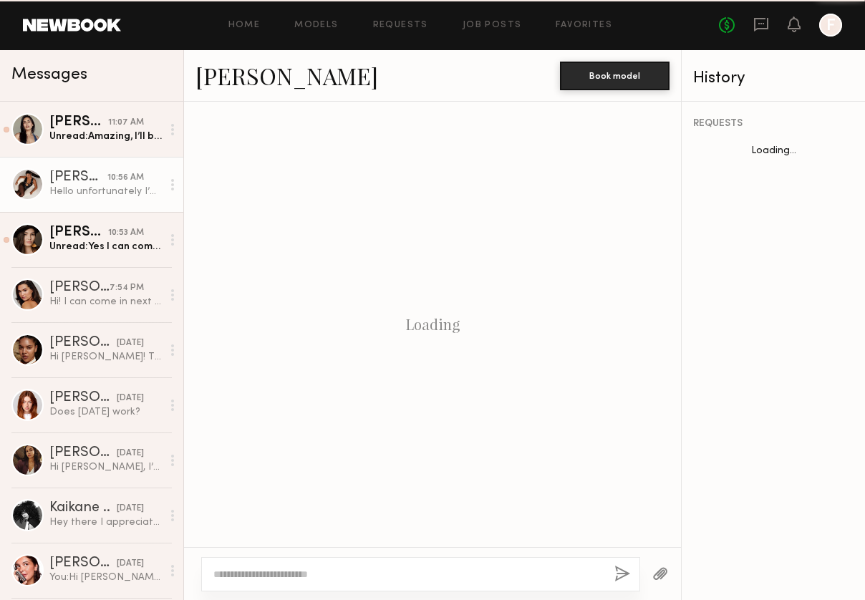
scroll to position [878, 0]
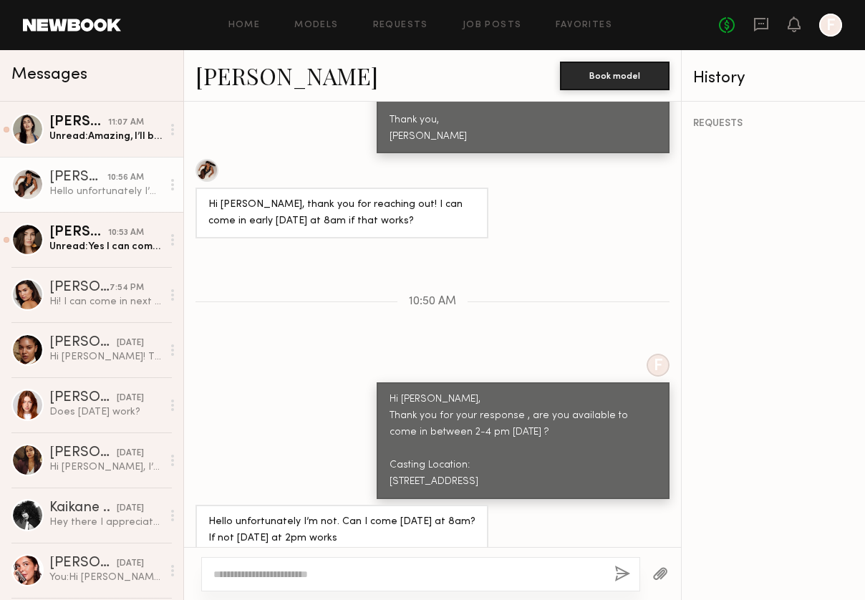
click at [359, 578] on textarea at bounding box center [407, 574] width 389 height 14
click at [282, 381] on div "F Hi Karina, Thank you for your response , are you available to come in between…" at bounding box center [432, 426] width 497 height 145
click at [353, 575] on textarea at bounding box center [407, 574] width 389 height 14
click at [221, 572] on textarea at bounding box center [407, 574] width 389 height 14
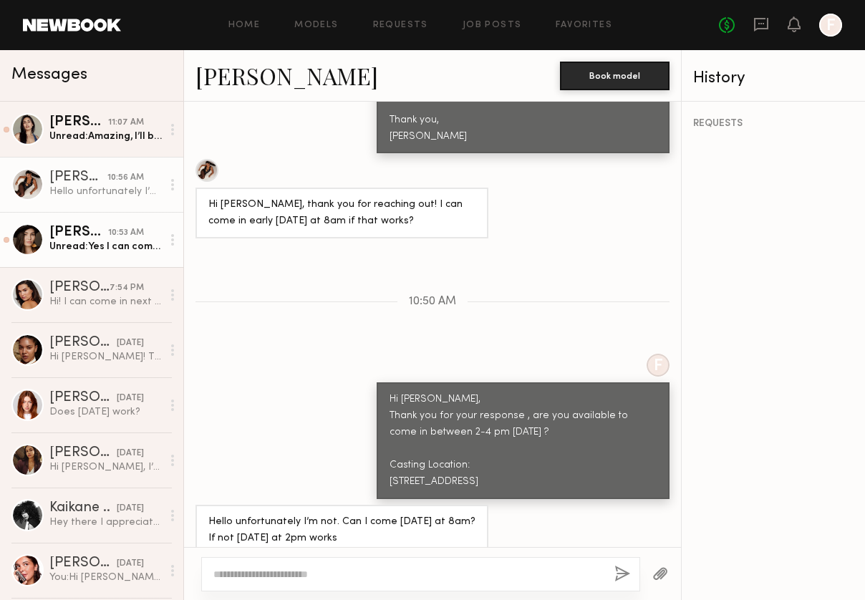
click at [114, 246] on div "Unread: Yes I can come tomorrow at 2. I could even come earlier if possible lik…" at bounding box center [105, 247] width 112 height 14
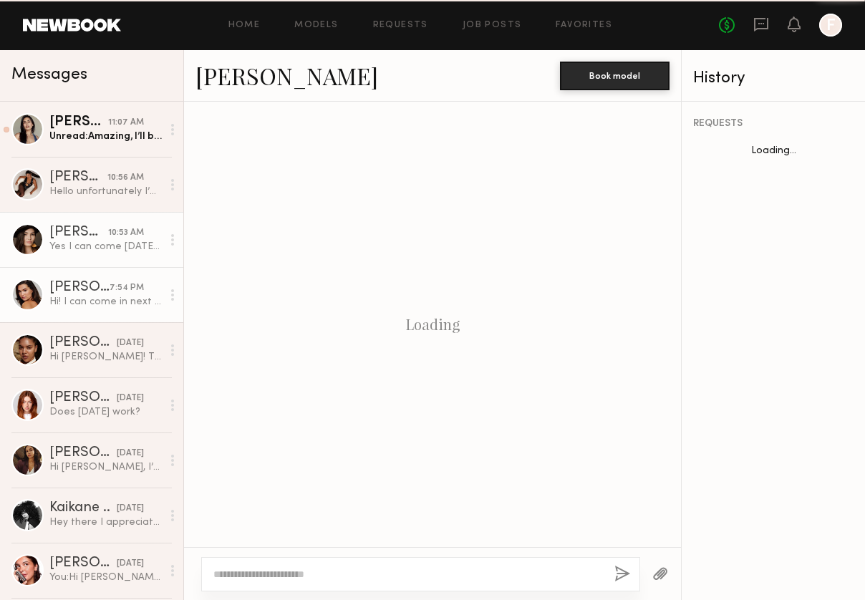
scroll to position [1082, 0]
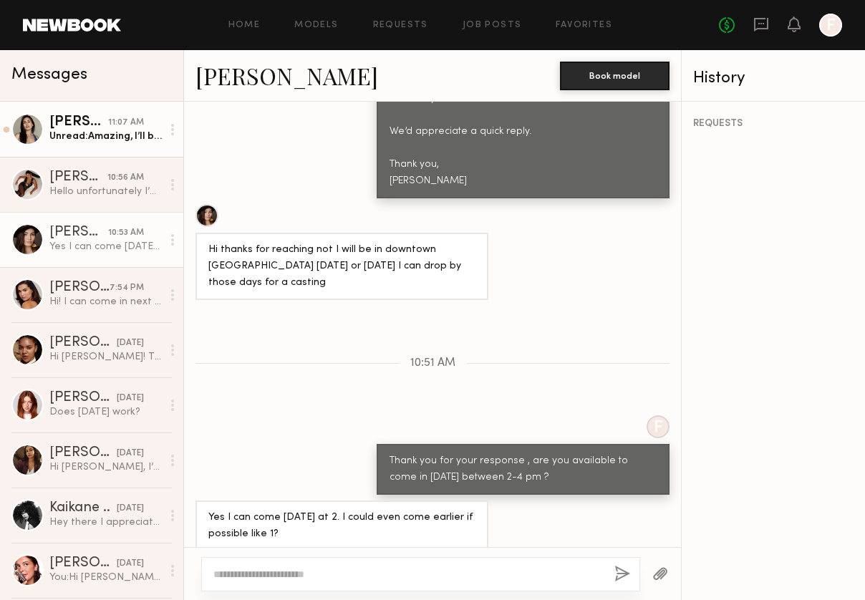
click at [127, 149] on link "Sharon C. 11:07 AM Unread: Amazing, I’ll be there! Just send me the address whe…" at bounding box center [91, 129] width 183 height 55
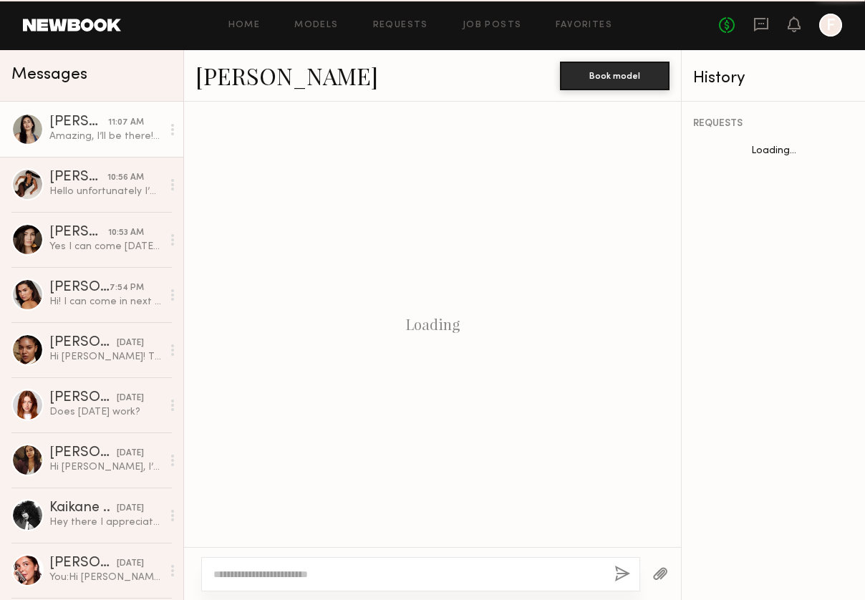
scroll to position [813, 0]
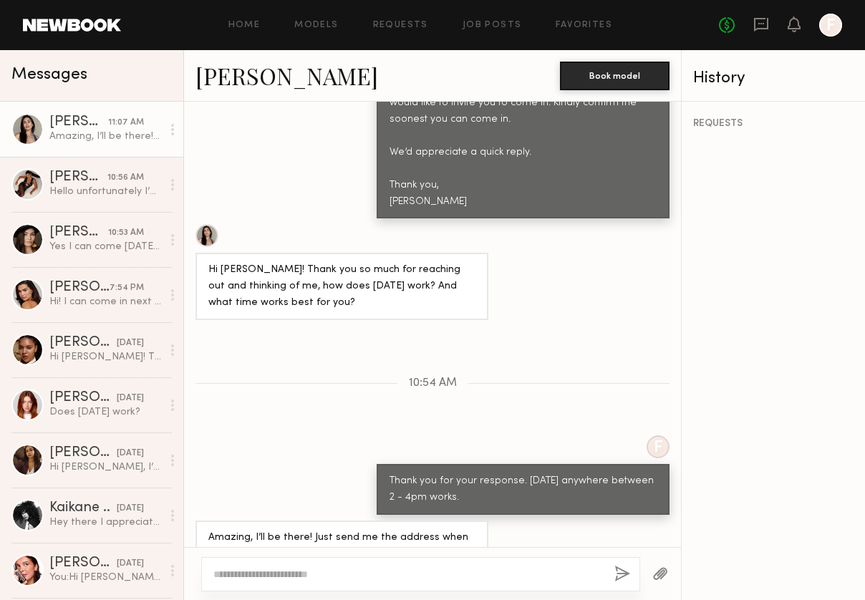
click at [344, 575] on textarea at bounding box center [407, 574] width 389 height 14
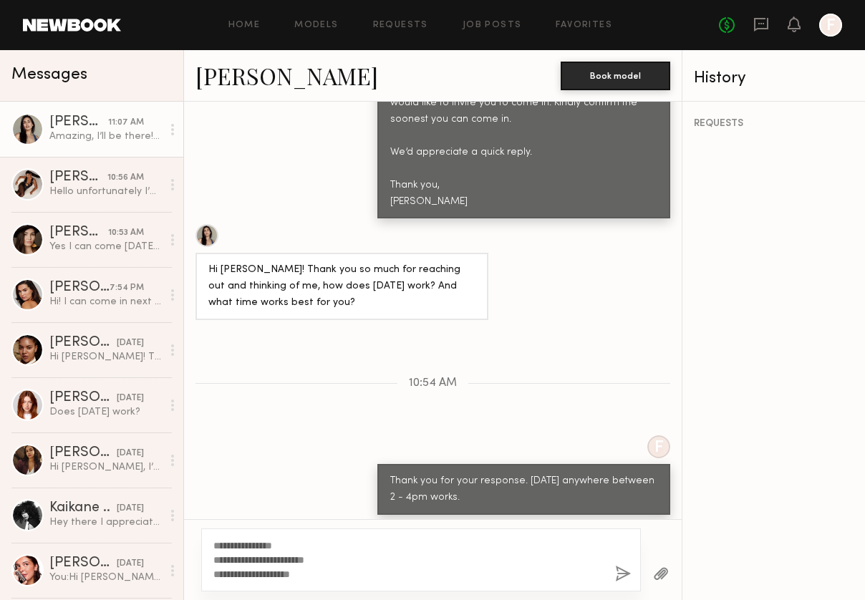
click at [294, 543] on textarea "**********" at bounding box center [408, 559] width 390 height 43
click at [359, 575] on textarea "**********" at bounding box center [408, 559] width 390 height 43
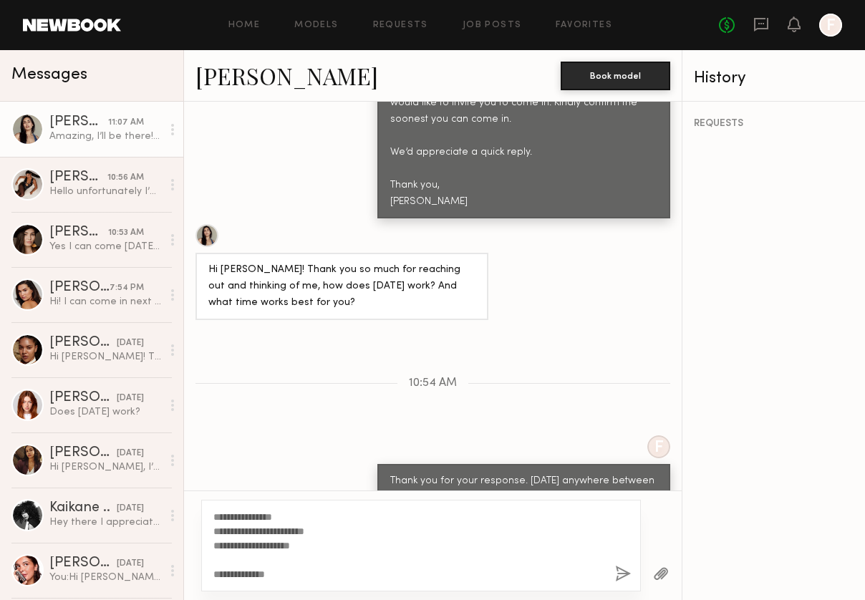
click at [335, 575] on textarea "**********" at bounding box center [408, 546] width 390 height 72
click at [301, 517] on textarea "**********" at bounding box center [408, 546] width 390 height 72
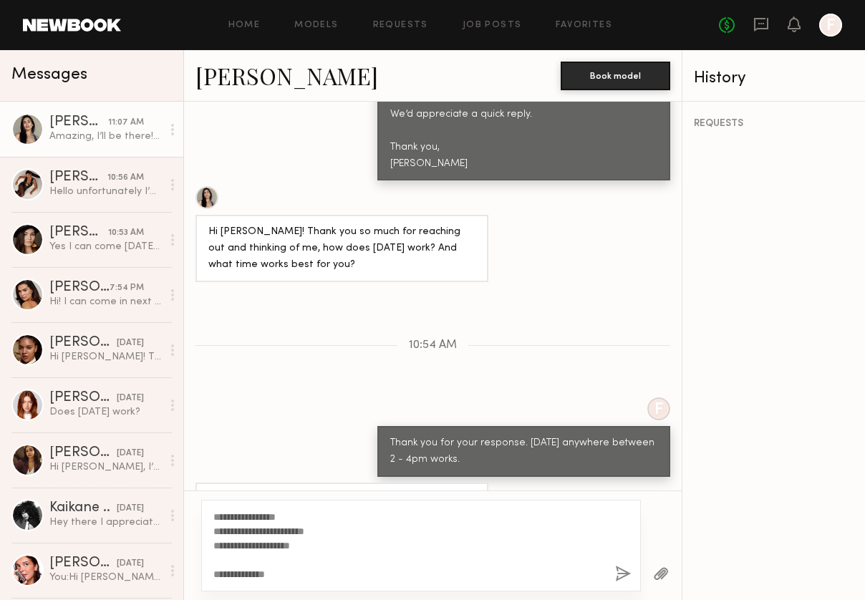
scroll to position [867, 0]
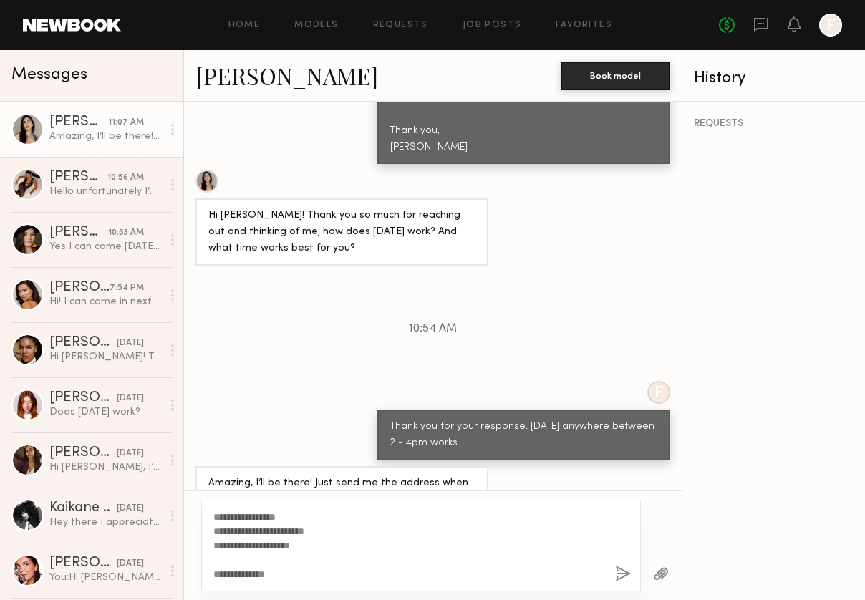
type textarea "**********"
click at [615, 575] on button "button" at bounding box center [623, 574] width 16 height 18
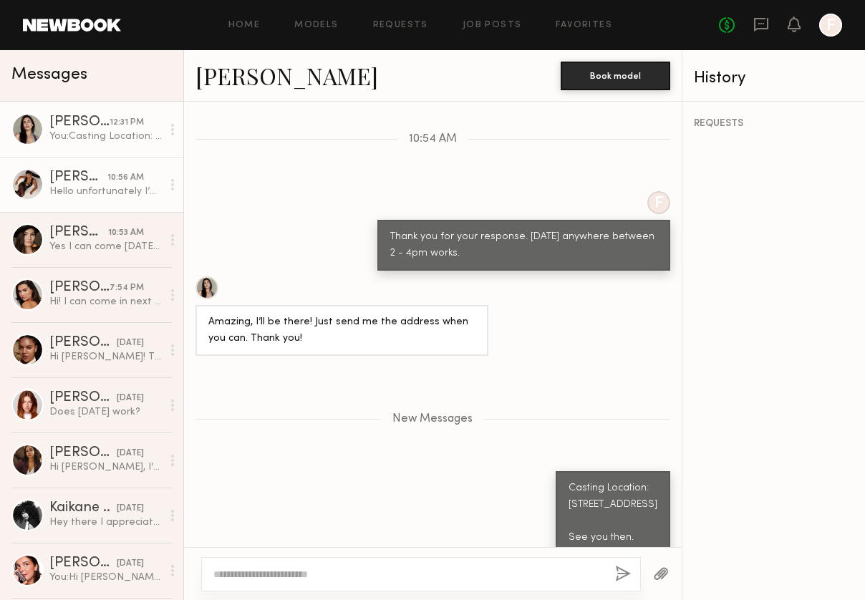
click at [69, 188] on div "Hello unfortunately I’m not. Can I come tomorrow at 8am? If not Thursday at 2pm…" at bounding box center [105, 192] width 112 height 14
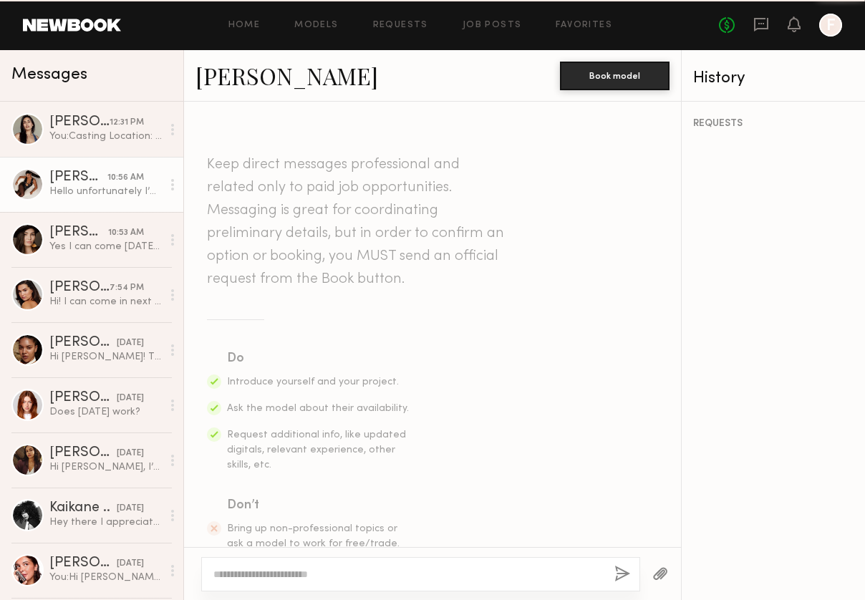
scroll to position [878, 0]
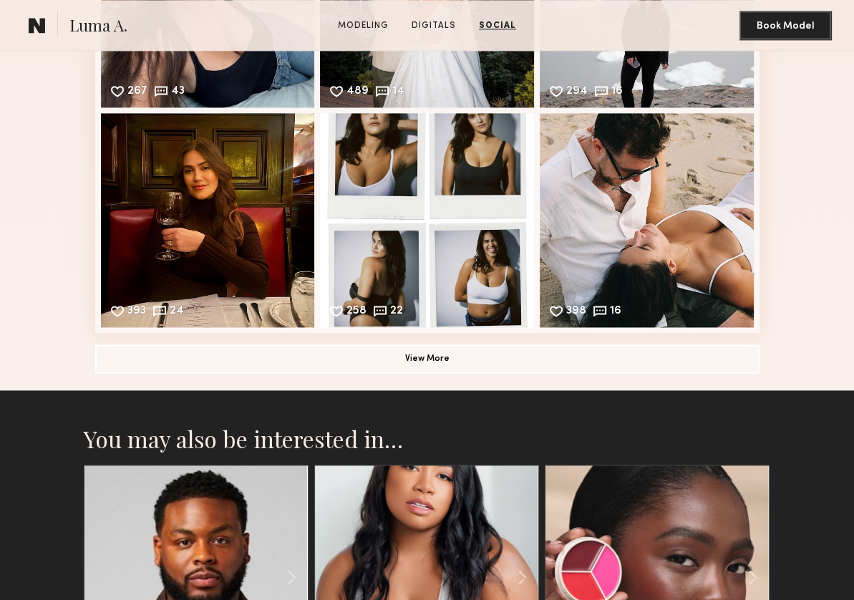
scroll to position [1718, 0]
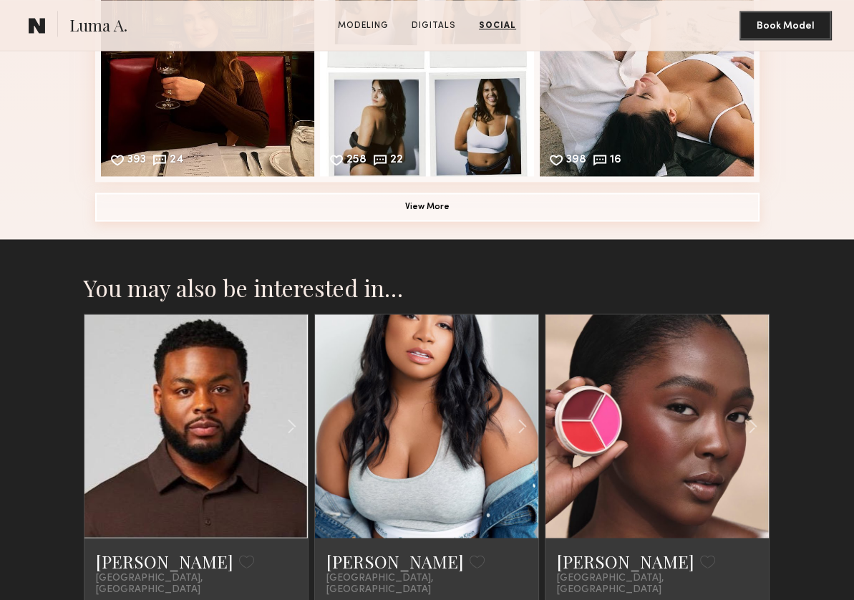
click at [492, 214] on button "View More" at bounding box center [427, 207] width 664 height 29
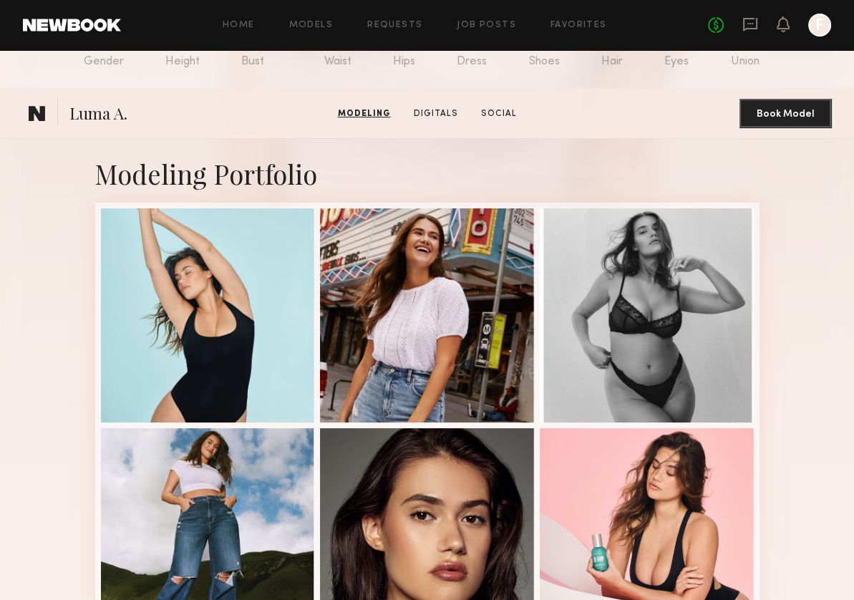
scroll to position [0, 0]
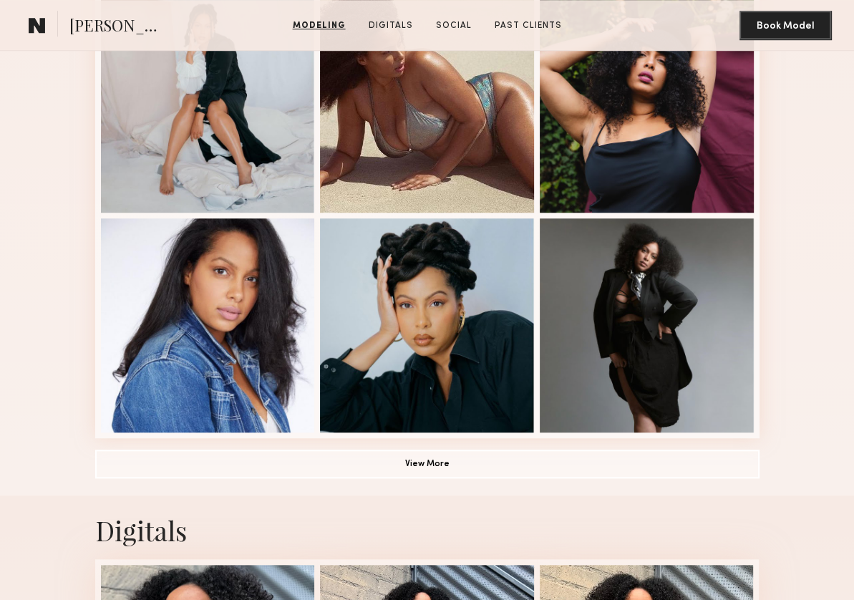
scroll to position [1002, 0]
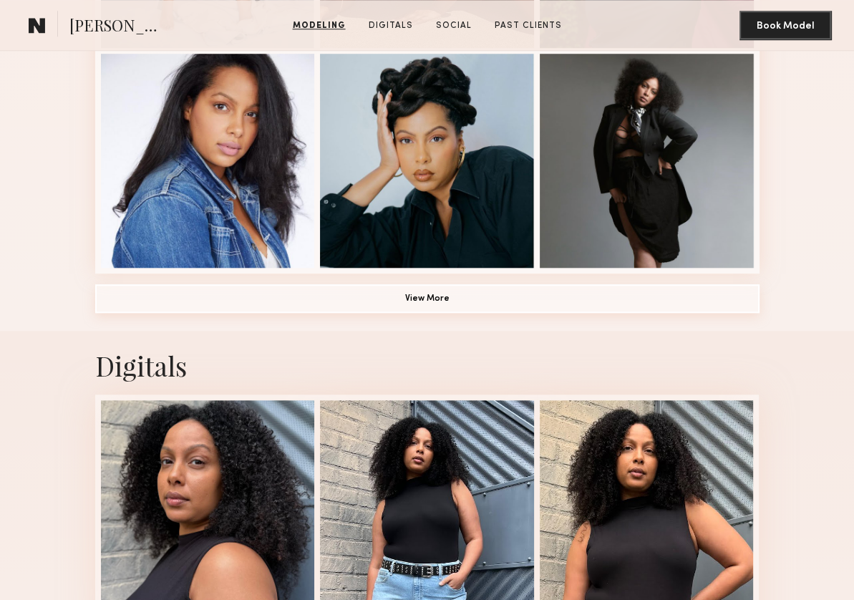
click at [342, 304] on button "View More" at bounding box center [427, 298] width 664 height 29
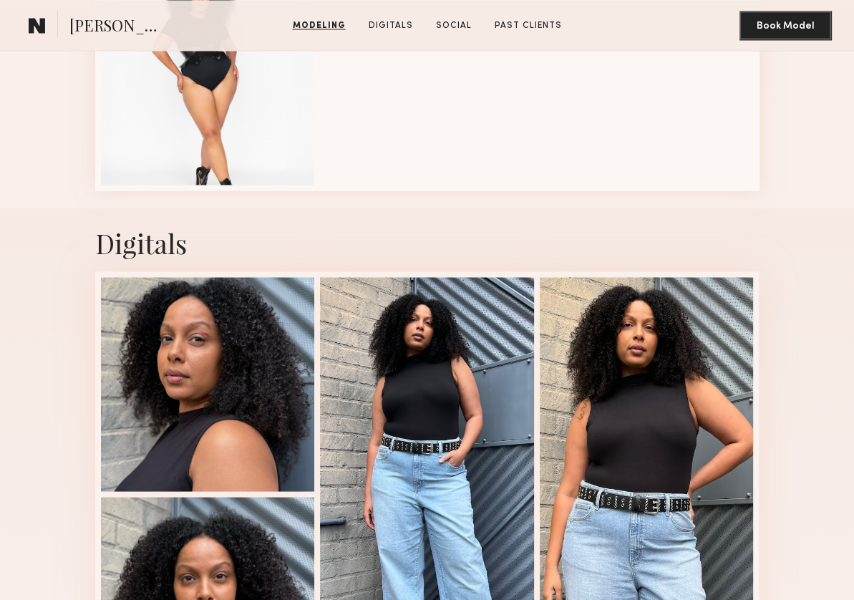
scroll to position [2004, 0]
